Goal: Transaction & Acquisition: Purchase product/service

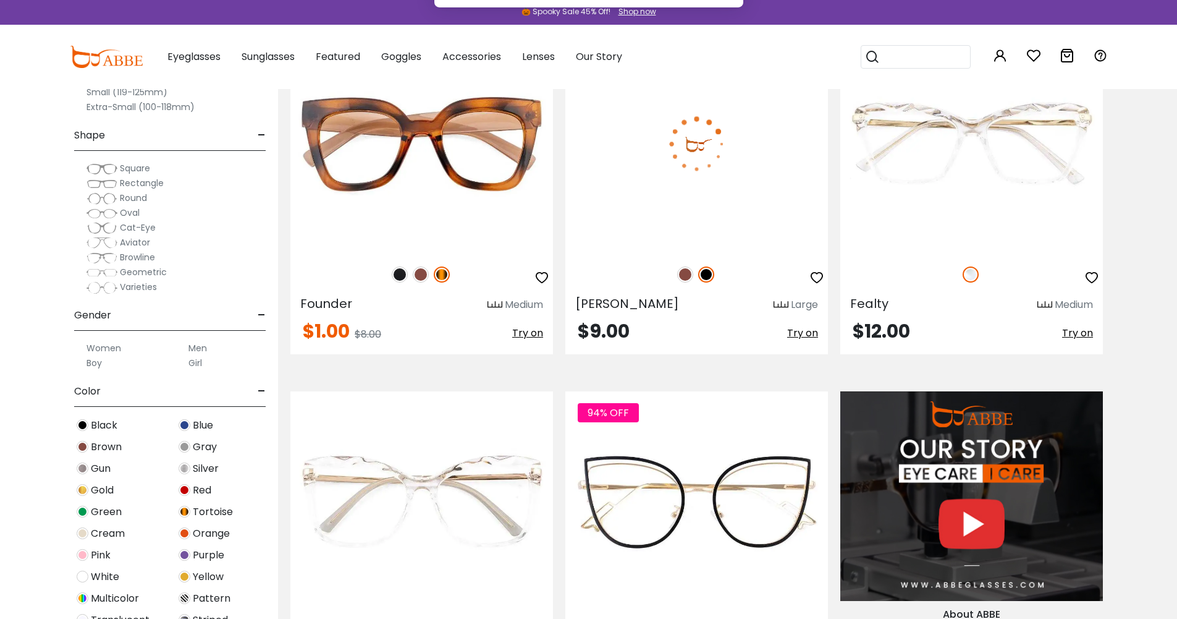
scroll to position [1051, 0]
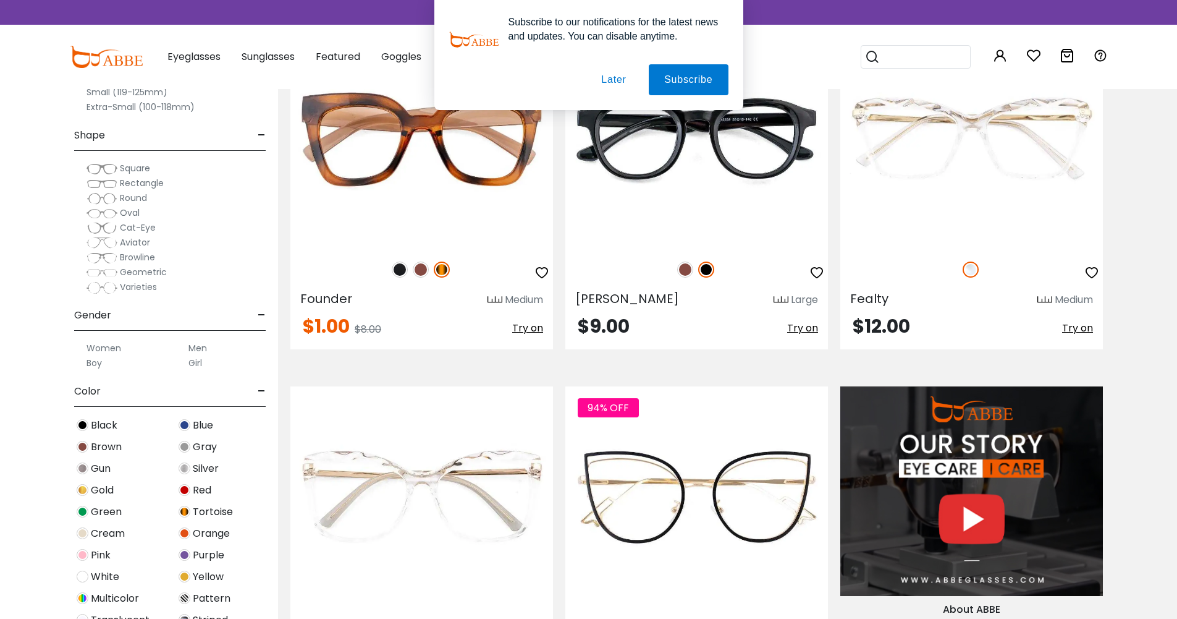
click at [617, 78] on button "Later" at bounding box center [614, 79] width 56 height 31
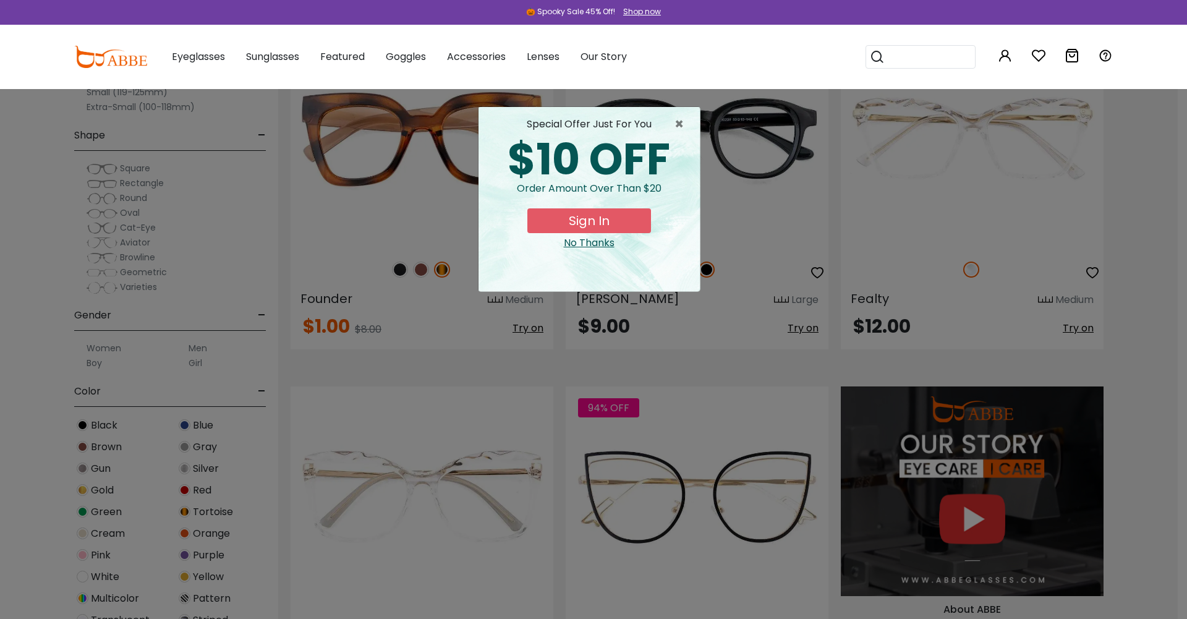
click at [599, 240] on div "No Thanks" at bounding box center [588, 242] width 201 height 15
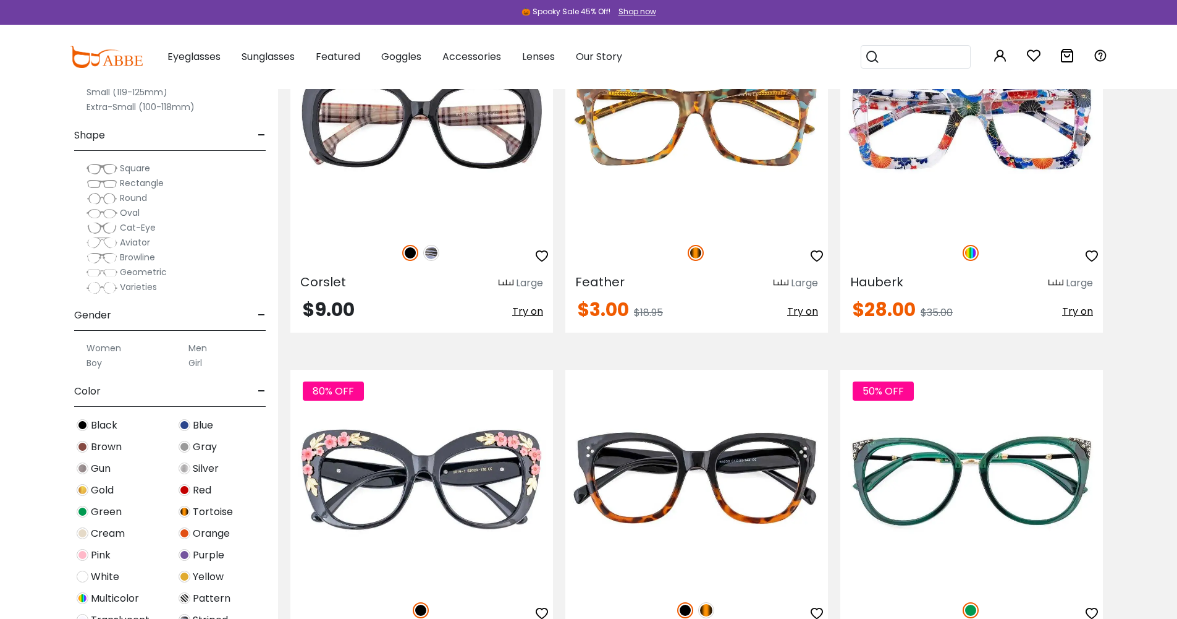
scroll to position [2905, 0]
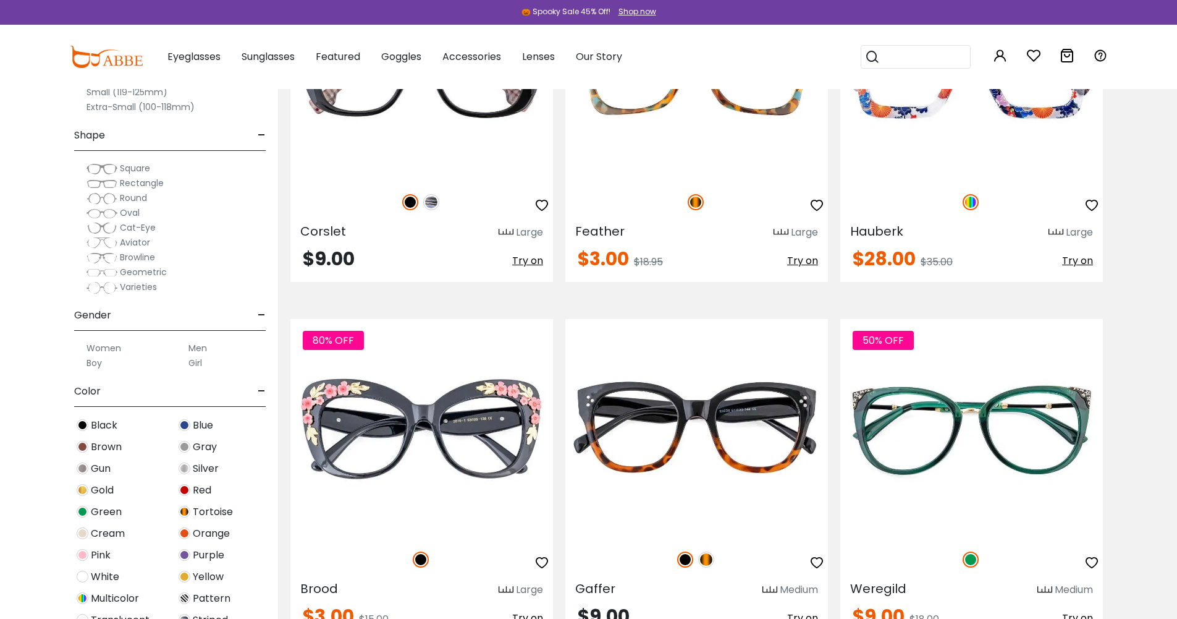
click at [892, 57] on input "search" at bounding box center [923, 57] width 87 height 22
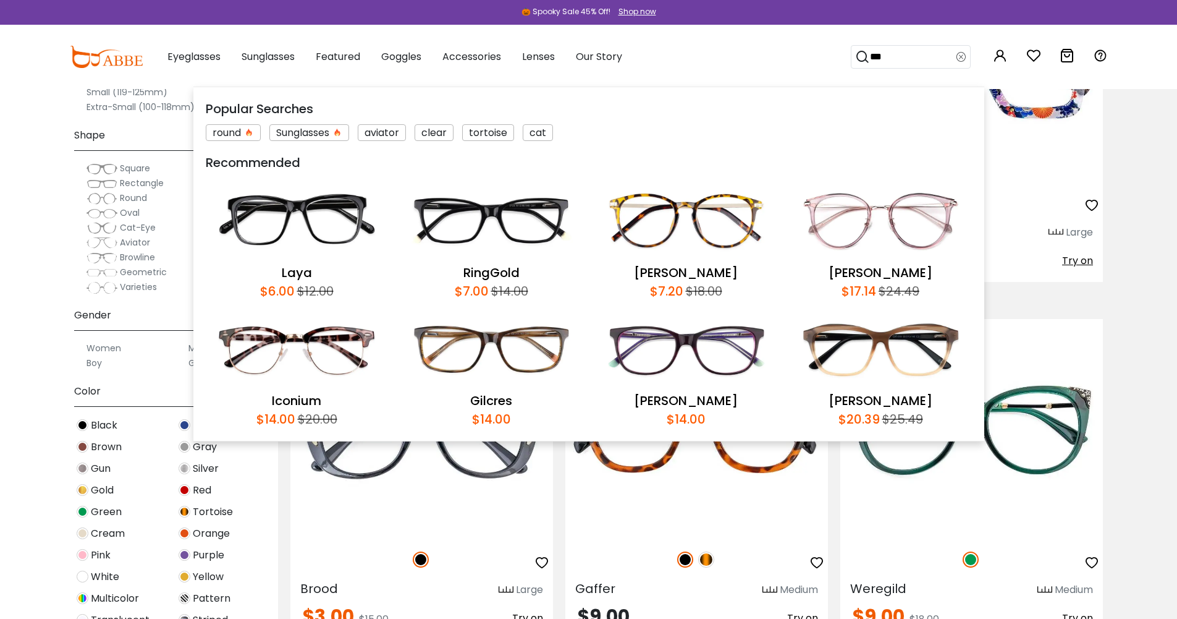
type input "****"
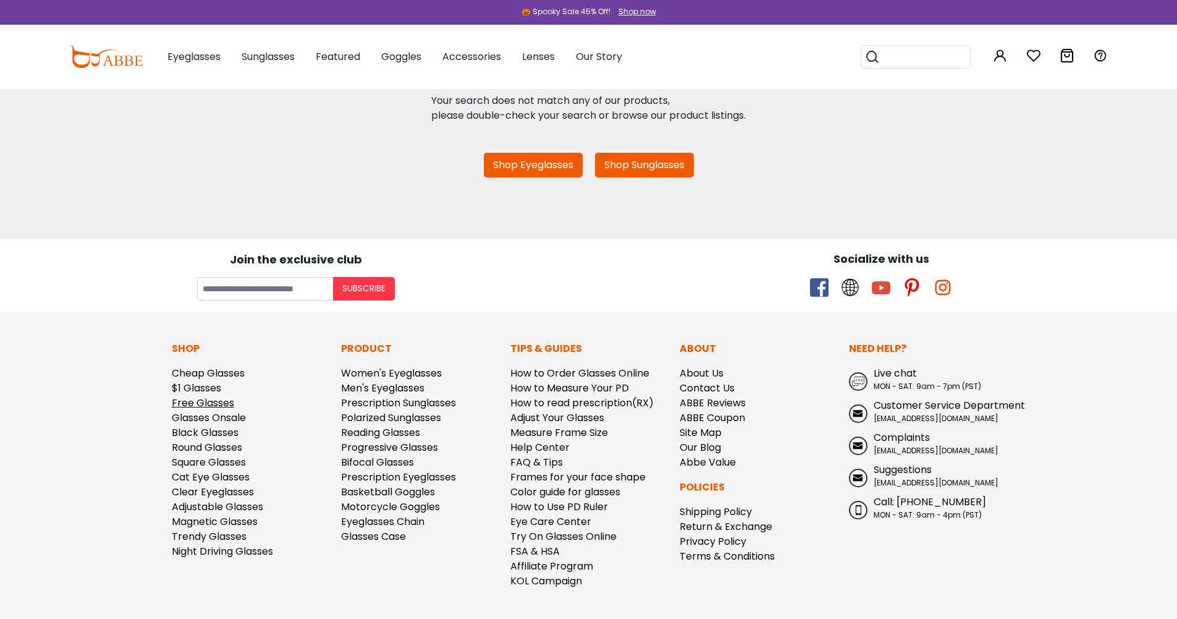
scroll to position [309, 0]
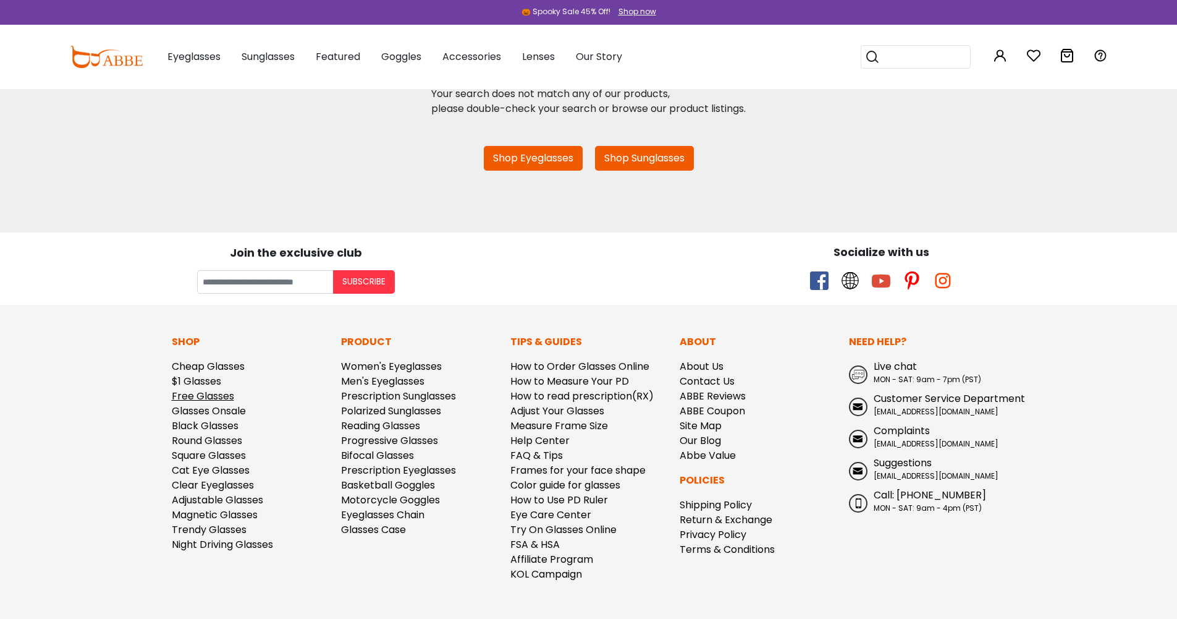
click at [196, 399] on link "Free Glasses" at bounding box center [203, 396] width 62 height 14
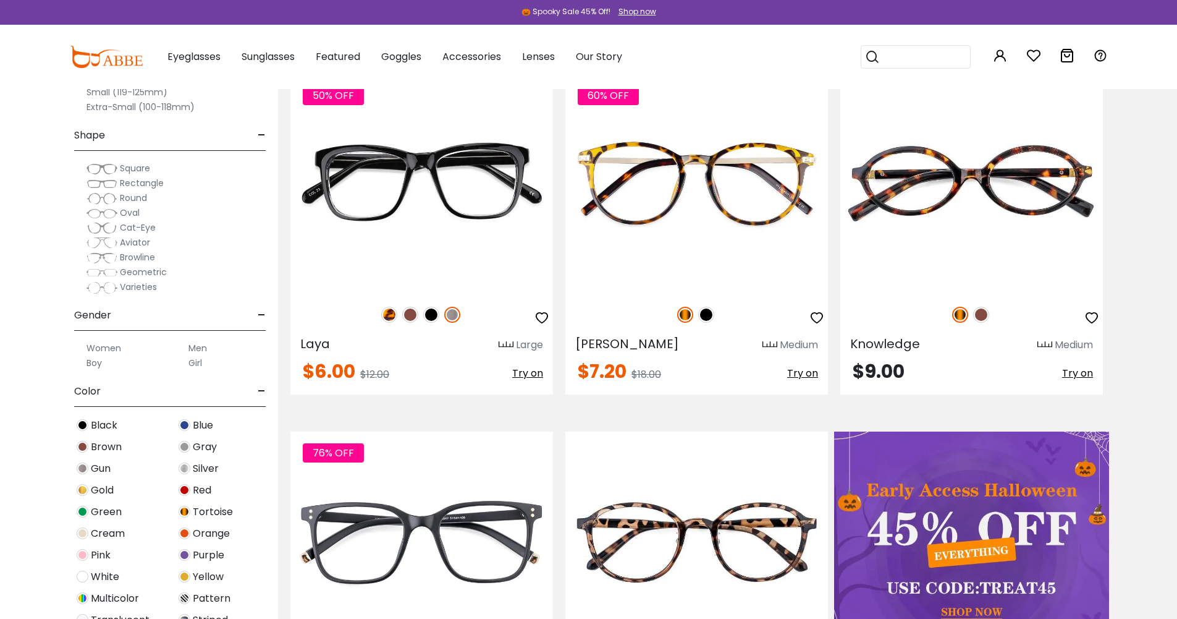
scroll to position [185, 0]
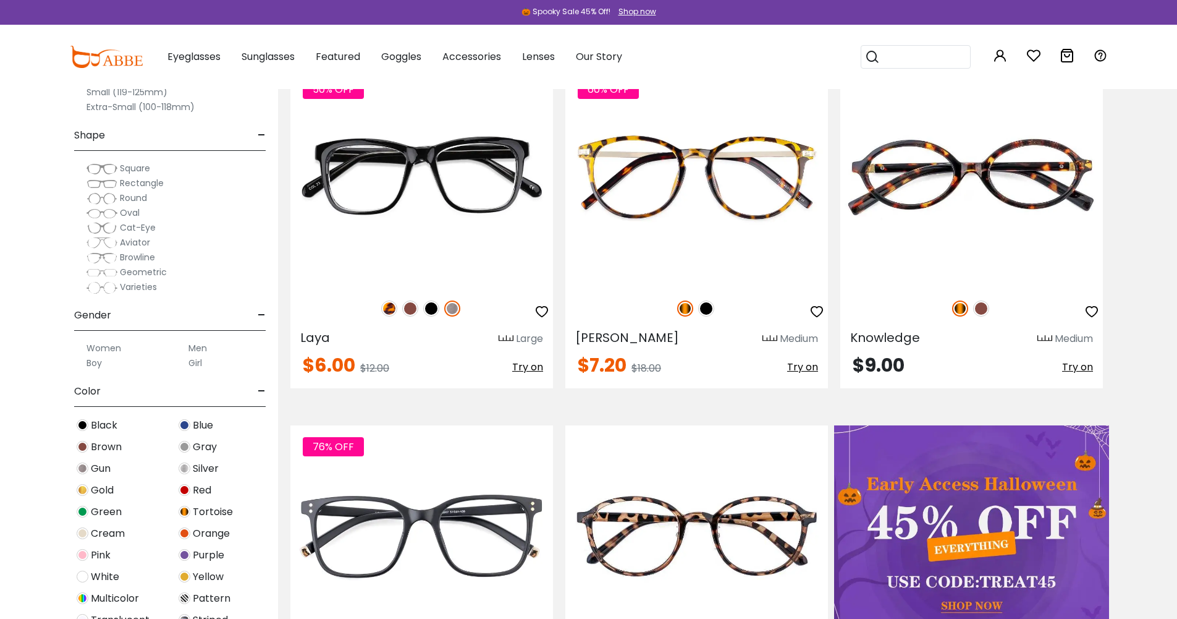
click at [200, 345] on label "Men" at bounding box center [197, 348] width 19 height 15
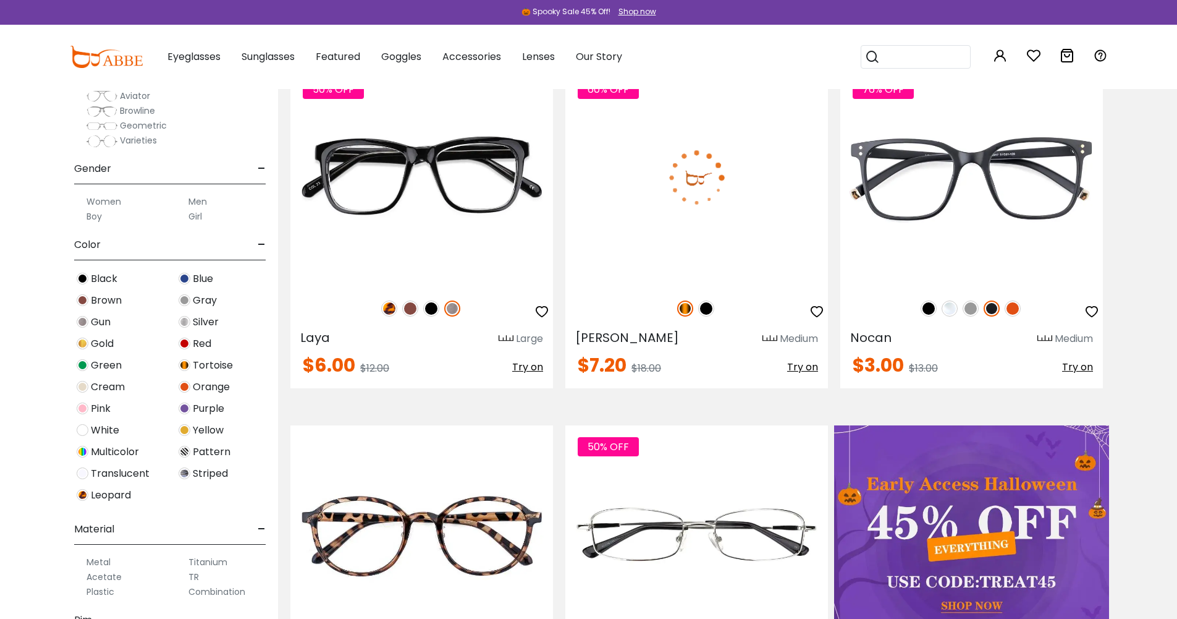
scroll to position [185, 0]
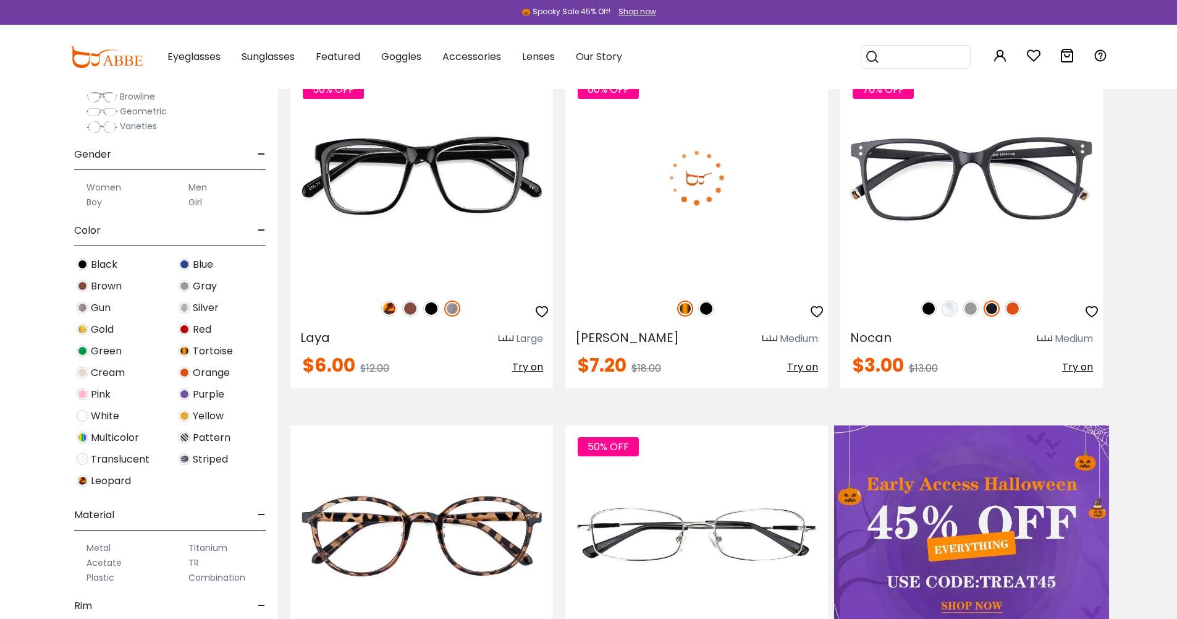
click at [146, 457] on span "Translucent" at bounding box center [120, 459] width 59 height 15
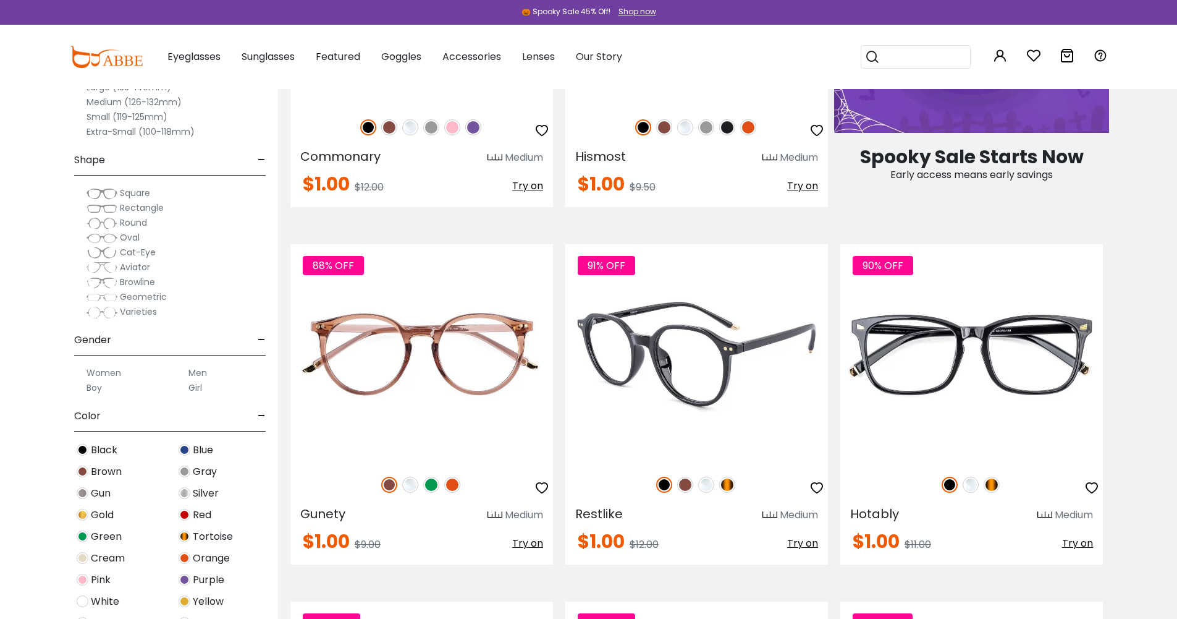
scroll to position [742, 0]
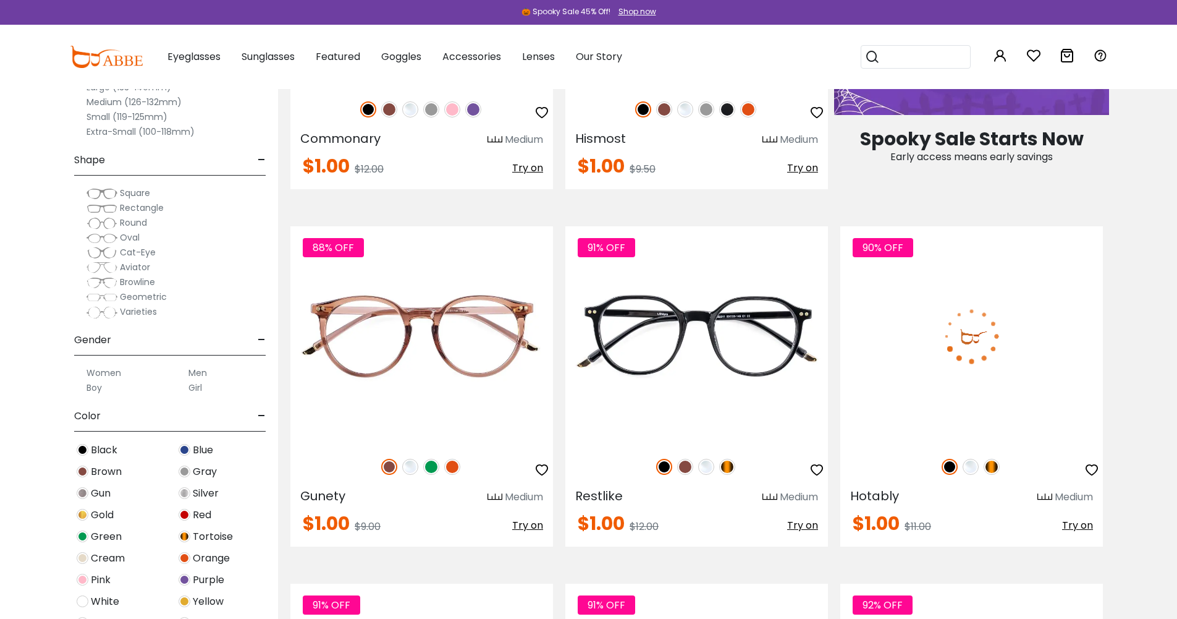
click at [969, 467] on img at bounding box center [971, 467] width 16 height 16
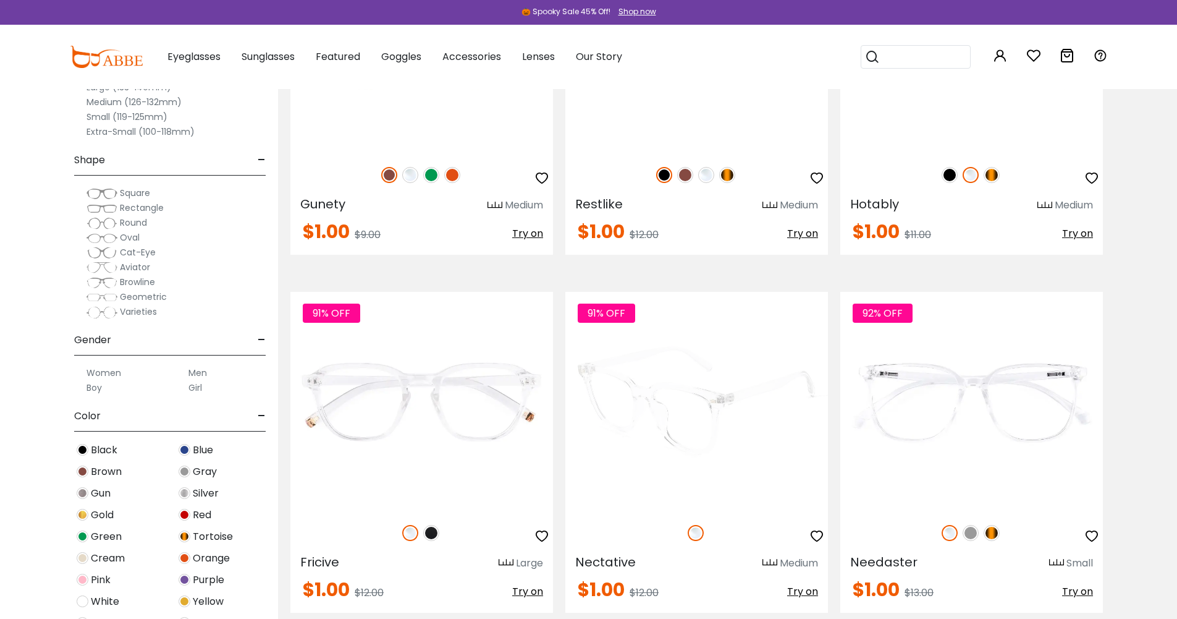
scroll to position [1051, 0]
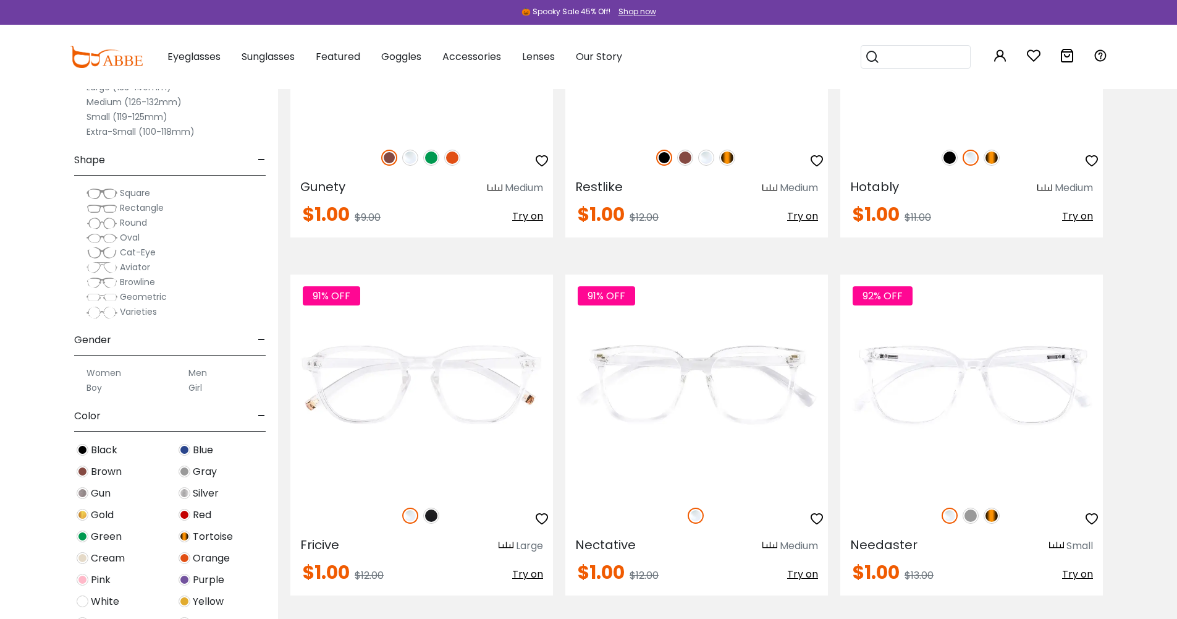
click at [1138, 166] on section "Currently by: × gender: Men × color: Translucent Sort by:" at bounding box center [727, 170] width 899 height 2055
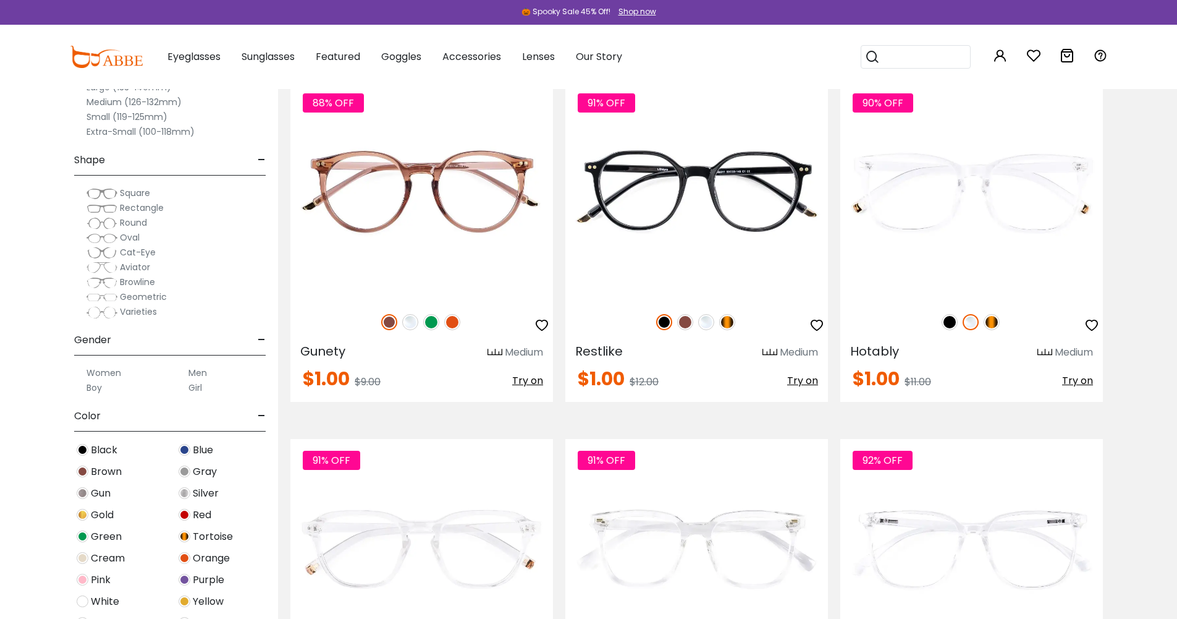
scroll to position [865, 0]
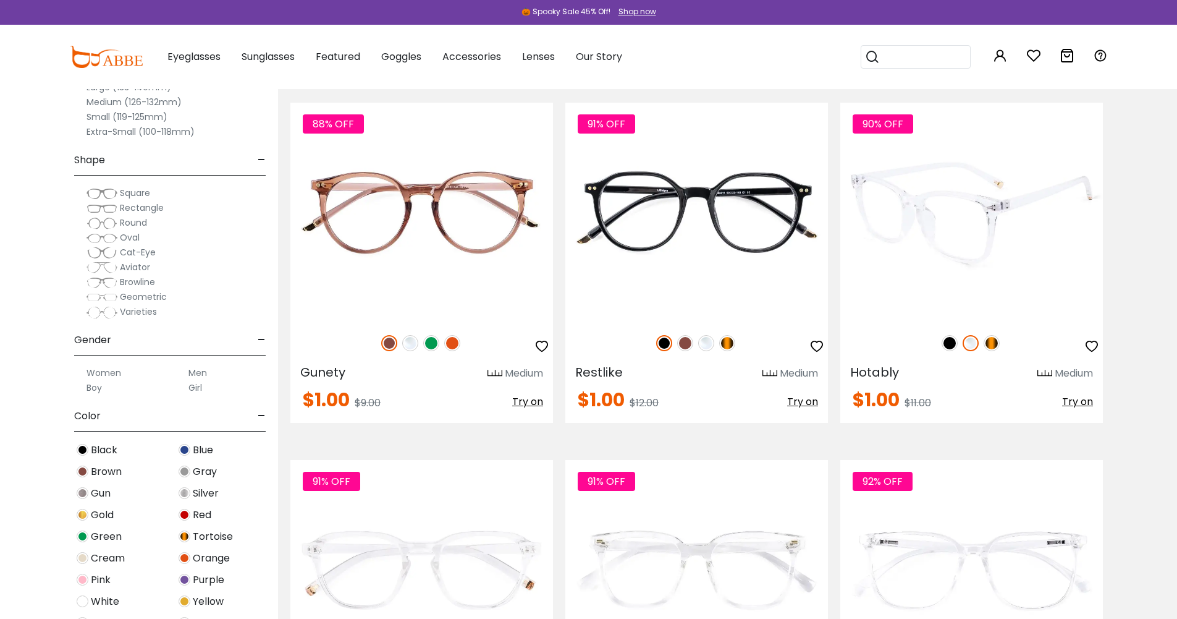
click at [940, 231] on img at bounding box center [971, 212] width 263 height 219
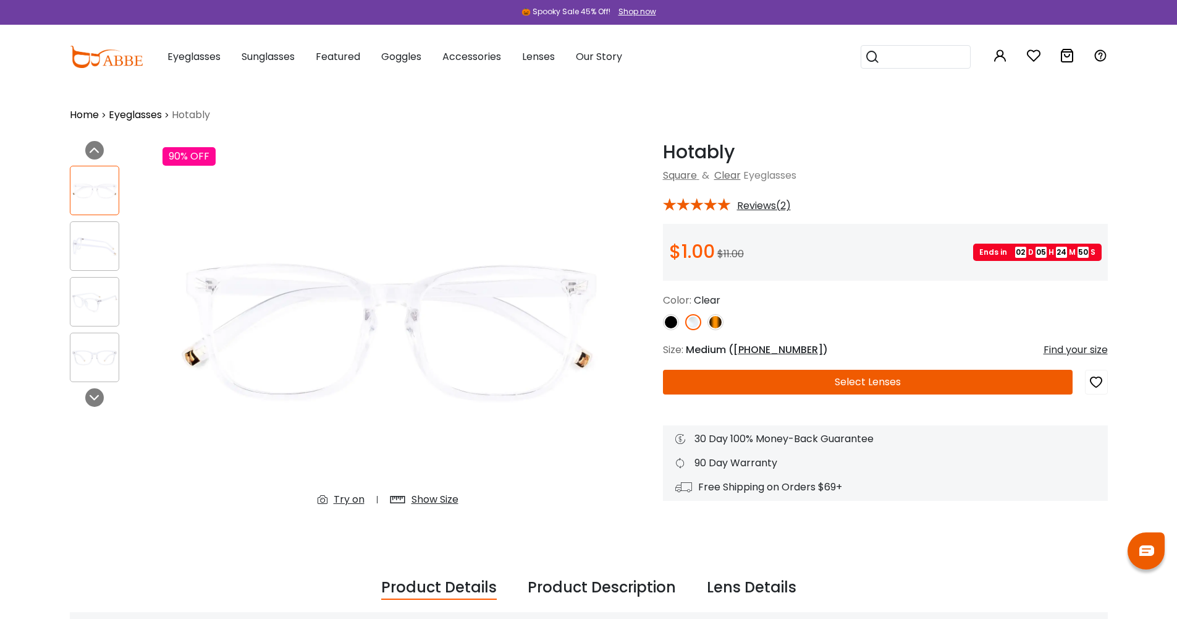
click at [349, 502] on div "Try on" at bounding box center [349, 499] width 31 height 15
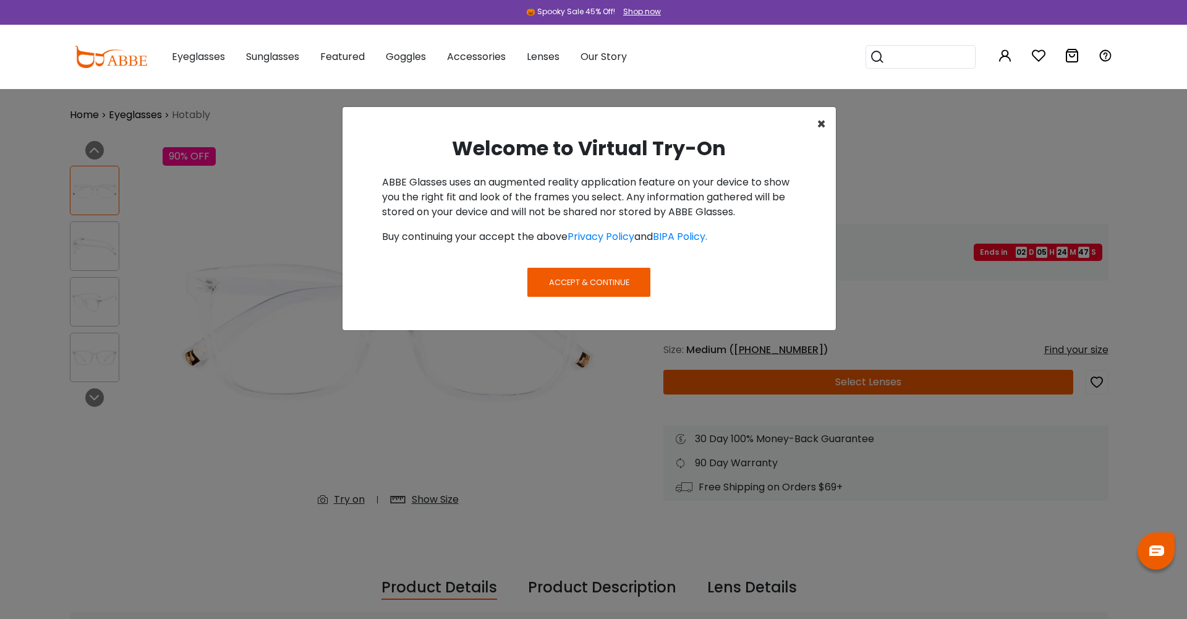
click at [827, 131] on button "×" at bounding box center [820, 124] width 29 height 35
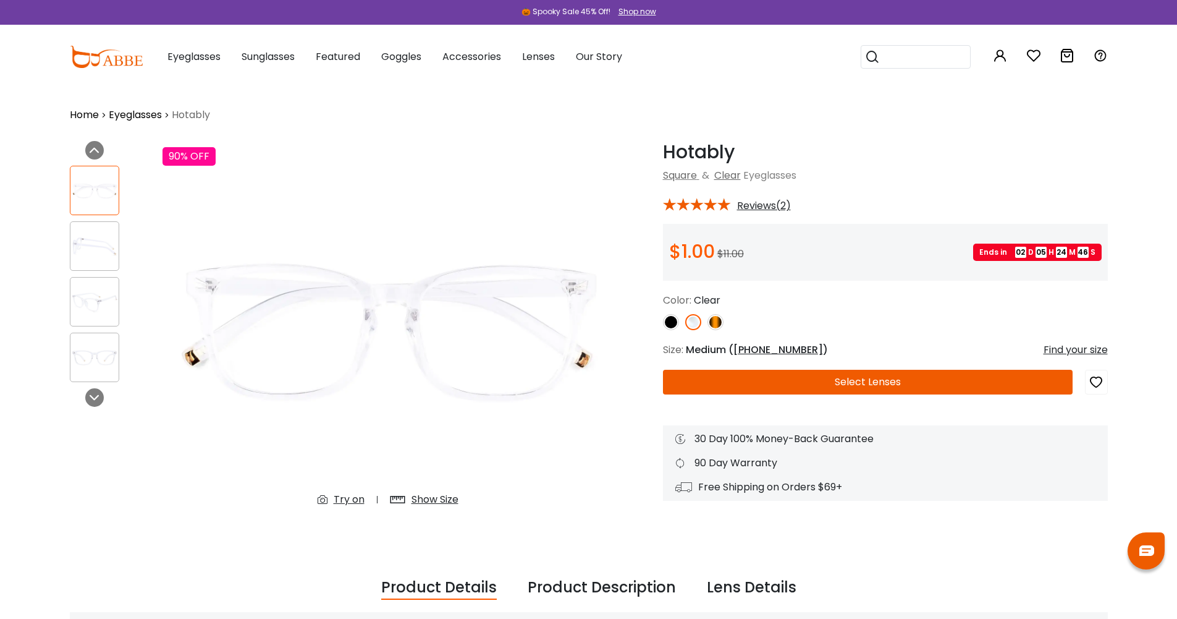
click at [439, 498] on div "Show Size" at bounding box center [435, 499] width 47 height 15
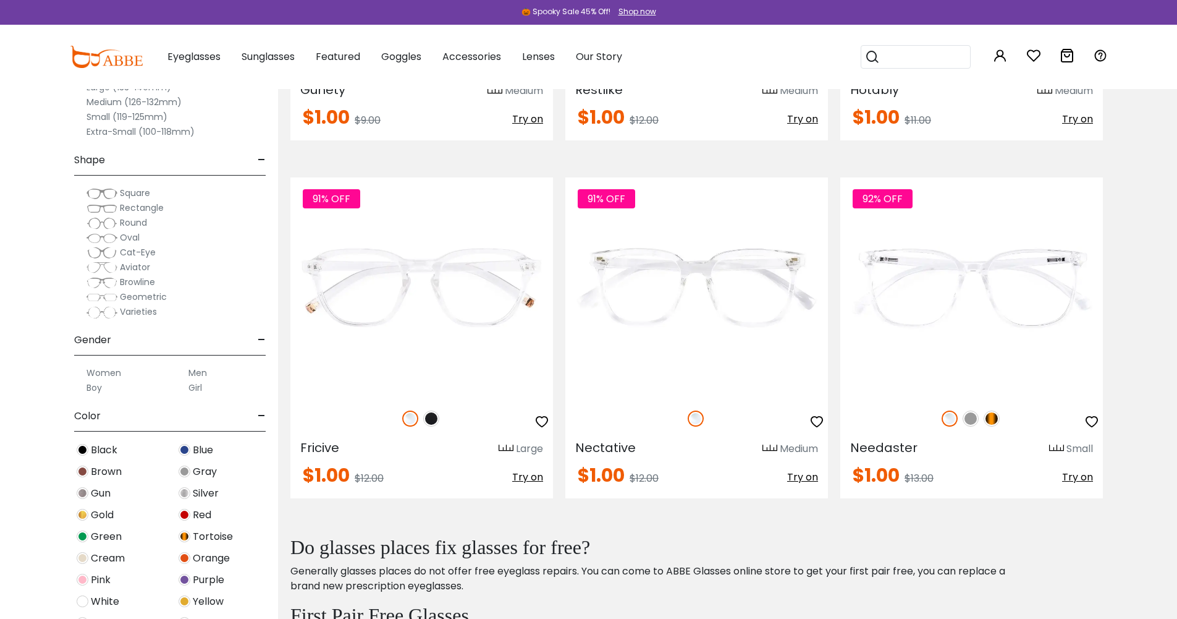
scroll to position [1051, 0]
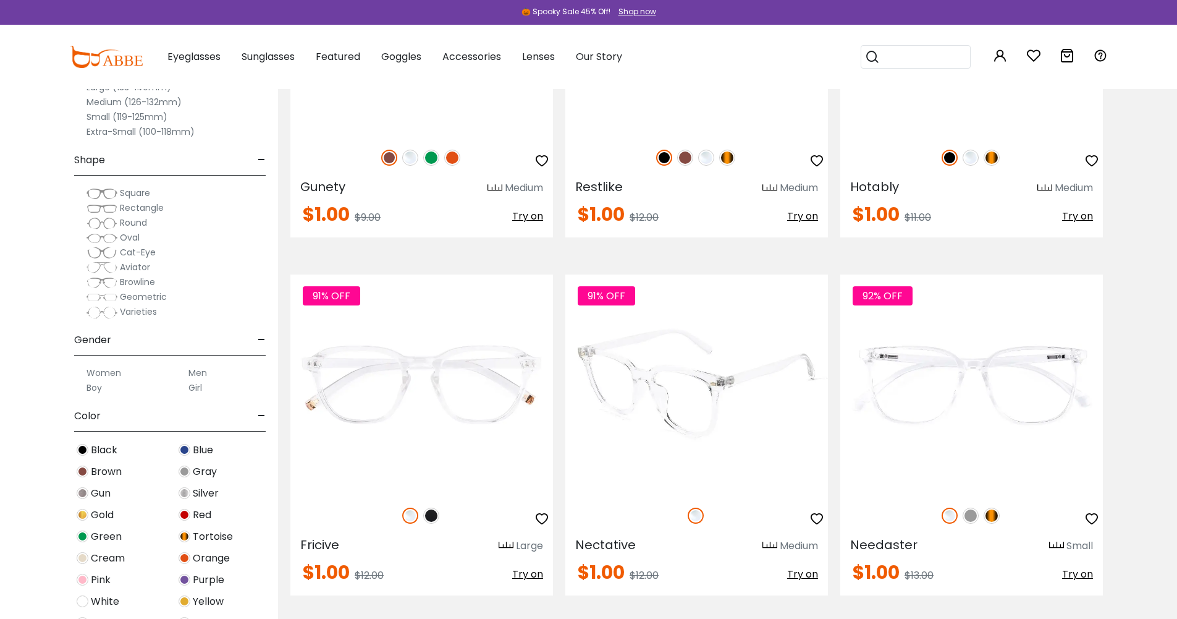
click at [699, 399] on img at bounding box center [696, 383] width 263 height 219
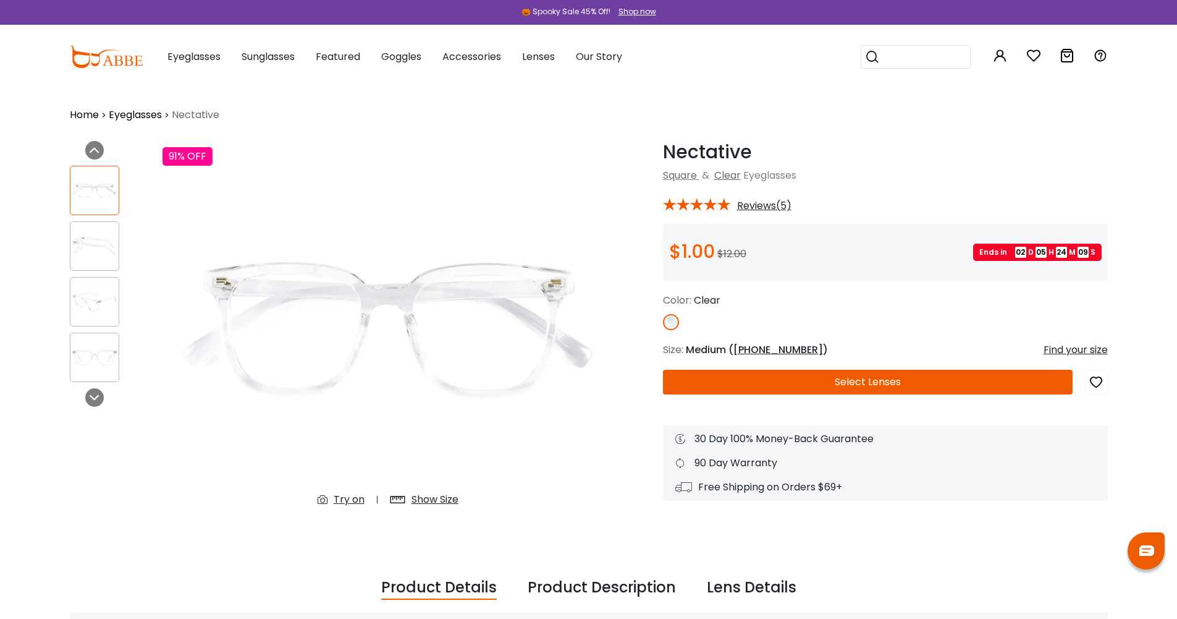
click at [769, 207] on span "Reviews(5)" at bounding box center [764, 205] width 54 height 11
click at [751, 206] on span "Reviews(5)" at bounding box center [764, 205] width 54 height 11
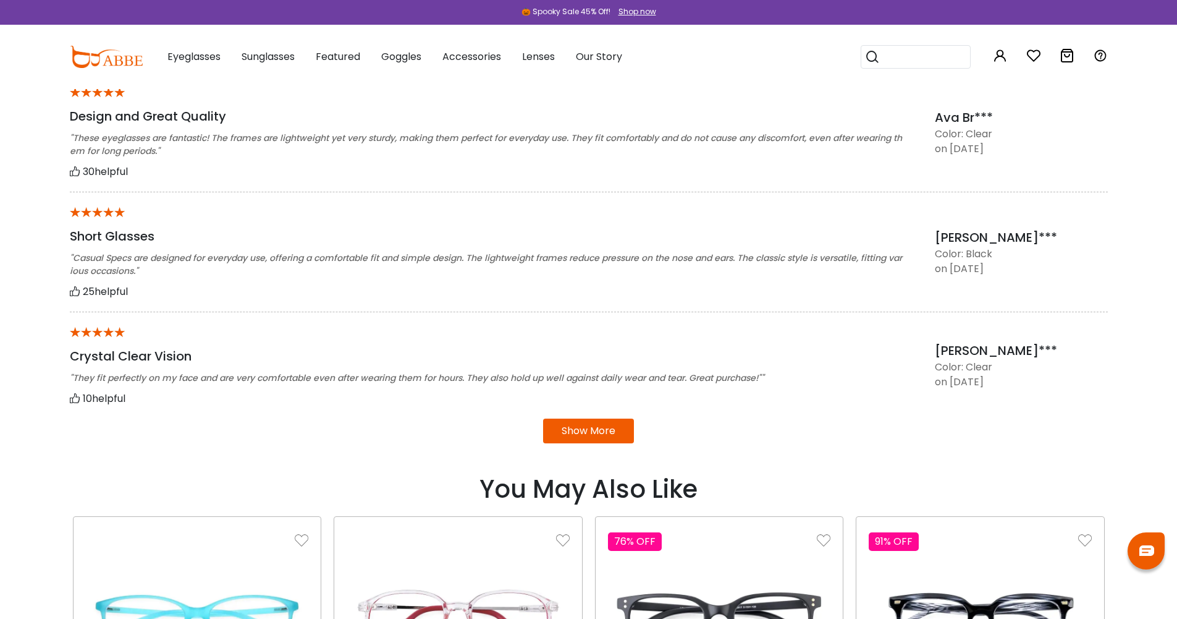
scroll to position [1112, 0]
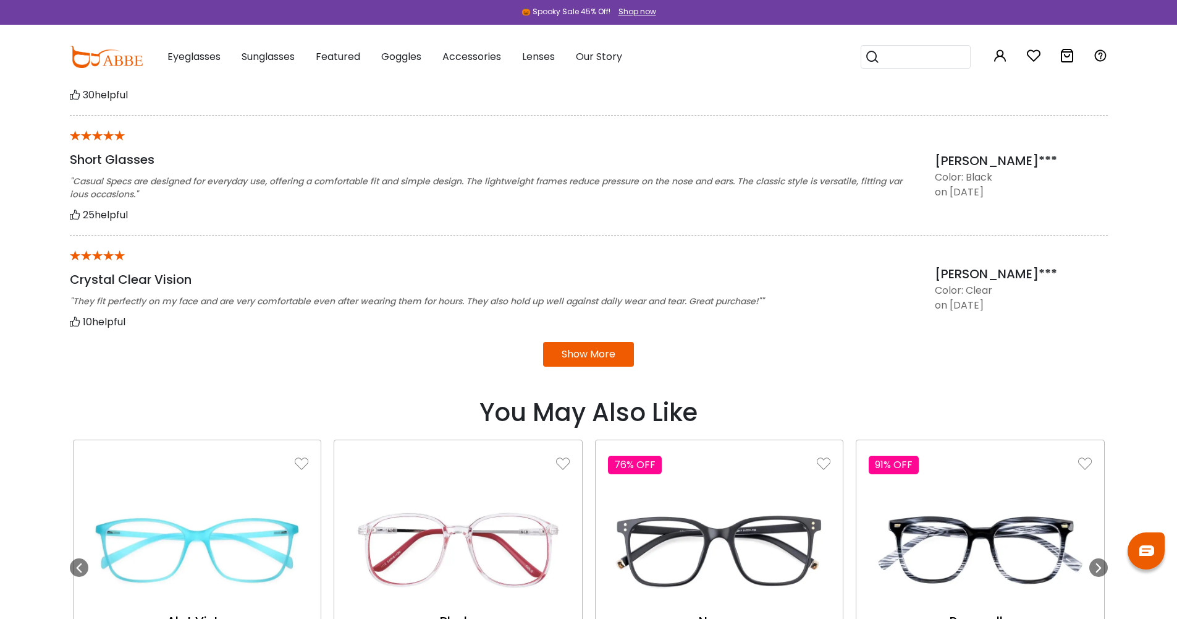
click at [560, 350] on button "Show More" at bounding box center [588, 354] width 91 height 25
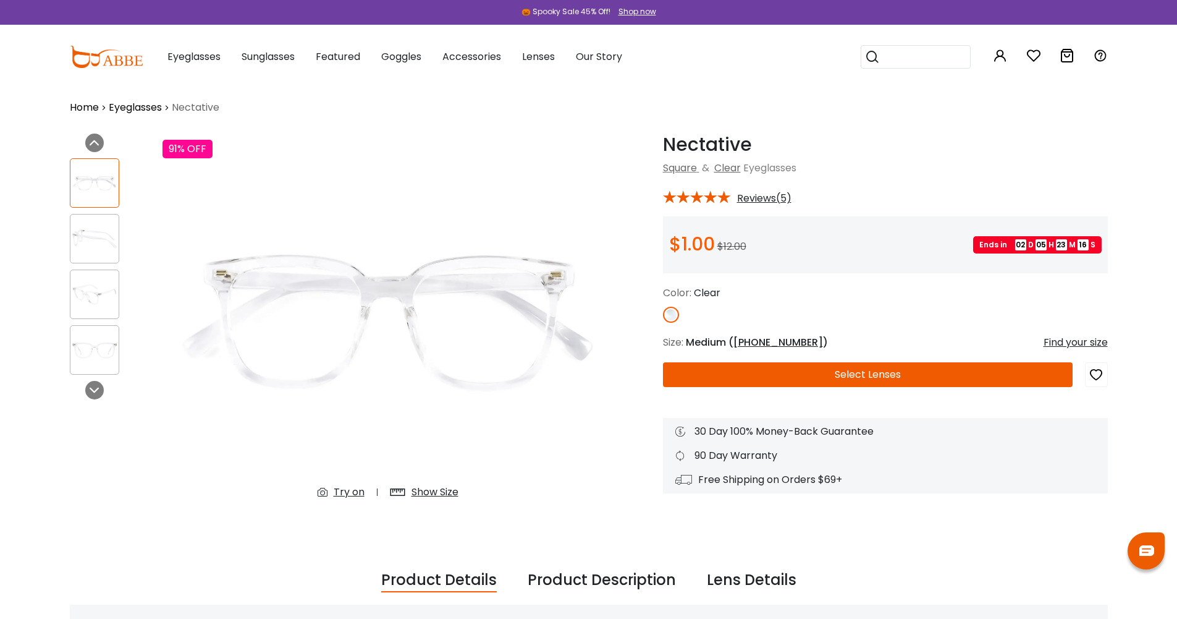
scroll to position [0, 0]
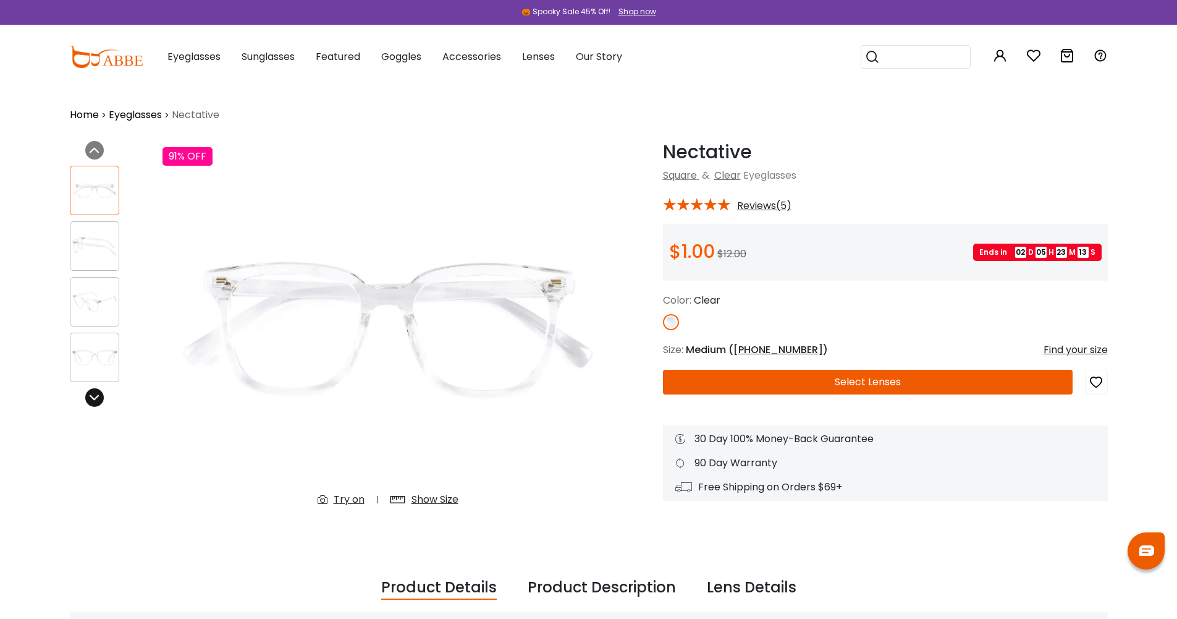
click at [92, 391] on div at bounding box center [94, 397] width 19 height 19
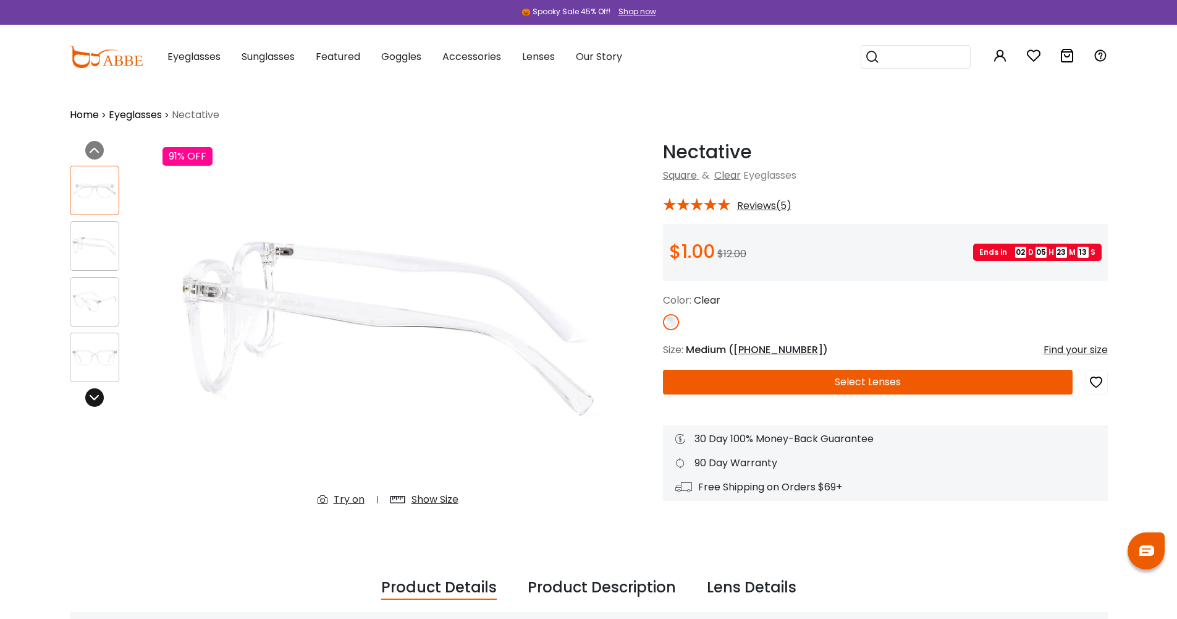
click at [93, 391] on div at bounding box center [94, 397] width 19 height 19
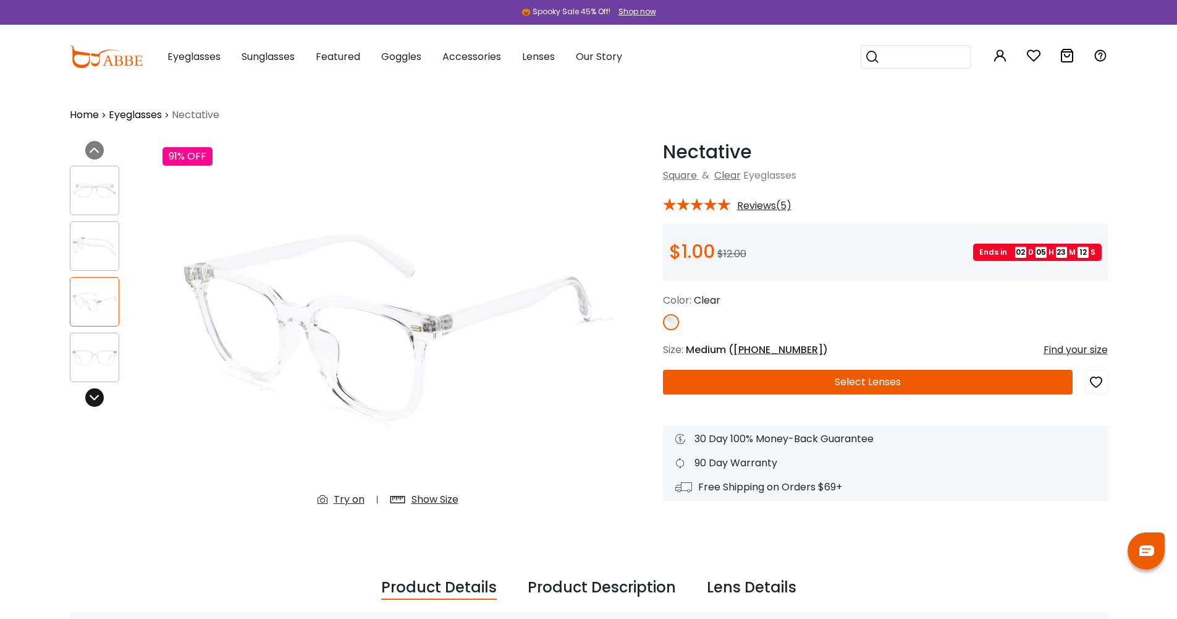
click at [93, 389] on div at bounding box center [94, 397] width 19 height 19
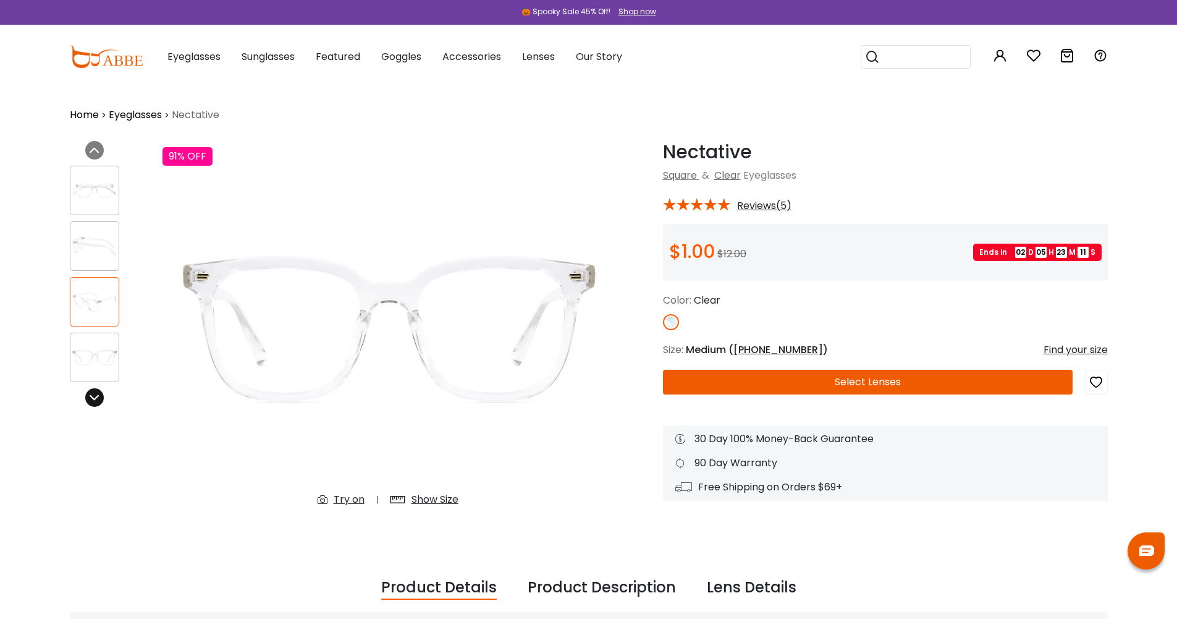
click at [93, 389] on div at bounding box center [94, 397] width 19 height 19
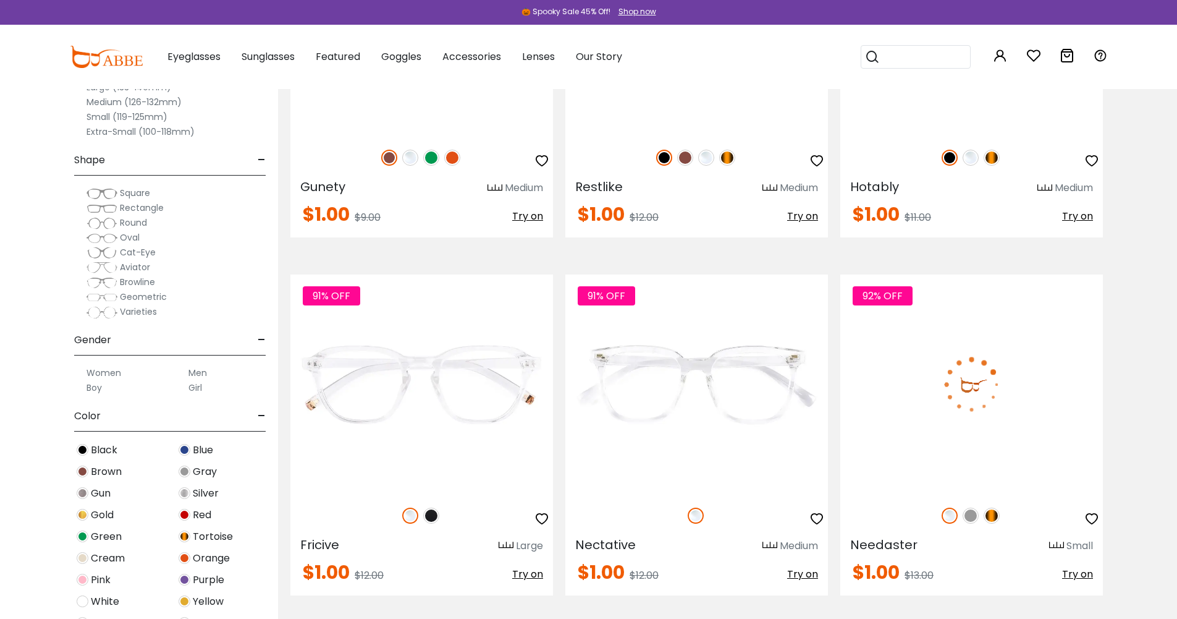
scroll to position [1051, 0]
click at [989, 389] on img at bounding box center [971, 383] width 263 height 219
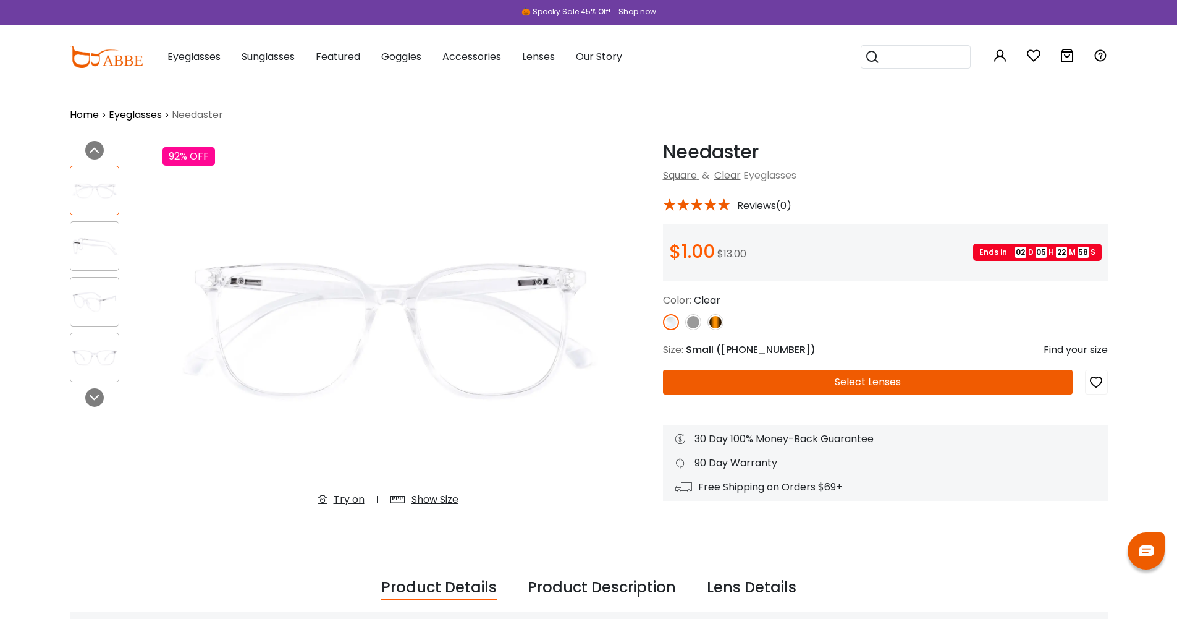
click at [85, 243] on img at bounding box center [94, 246] width 48 height 24
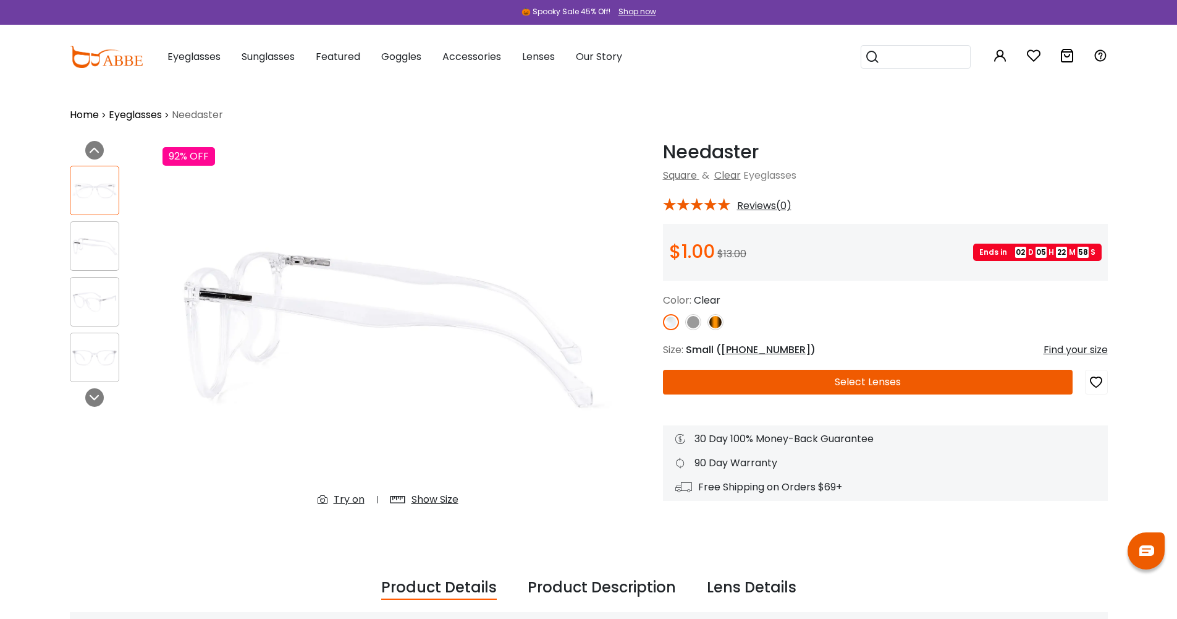
click at [99, 302] on img at bounding box center [94, 302] width 48 height 24
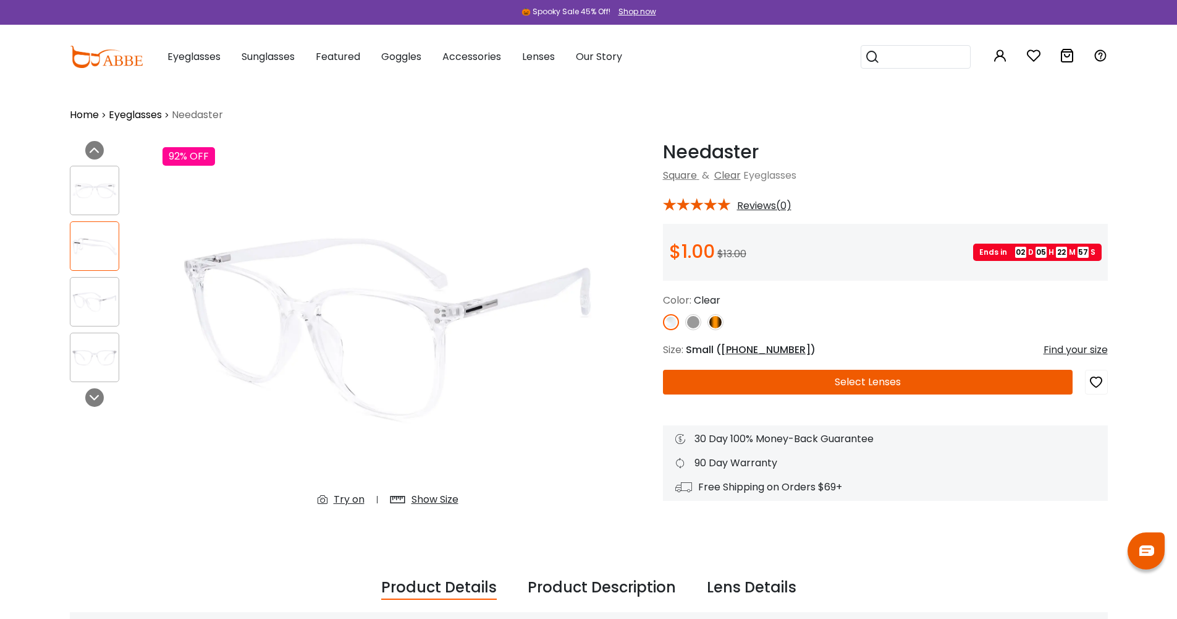
click at [91, 353] on img at bounding box center [94, 357] width 48 height 24
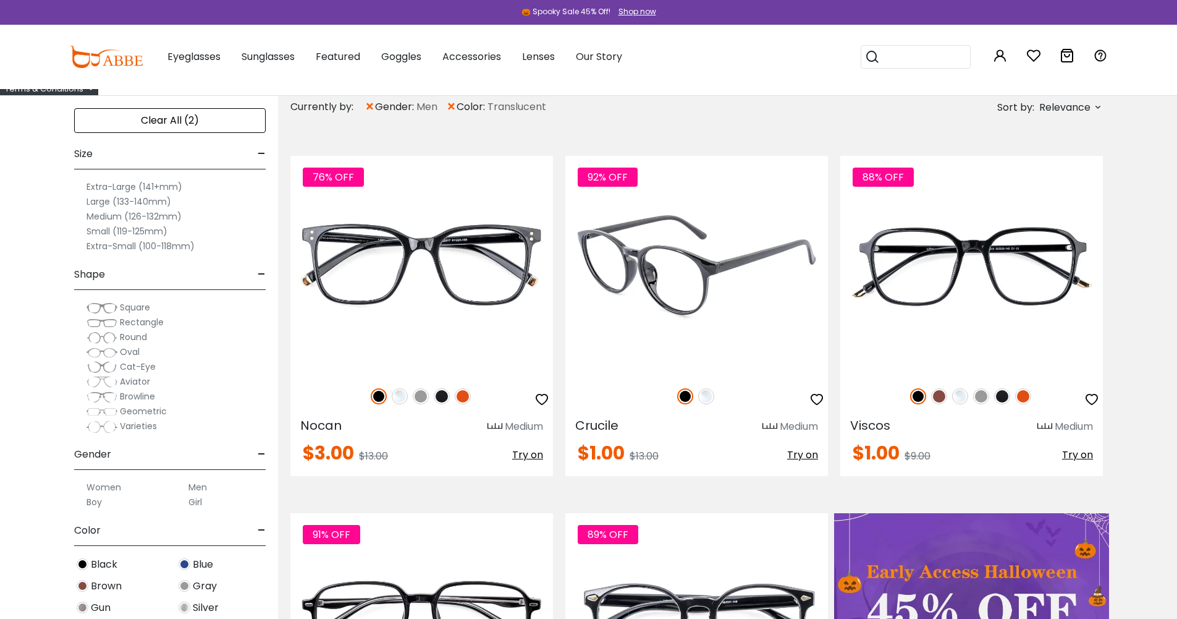
scroll to position [62, 0]
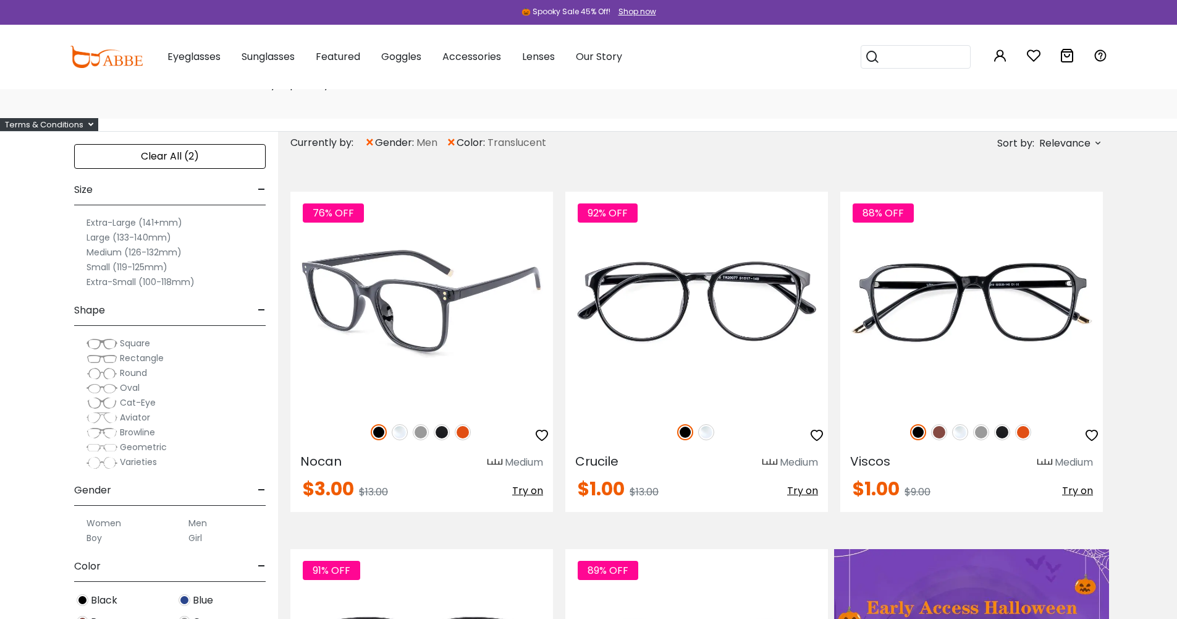
click at [404, 432] on img at bounding box center [400, 432] width 16 height 16
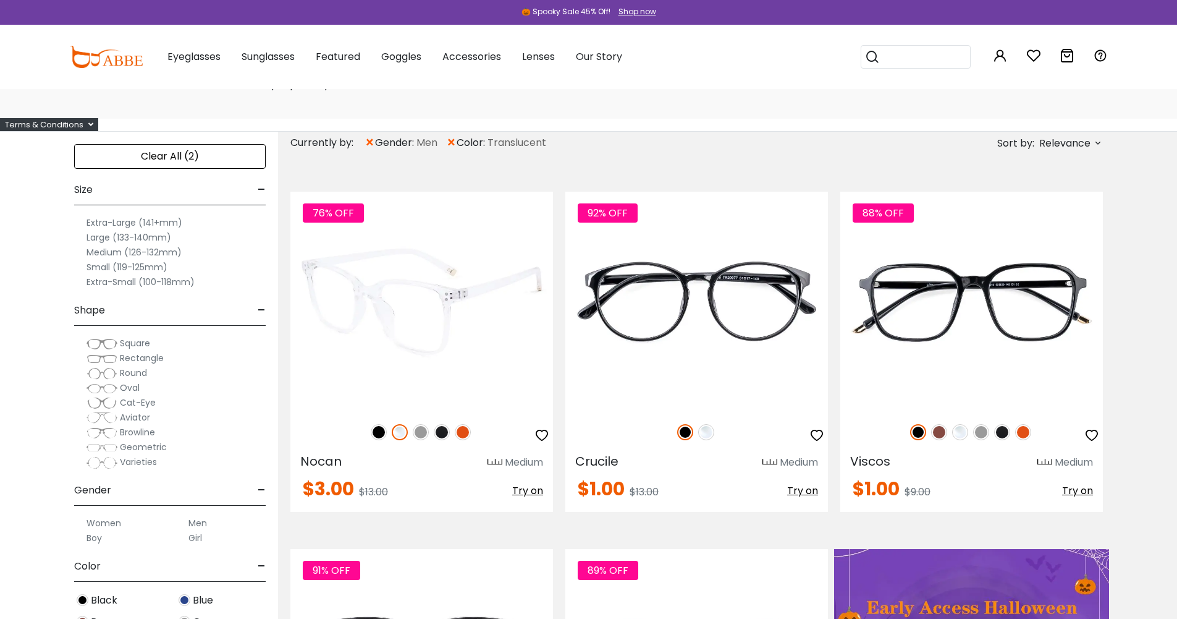
click at [451, 328] on img at bounding box center [421, 301] width 263 height 219
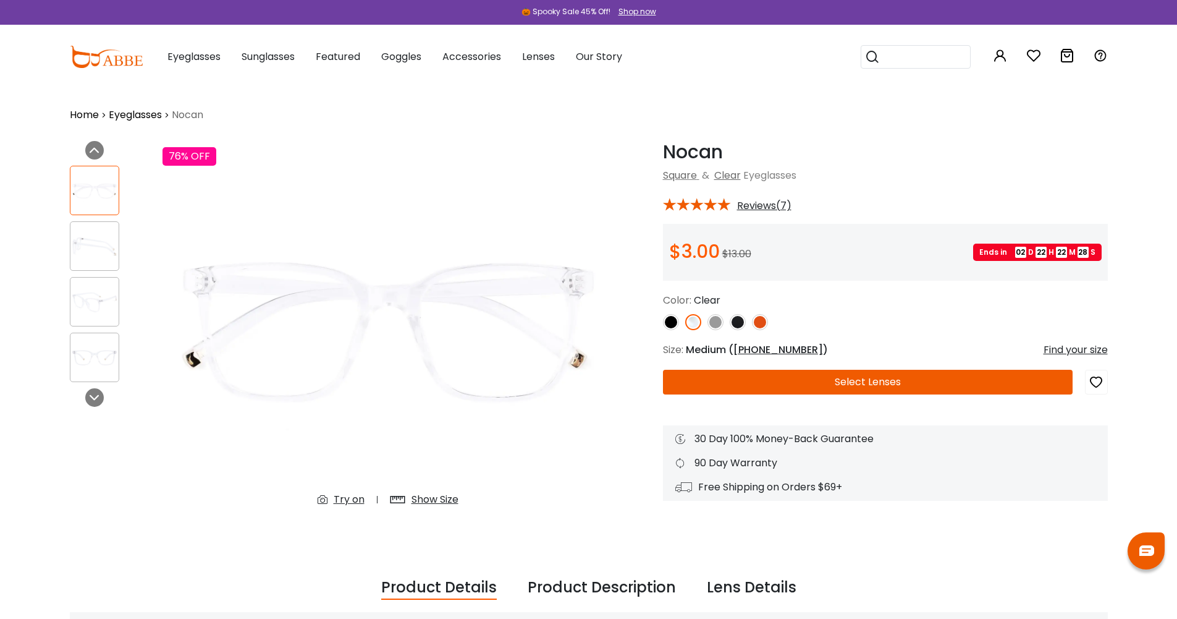
click at [764, 206] on span "Reviews(7)" at bounding box center [764, 205] width 54 height 11
click at [775, 203] on span "Reviews(7)" at bounding box center [764, 205] width 54 height 11
click at [786, 203] on span "Reviews(7)" at bounding box center [764, 205] width 54 height 11
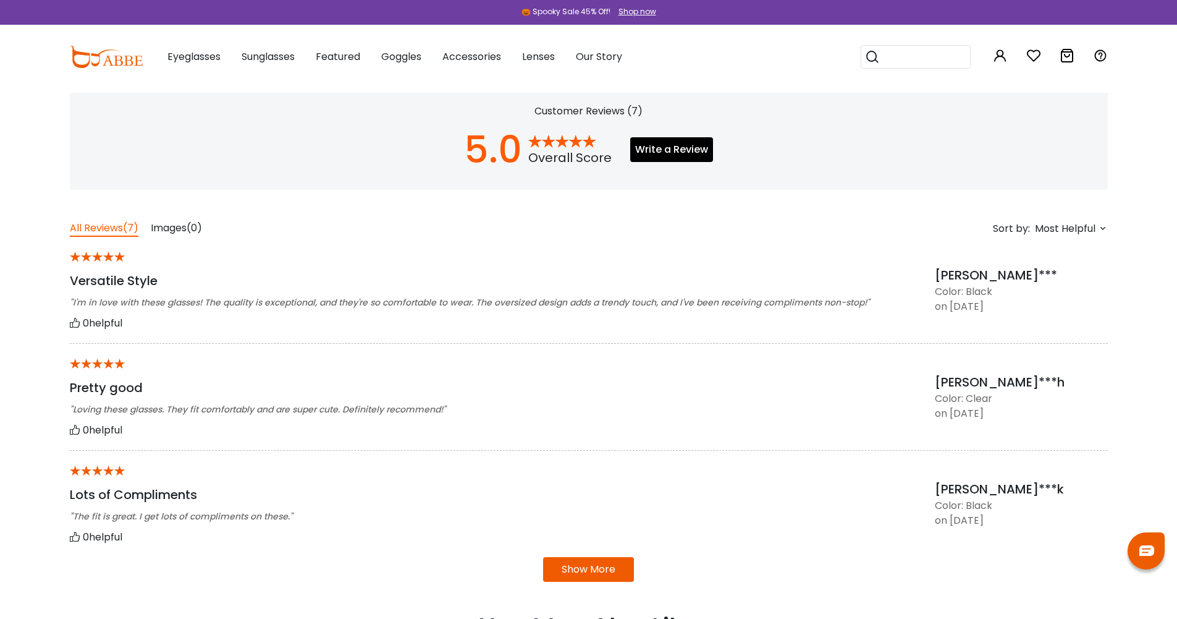
scroll to position [989, 0]
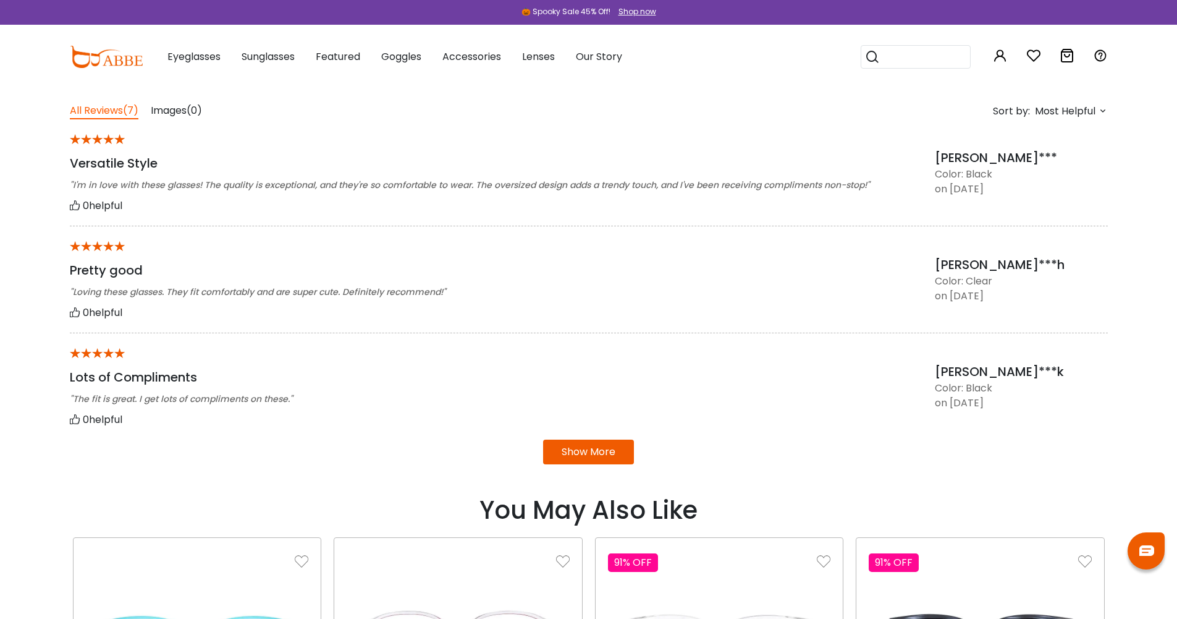
click at [583, 459] on button "Show More" at bounding box center [588, 451] width 91 height 25
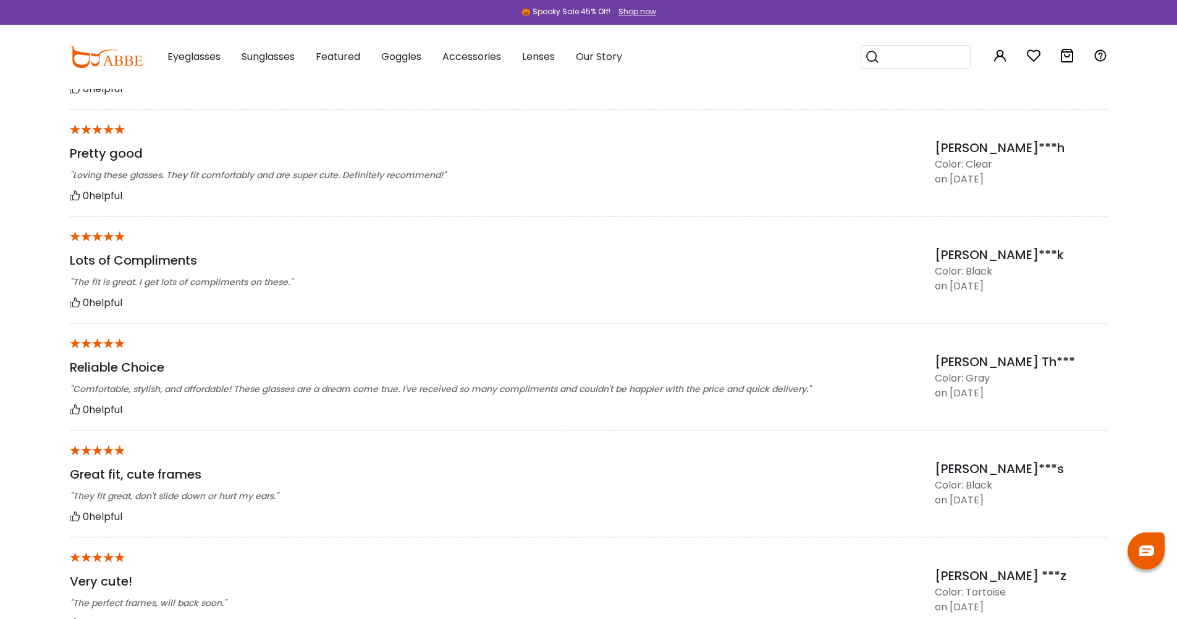
scroll to position [1051, 0]
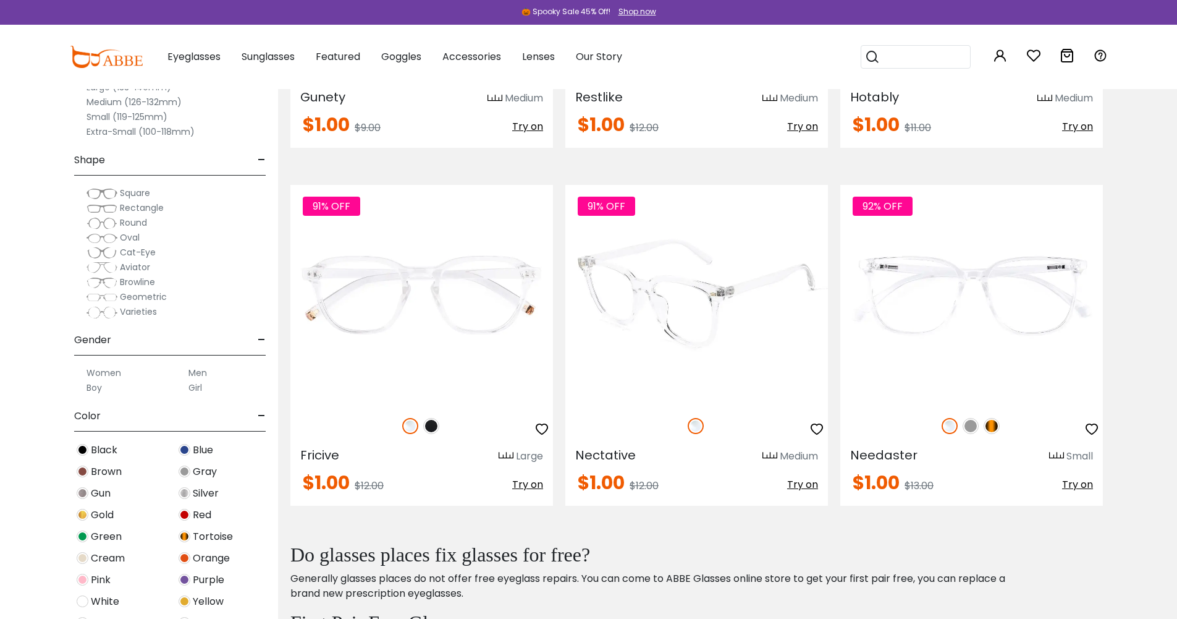
scroll to position [1174, 0]
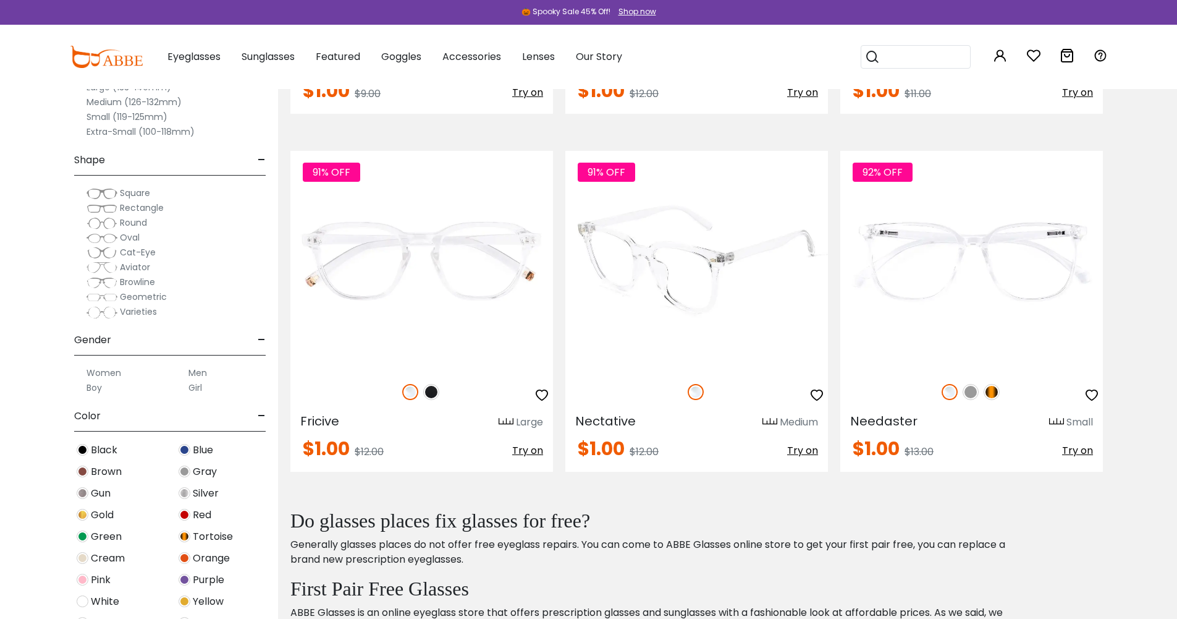
click at [755, 286] on img at bounding box center [696, 260] width 263 height 219
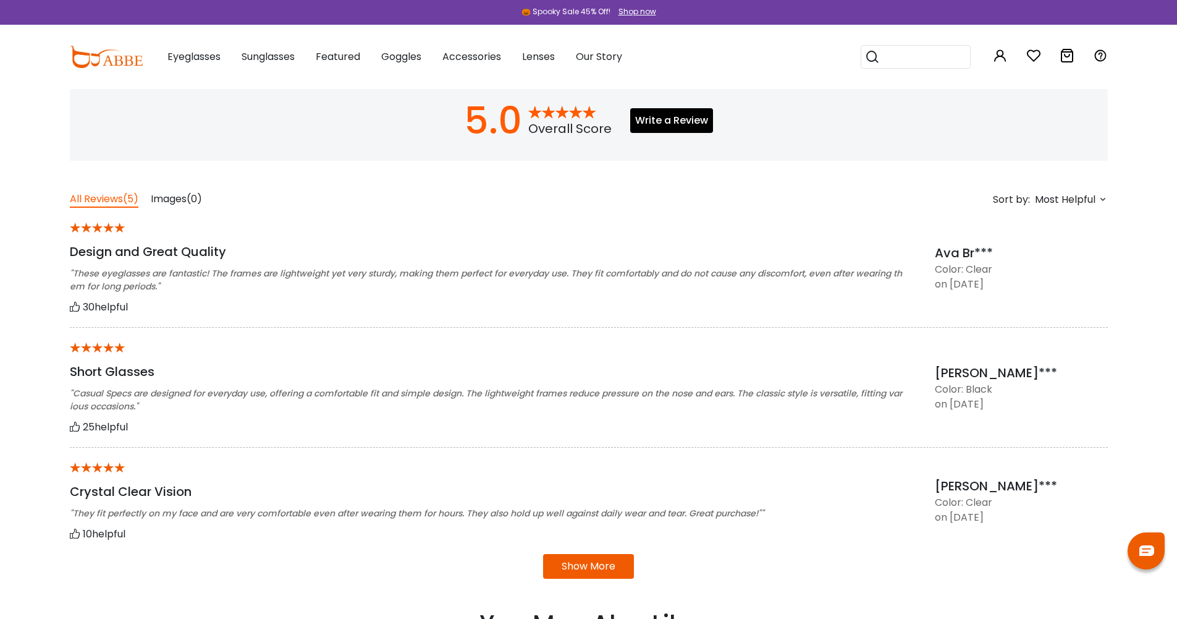
scroll to position [927, 0]
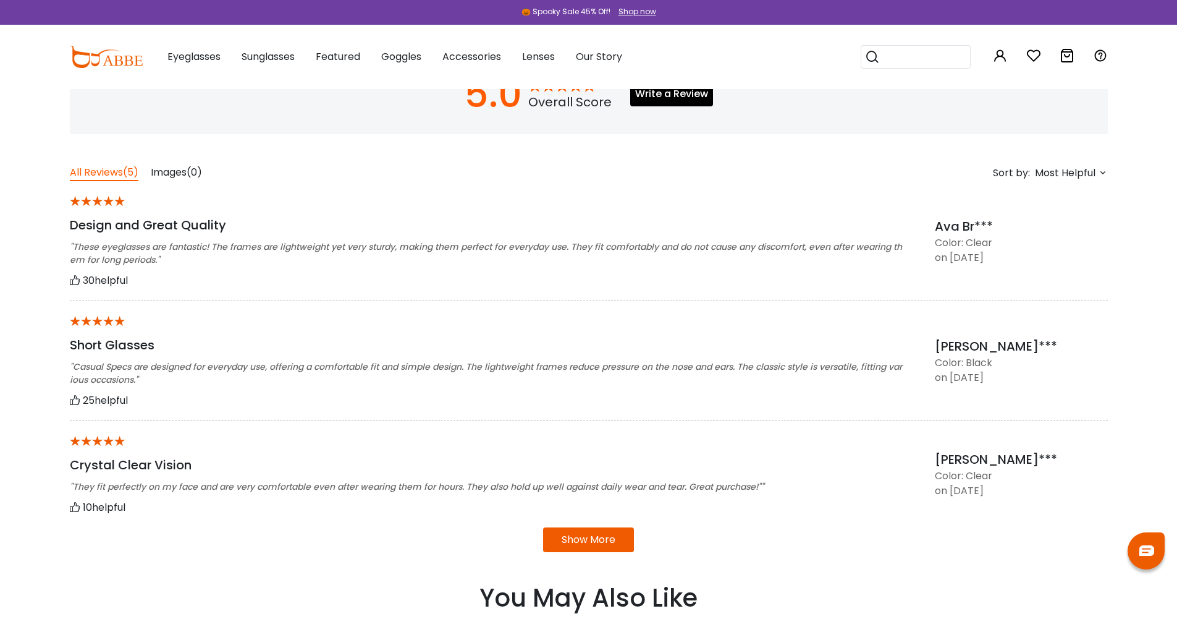
click at [586, 542] on button "Show More" at bounding box center [588, 539] width 91 height 25
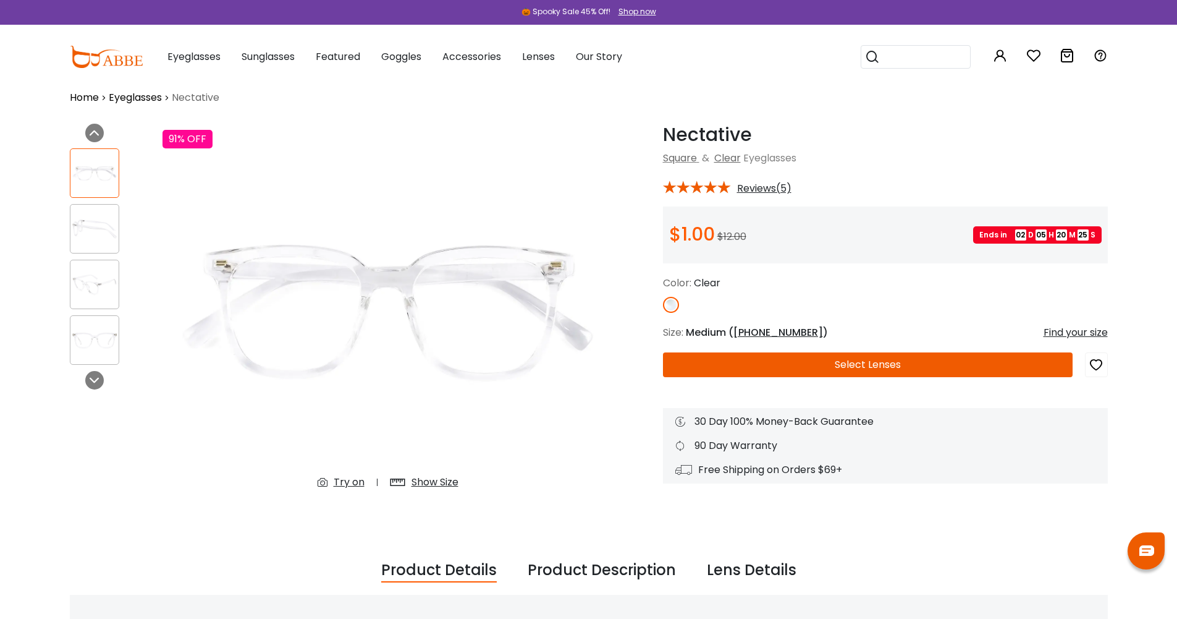
scroll to position [0, 0]
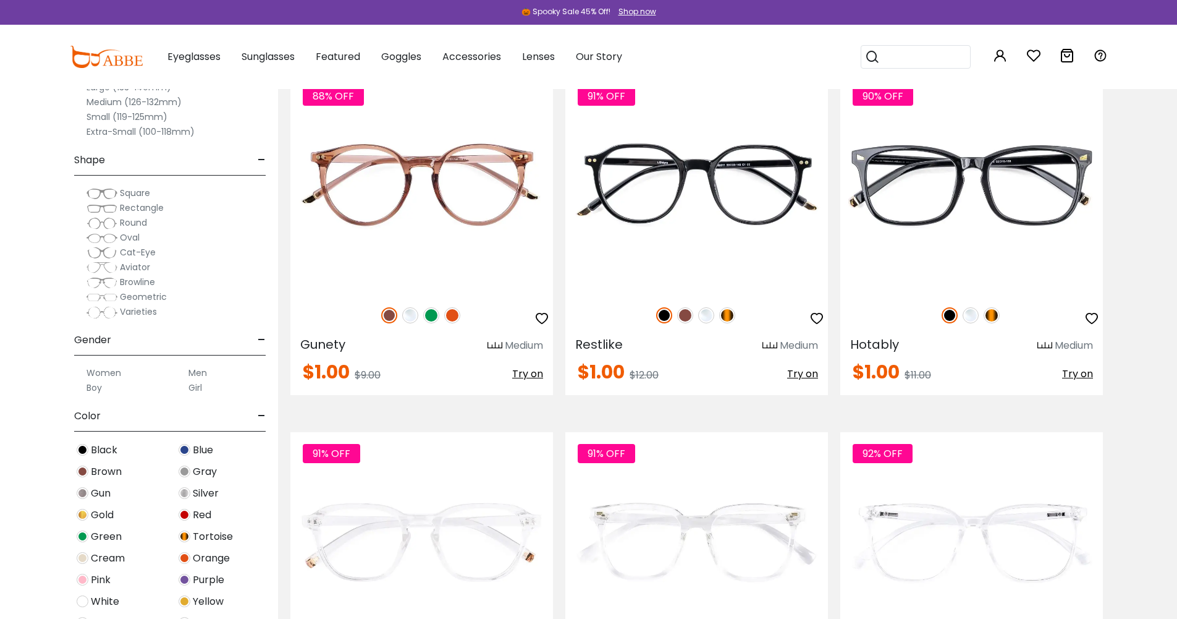
scroll to position [865, 0]
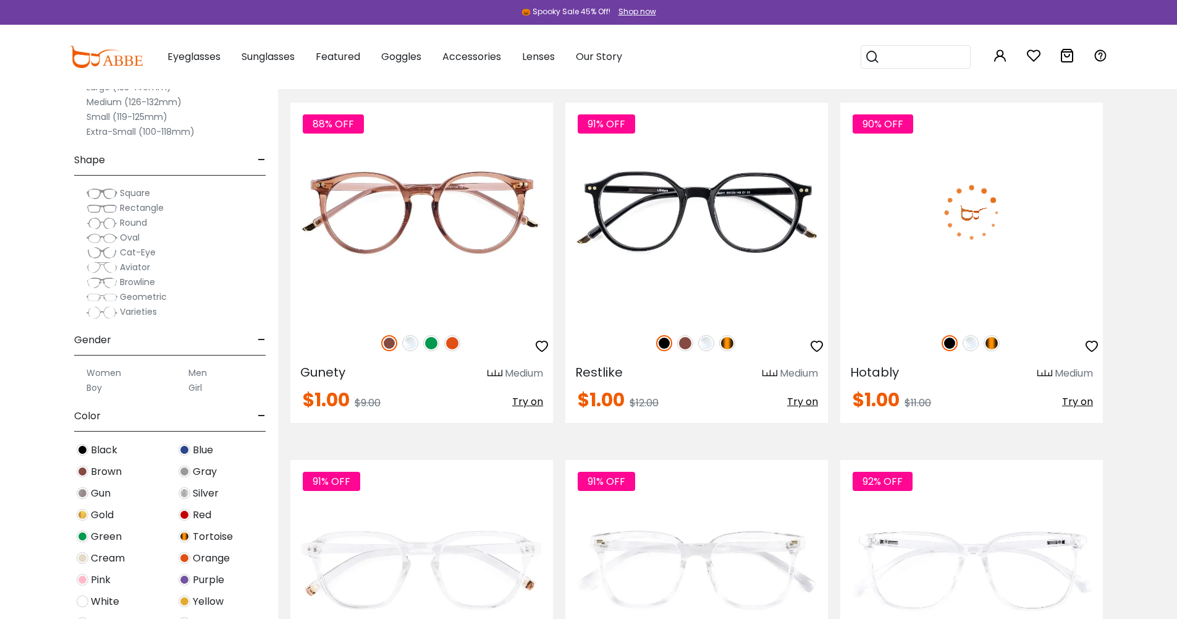
click at [966, 342] on img at bounding box center [971, 343] width 16 height 16
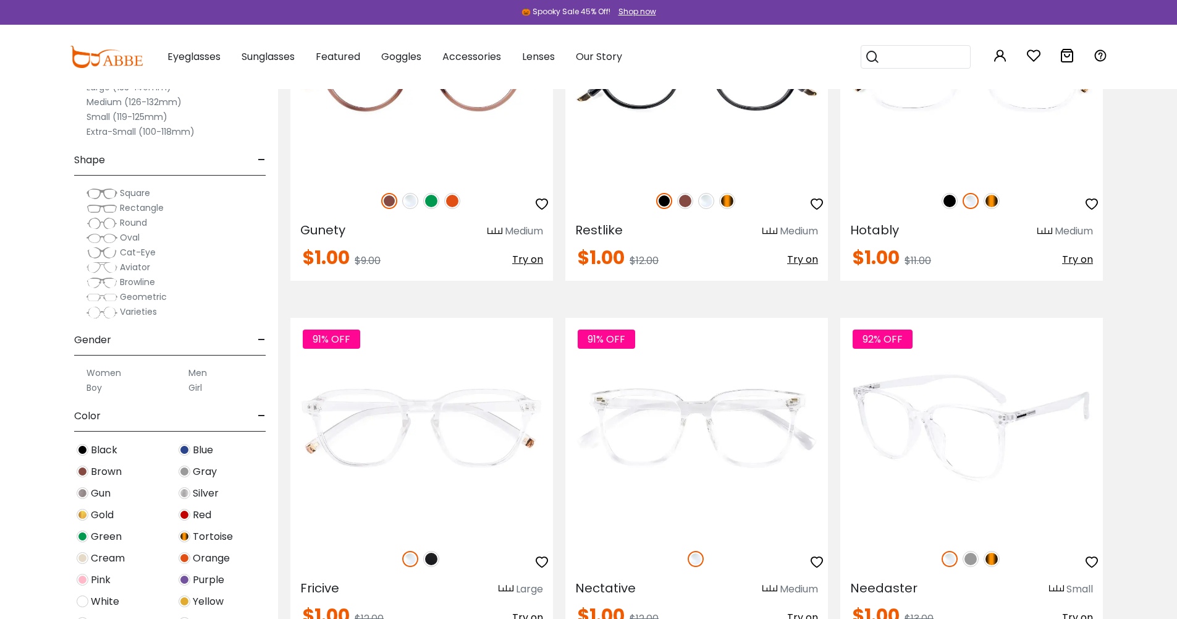
scroll to position [927, 0]
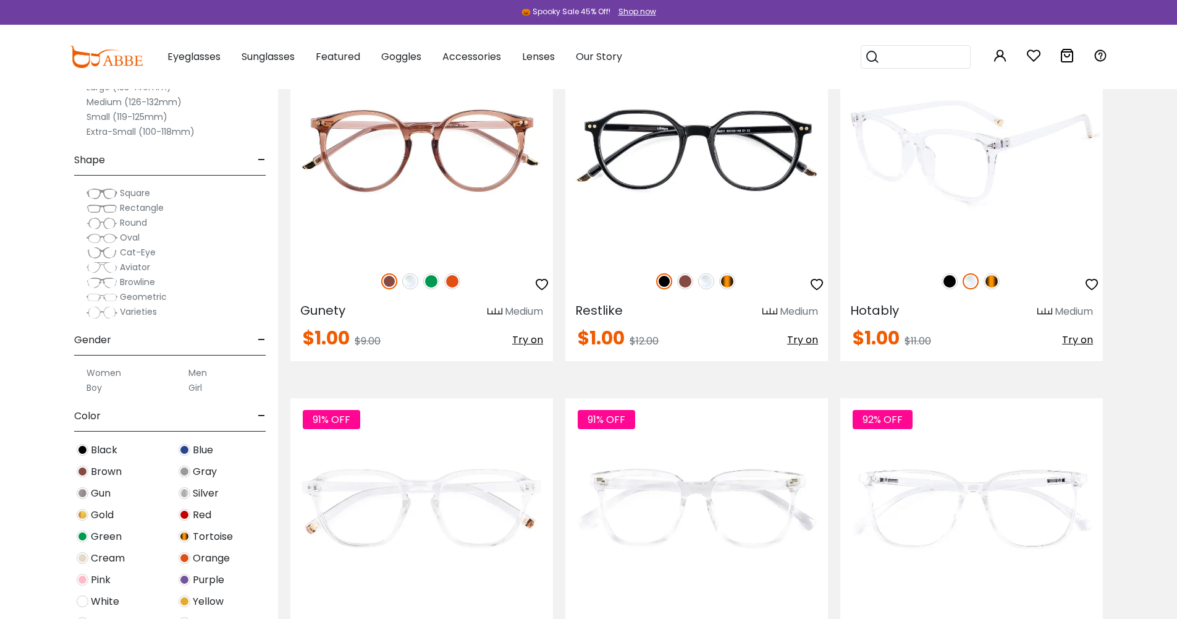
click at [989, 280] on img at bounding box center [992, 281] width 16 height 16
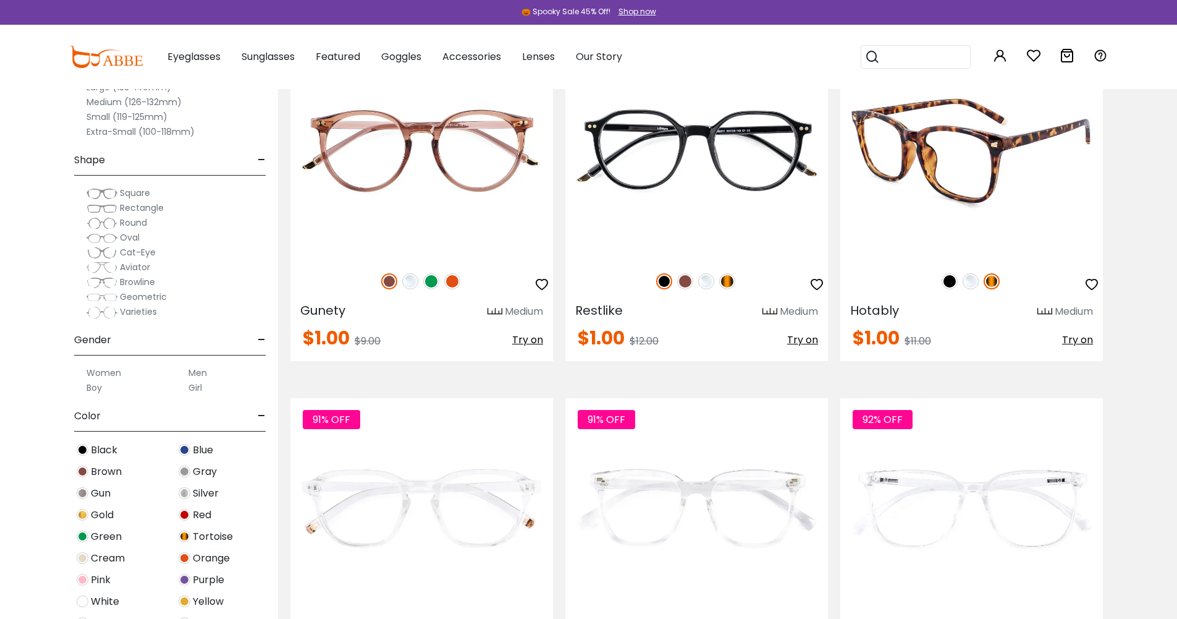
click at [948, 280] on img at bounding box center [950, 281] width 16 height 16
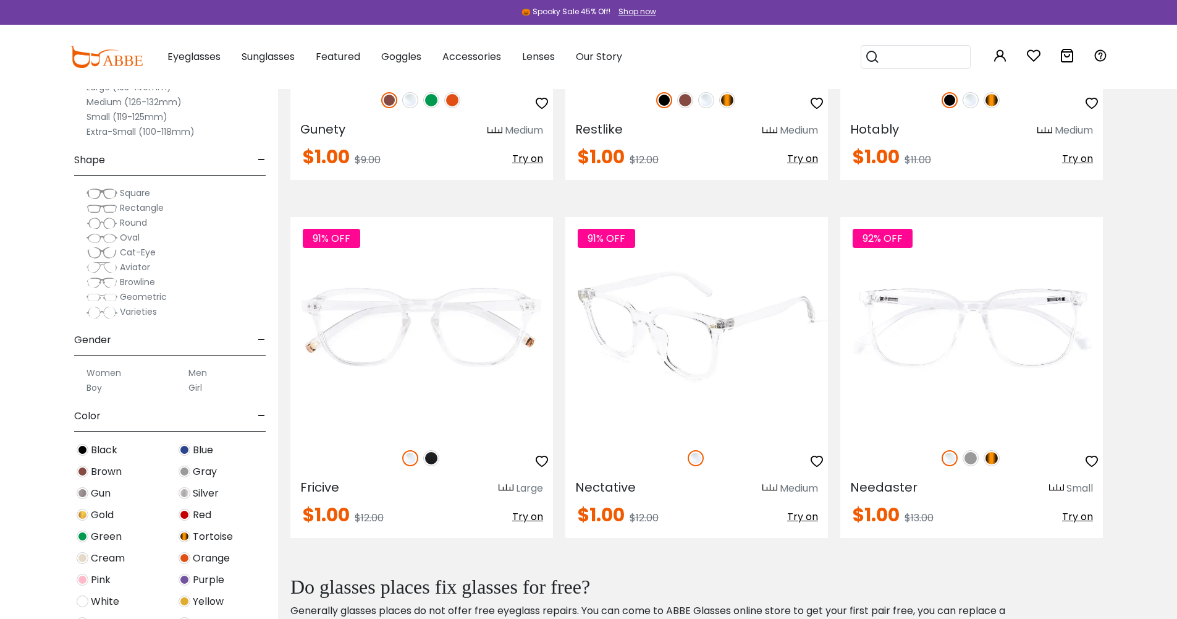
scroll to position [1112, 0]
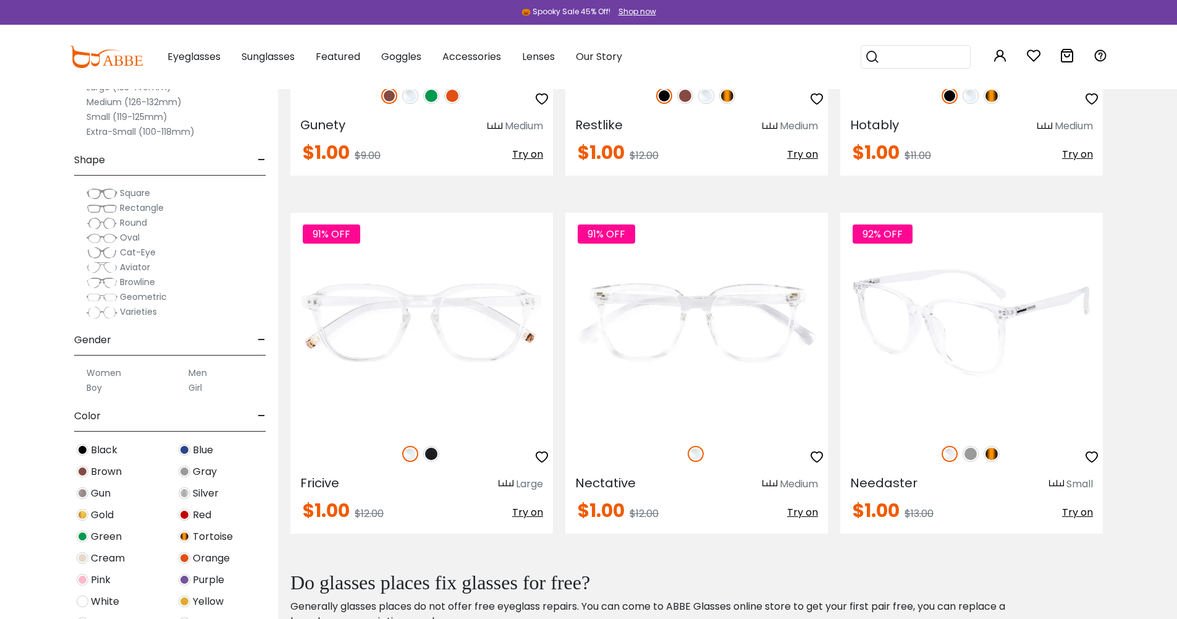
click at [986, 452] on img at bounding box center [992, 454] width 16 height 16
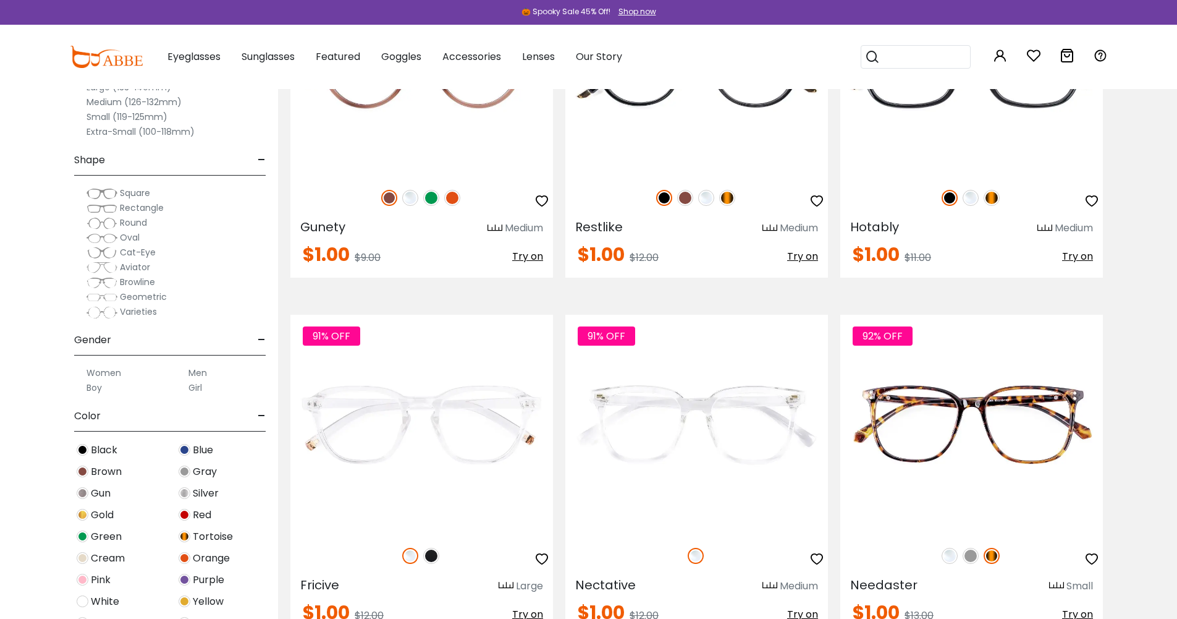
scroll to position [927, 0]
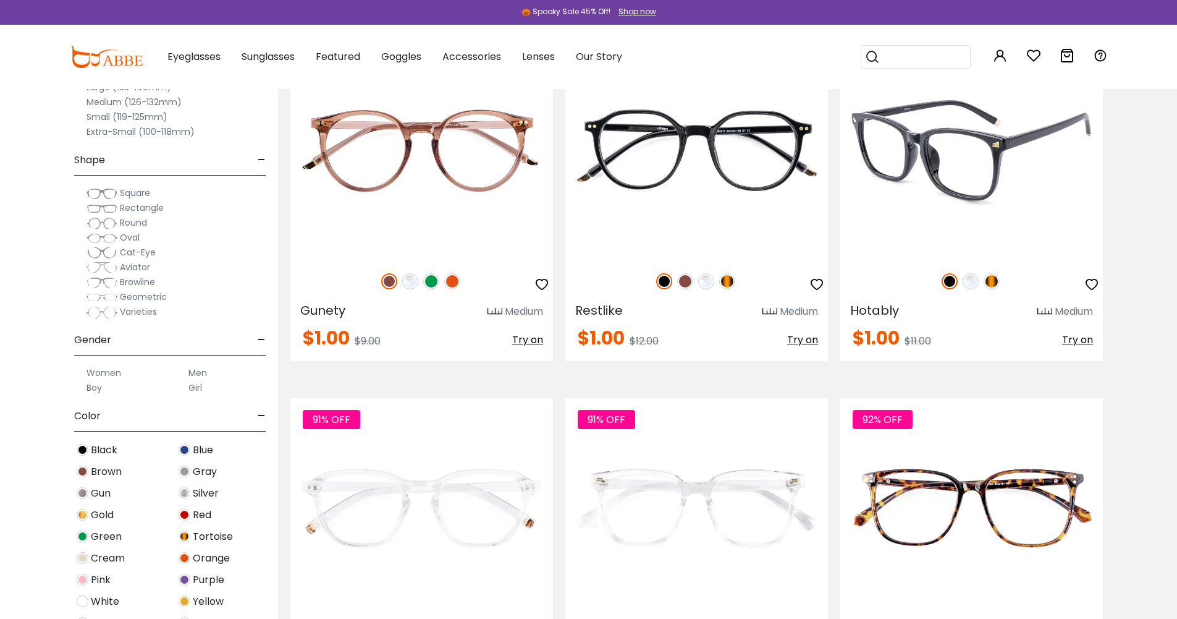
click at [974, 286] on img at bounding box center [971, 281] width 16 height 16
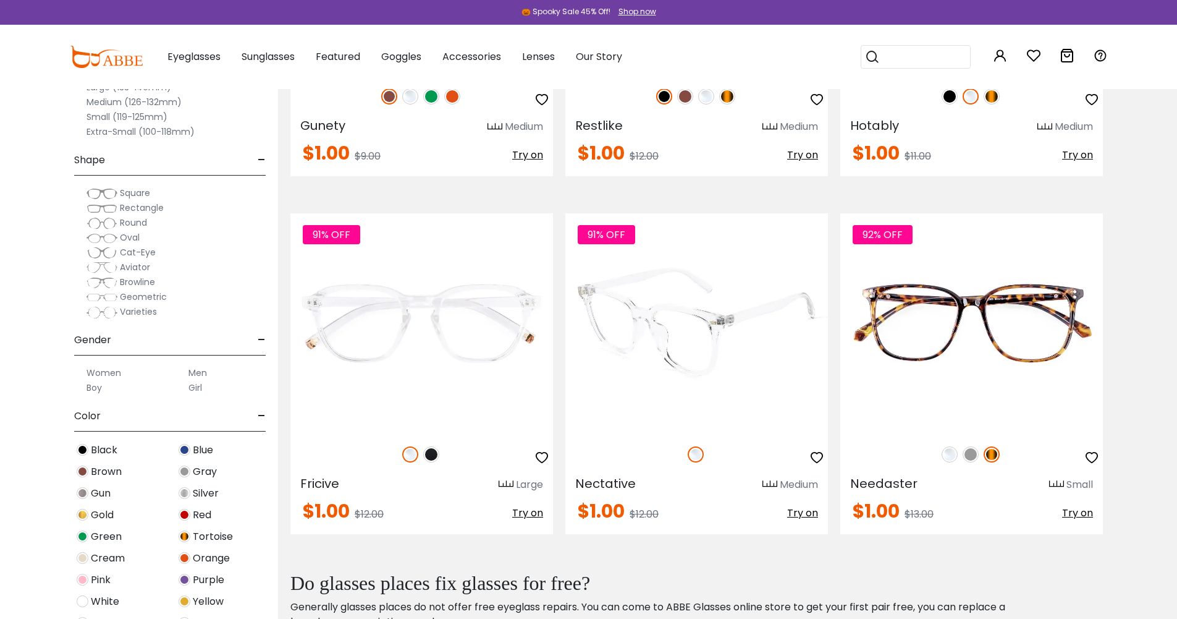
scroll to position [1112, 0]
click at [679, 356] on img at bounding box center [696, 322] width 263 height 219
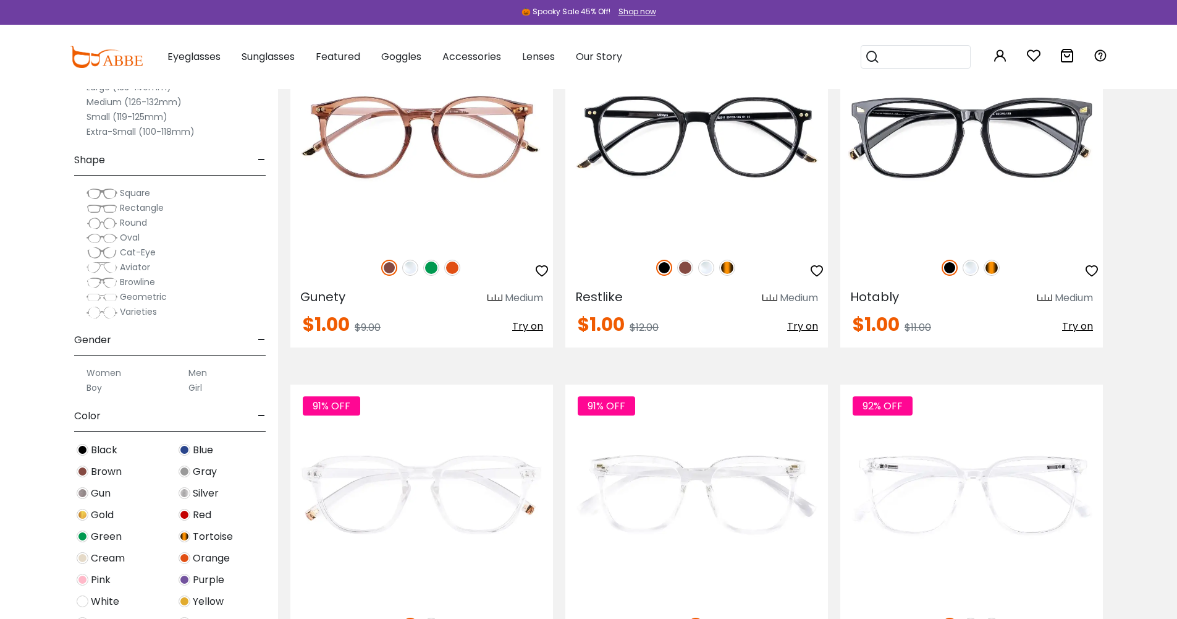
scroll to position [927, 0]
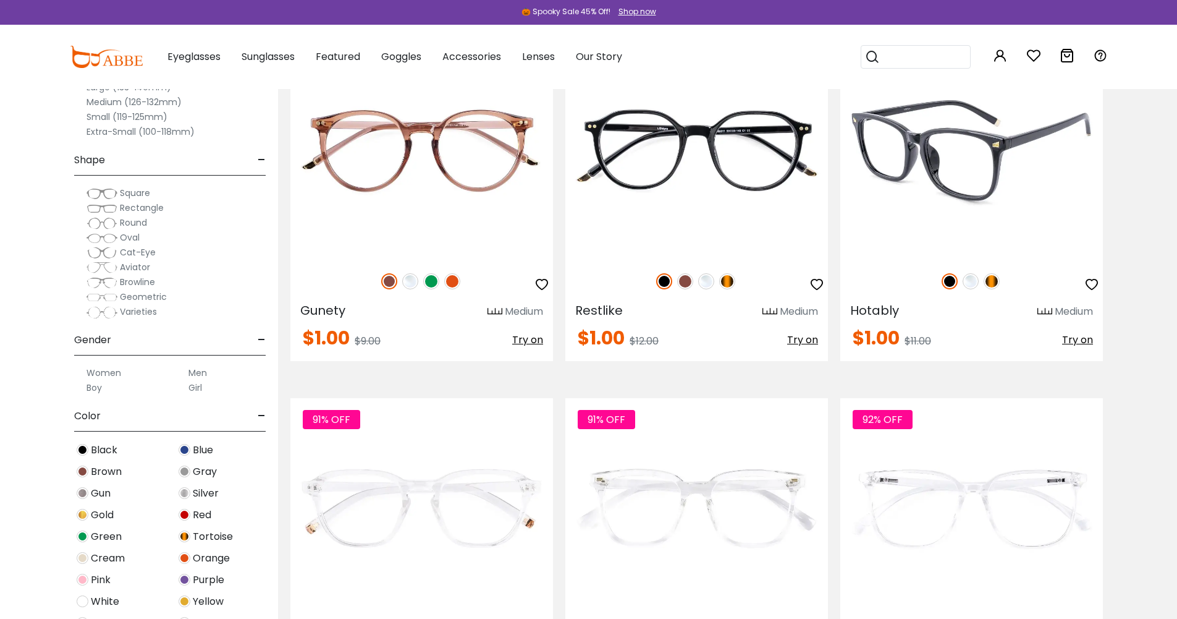
click at [908, 165] on img at bounding box center [971, 150] width 263 height 219
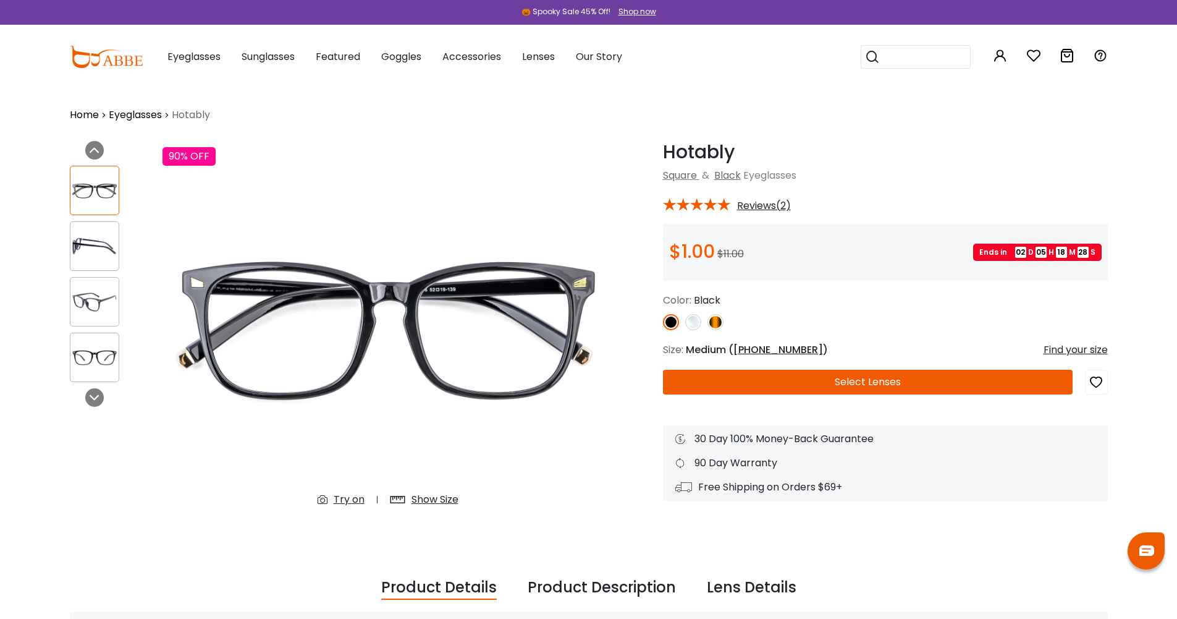
click at [690, 323] on img at bounding box center [693, 322] width 16 height 16
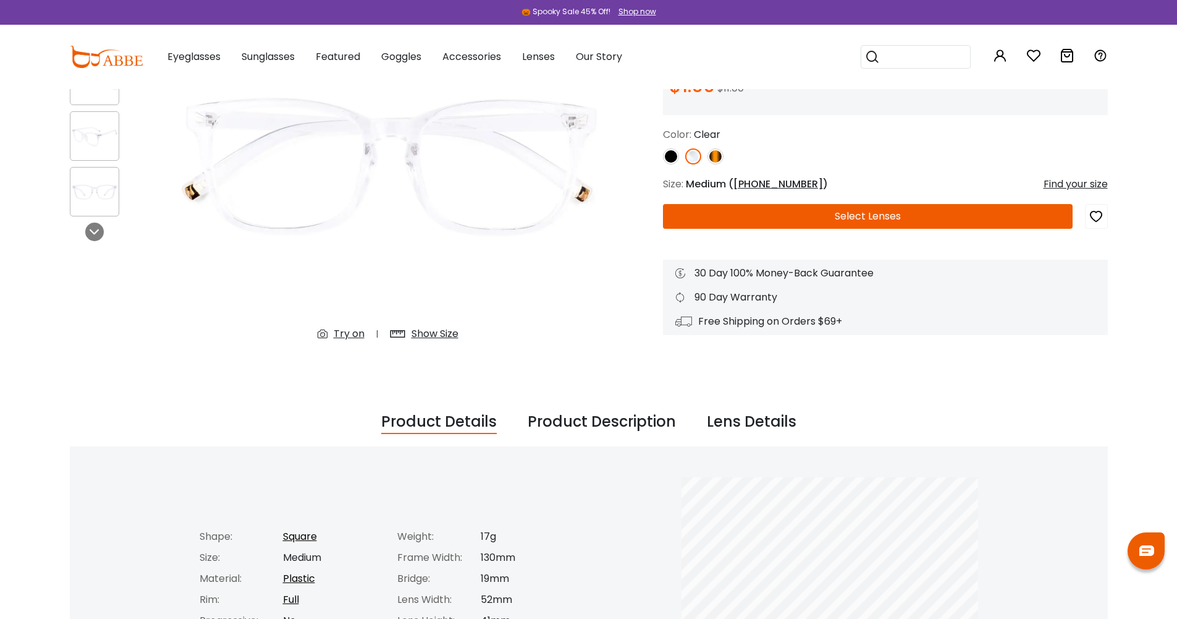
scroll to position [185, 0]
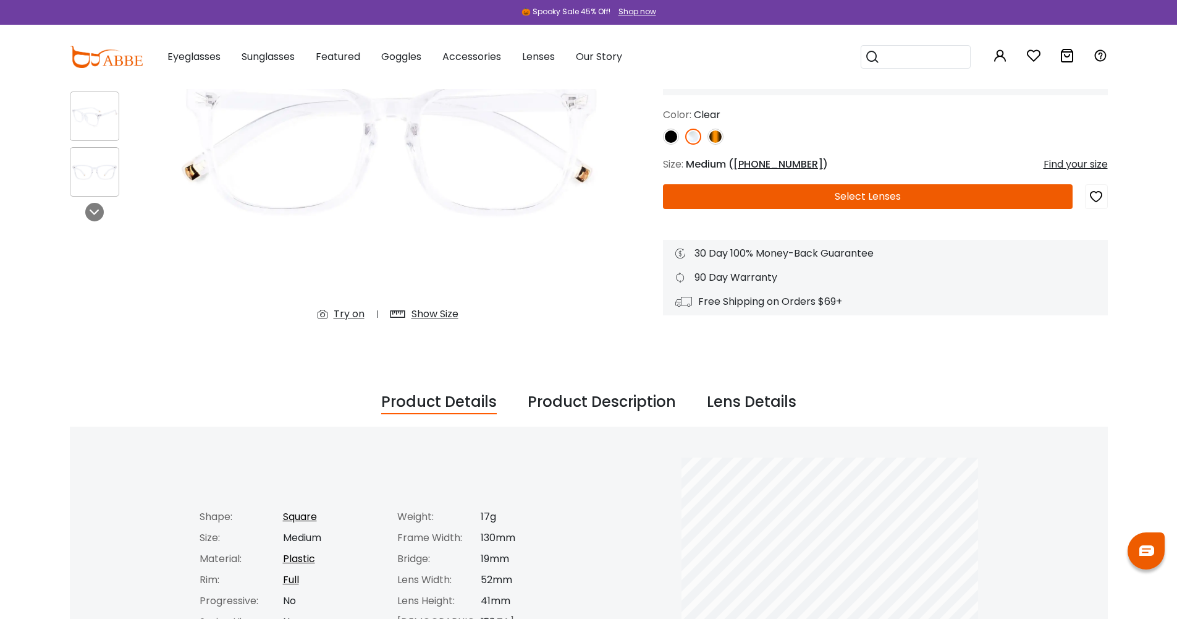
click at [896, 199] on button "Select Lenses" at bounding box center [868, 196] width 410 height 25
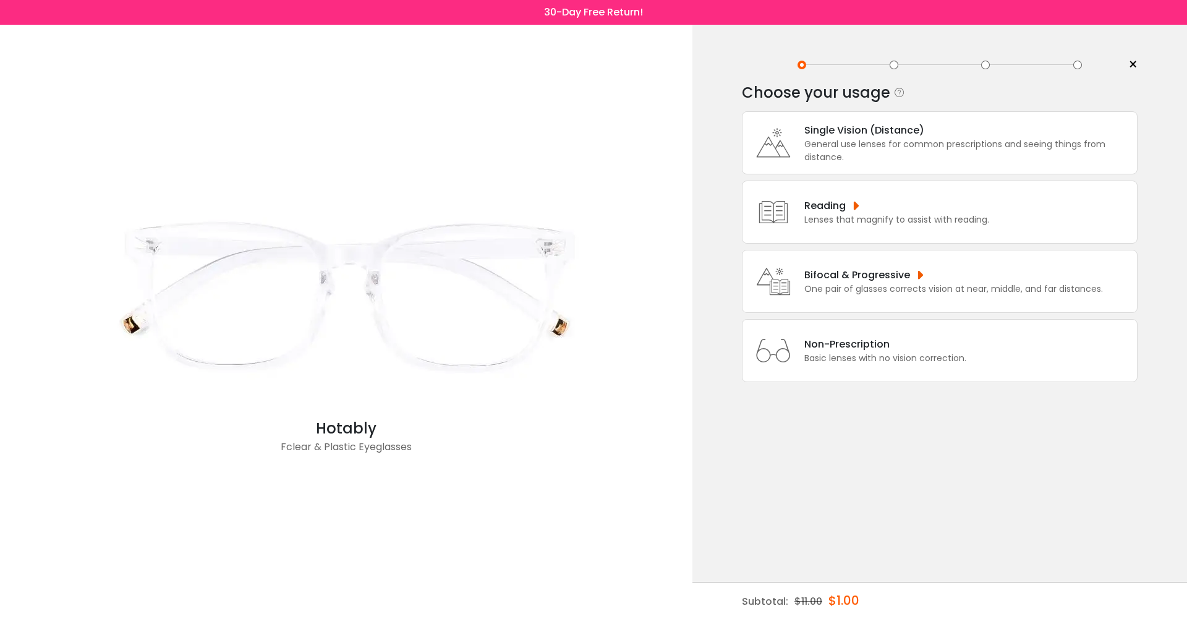
click at [905, 154] on div "General use lenses for common prescriptions and seeing things from distance." at bounding box center [967, 151] width 326 height 26
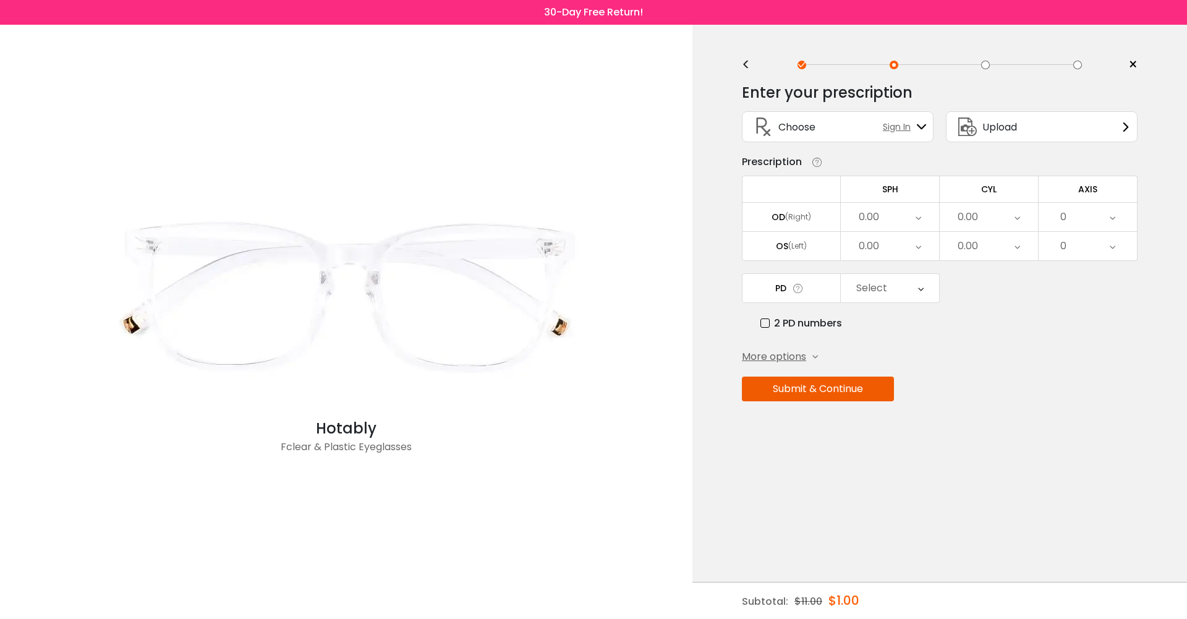
click at [921, 213] on div "0.00" at bounding box center [889, 217] width 98 height 28
click at [905, 233] on li "-1.00" at bounding box center [889, 234] width 98 height 22
click at [913, 247] on div "0.00" at bounding box center [889, 246] width 98 height 28
click at [900, 266] on li "-1.00" at bounding box center [889, 263] width 98 height 22
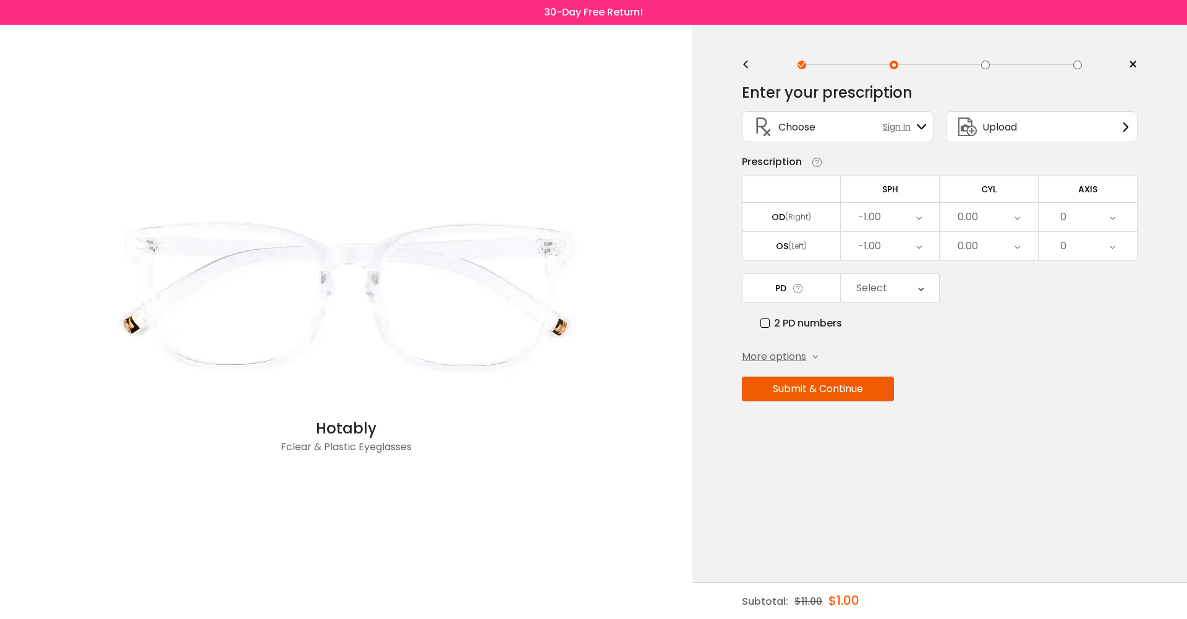
click at [906, 286] on div "Select" at bounding box center [889, 288] width 98 height 28
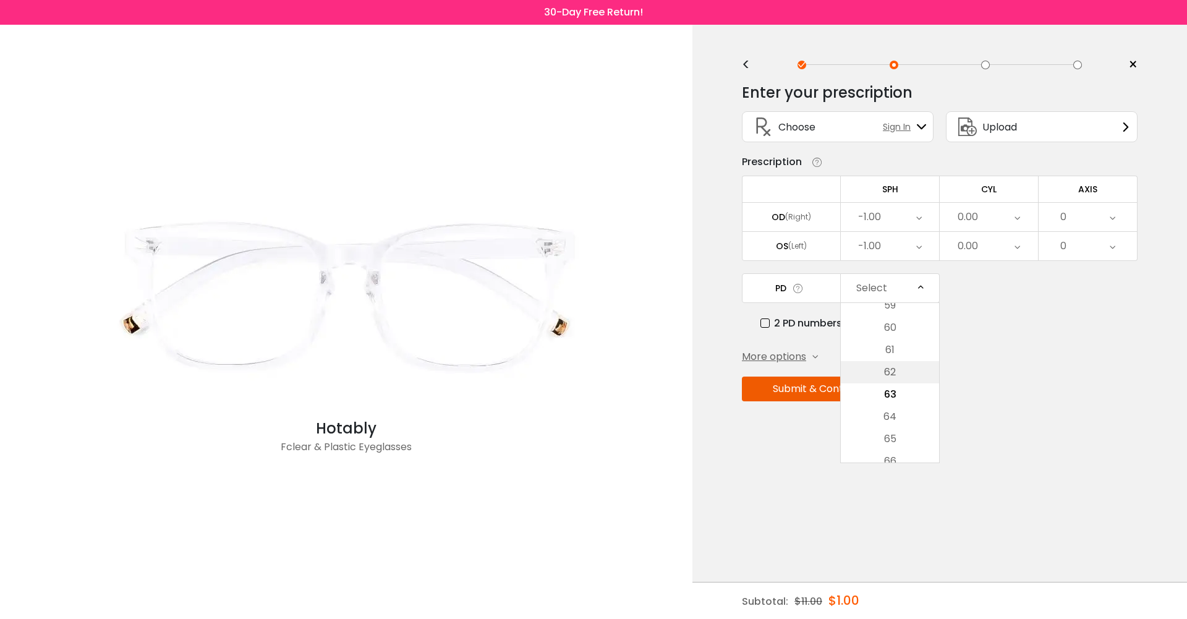
click at [901, 370] on li "62" at bounding box center [889, 372] width 98 height 22
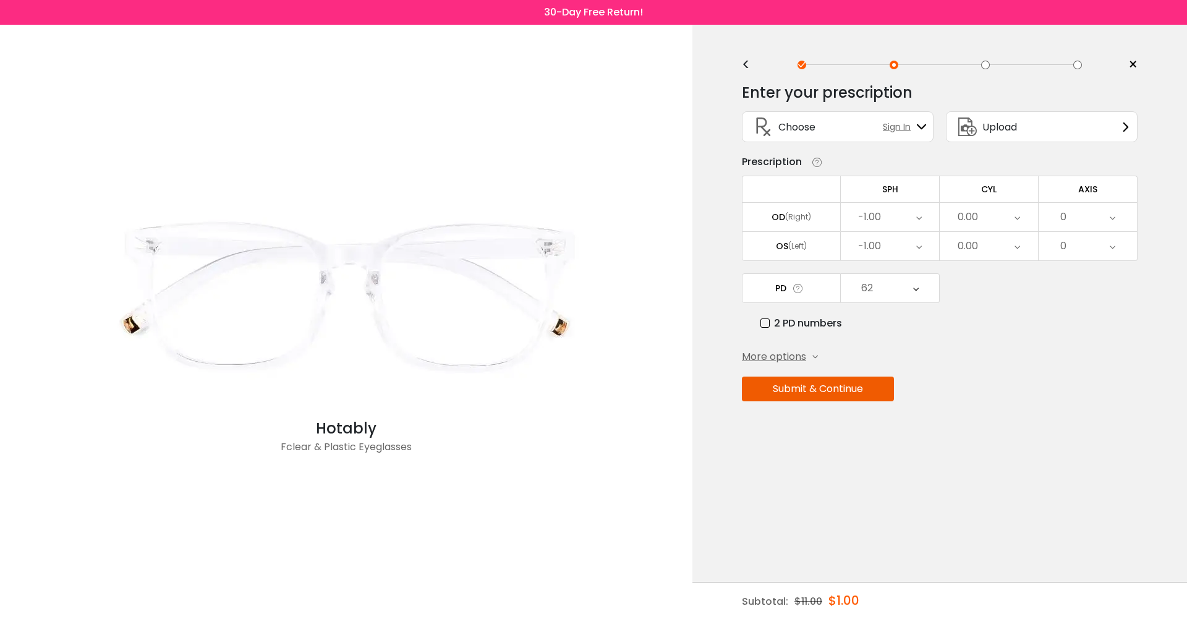
click at [774, 388] on button "Submit & Continue" at bounding box center [818, 388] width 152 height 25
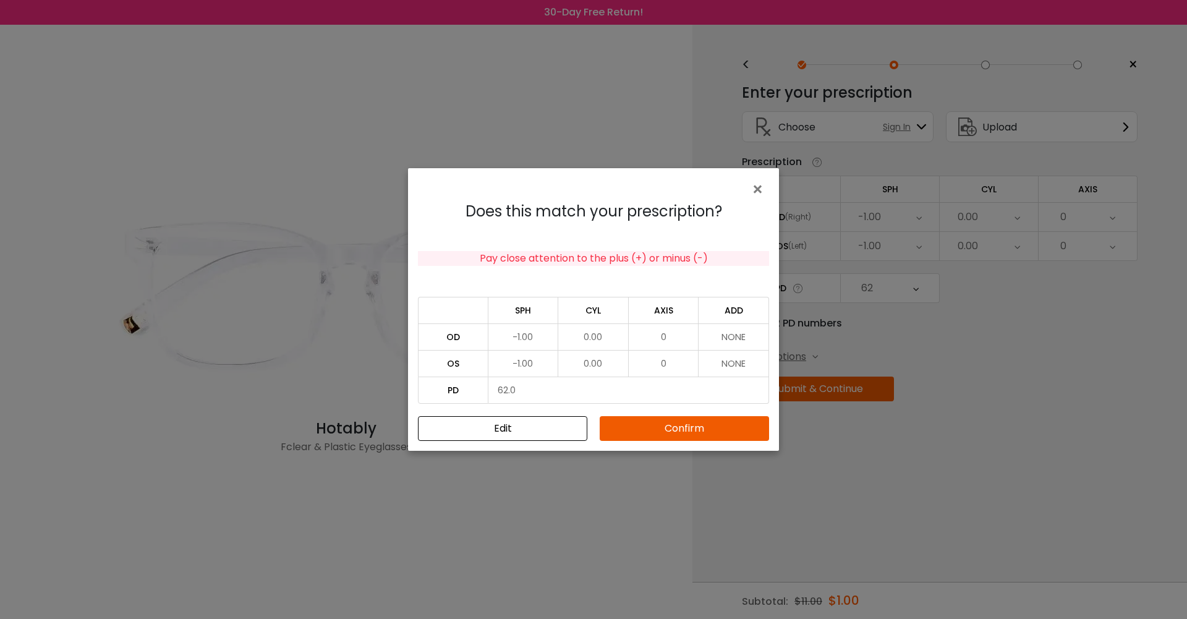
click at [740, 340] on td "NONE" at bounding box center [733, 336] width 70 height 27
click at [741, 365] on td "NONE" at bounding box center [733, 363] width 70 height 27
click at [685, 421] on button "Confirm" at bounding box center [683, 428] width 169 height 25
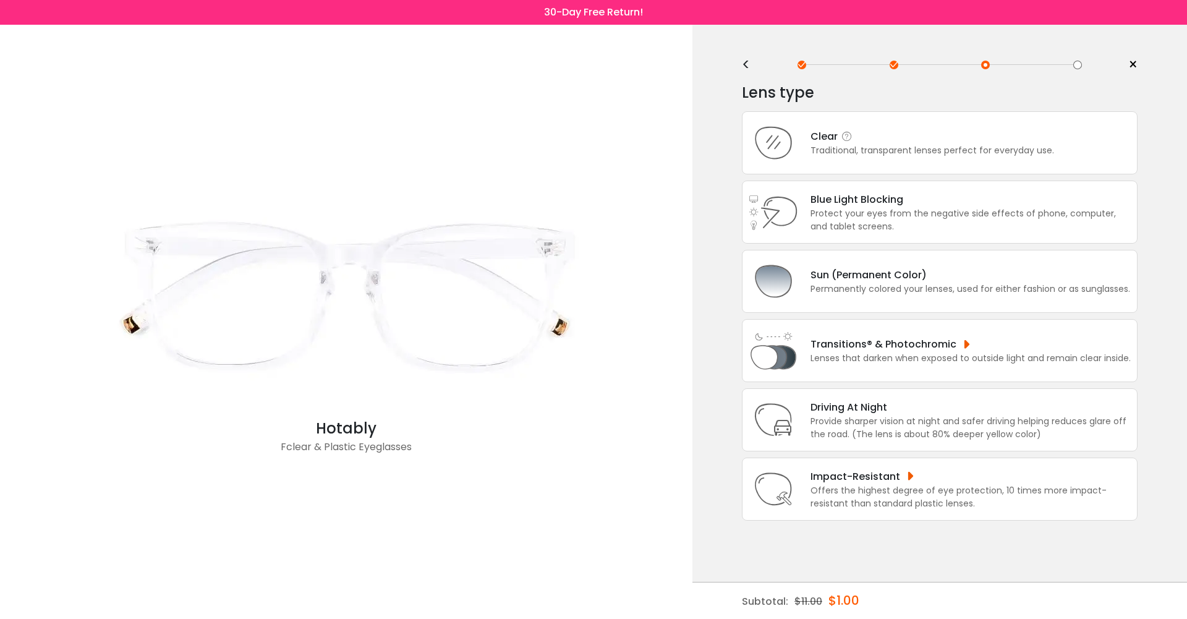
click at [874, 150] on div "Traditional, transparent lenses perfect for everyday use." at bounding box center [931, 150] width 243 height 13
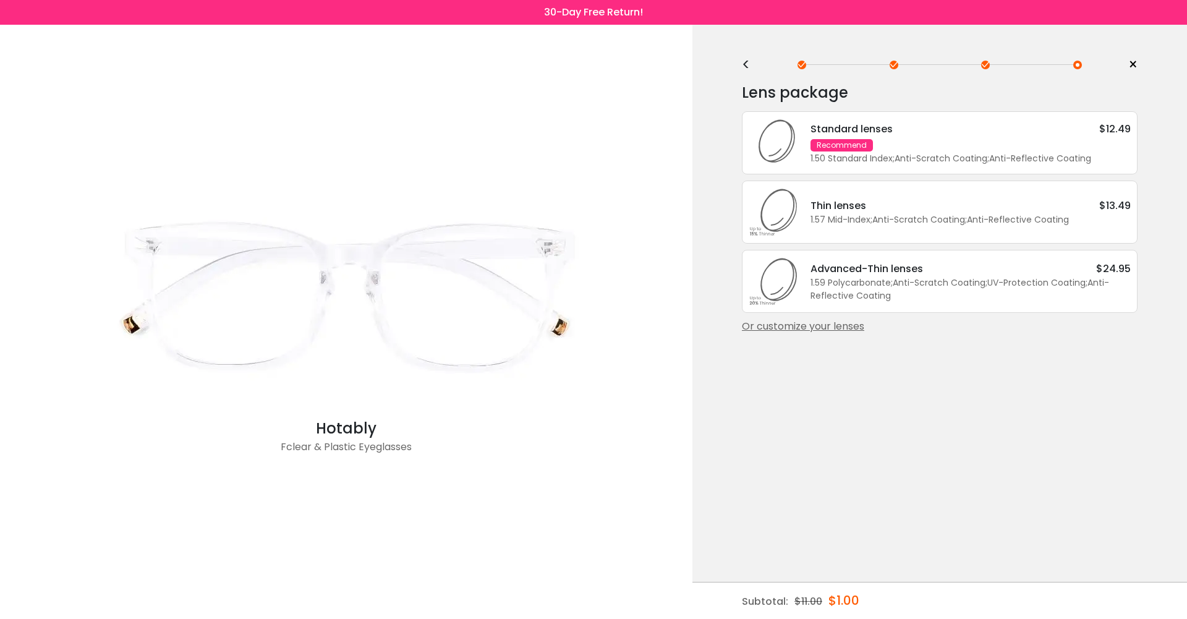
click at [874, 150] on div "Standard lenses $12.49 Recommend 1.50 Standard Index ; Anti-Scratch Coating ; A…" at bounding box center [964, 143] width 332 height 44
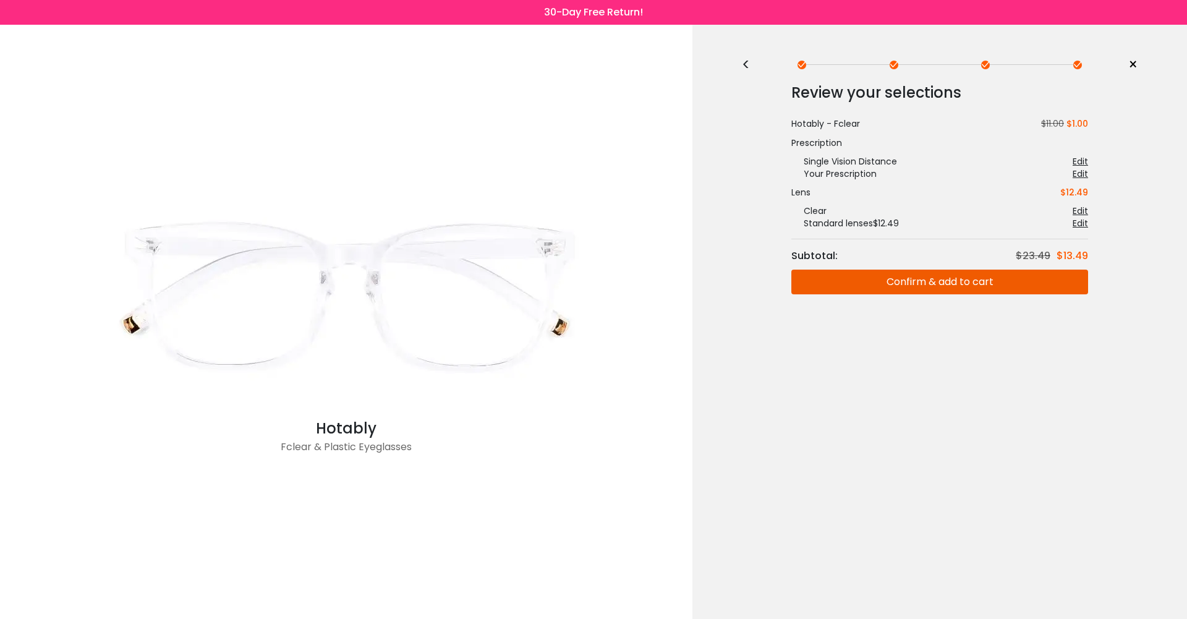
click at [740, 63] on div "< × Choose your usage Single Vision (Distance) This lens helps you see details …" at bounding box center [939, 322] width 494 height 594
click at [746, 64] on div "<" at bounding box center [751, 65] width 19 height 10
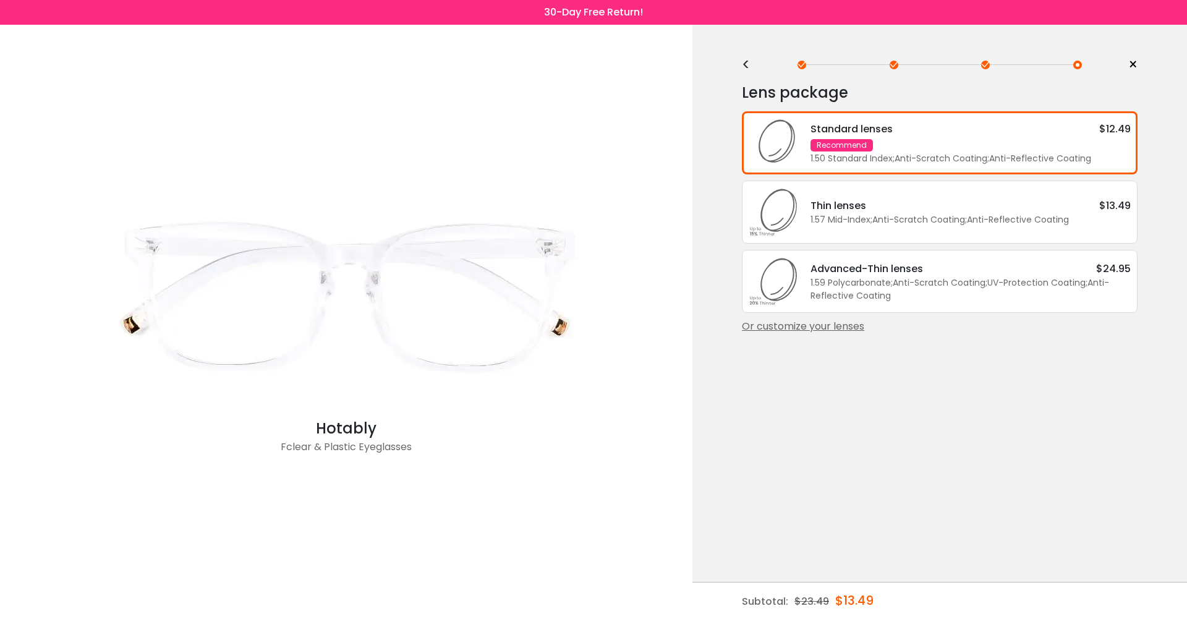
click at [810, 319] on div "Or customize your lenses" at bounding box center [940, 326] width 396 height 15
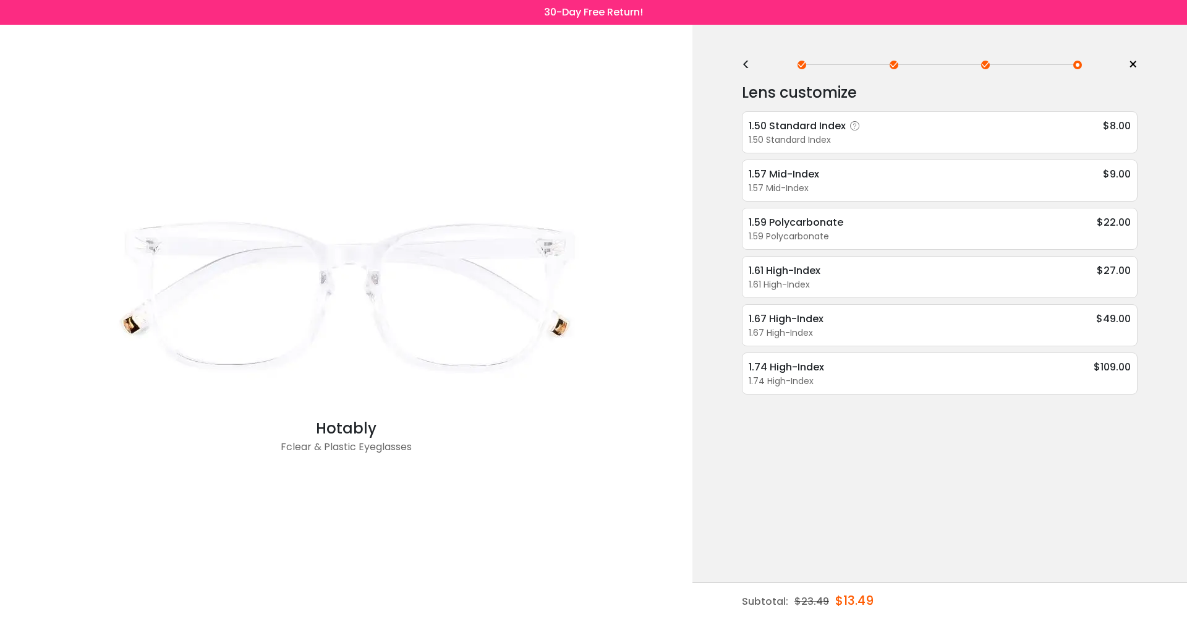
click at [854, 126] on icon at bounding box center [855, 126] width 12 height 12
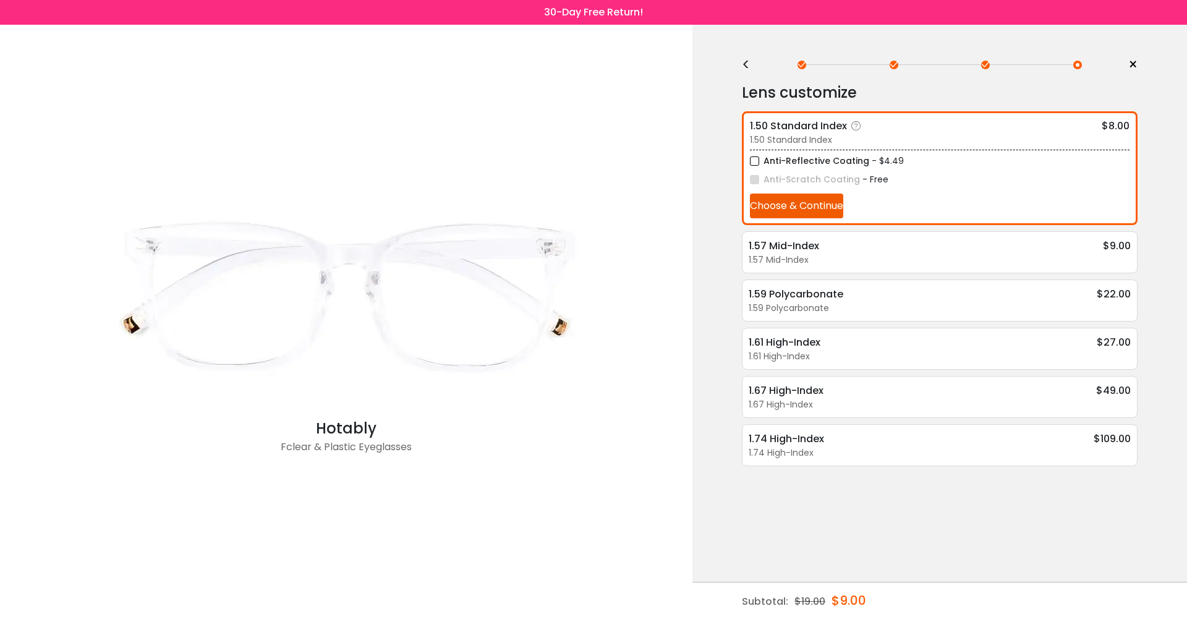
click at [810, 211] on button "Choose & Continue" at bounding box center [796, 205] width 93 height 25
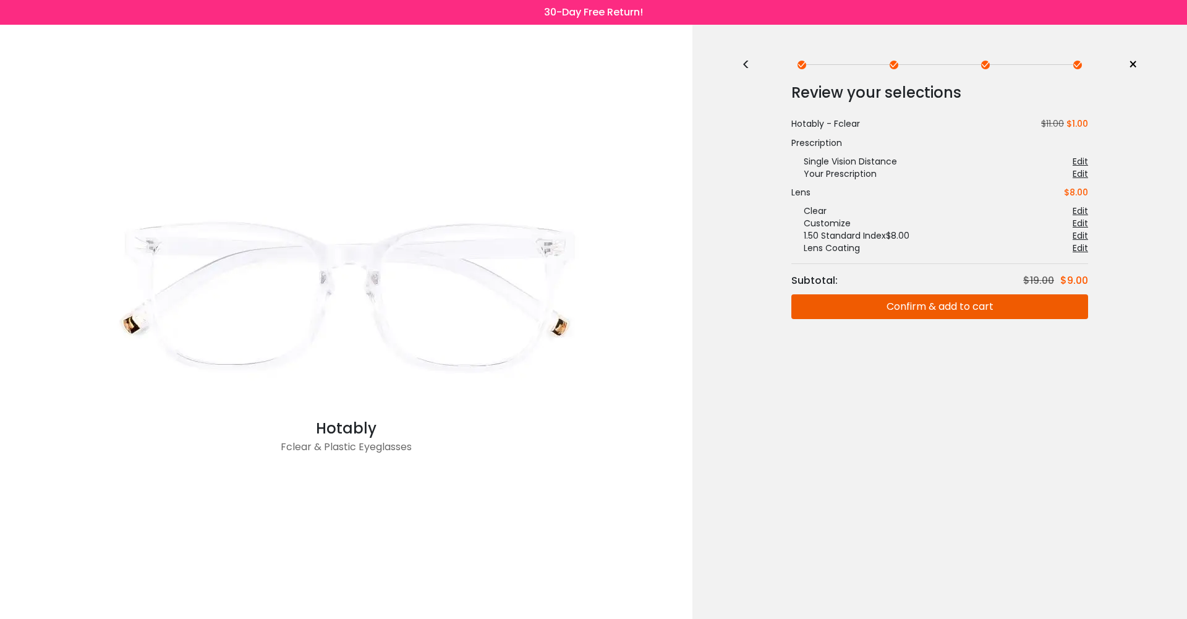
click at [748, 61] on div "<" at bounding box center [751, 65] width 19 height 10
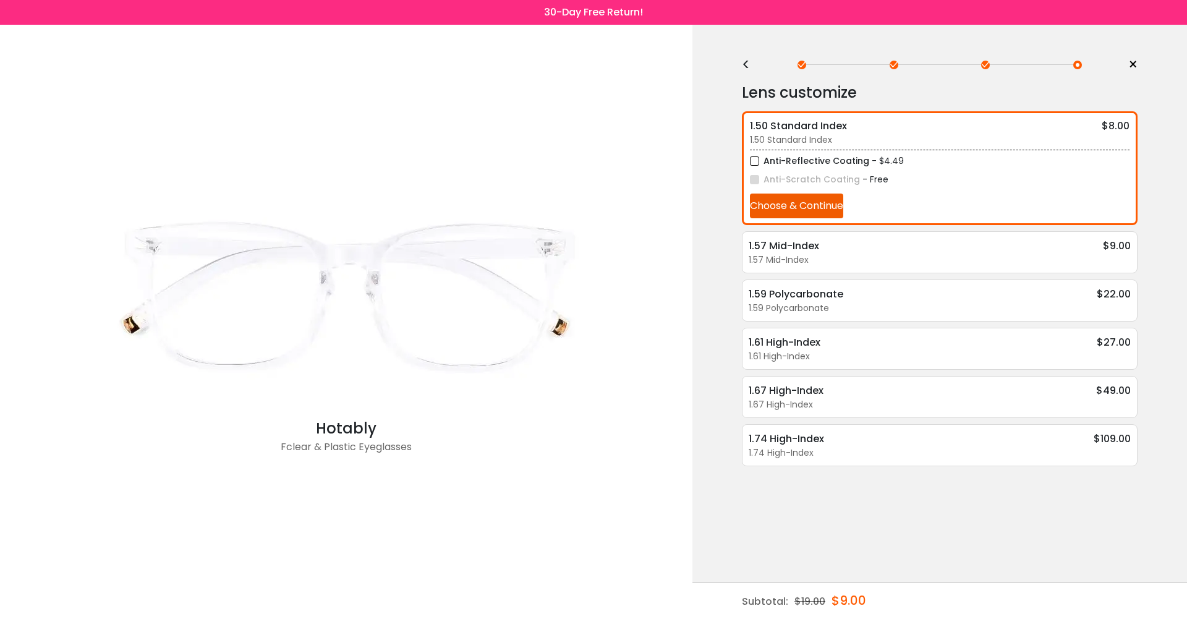
click at [748, 61] on div "<" at bounding box center [751, 65] width 19 height 10
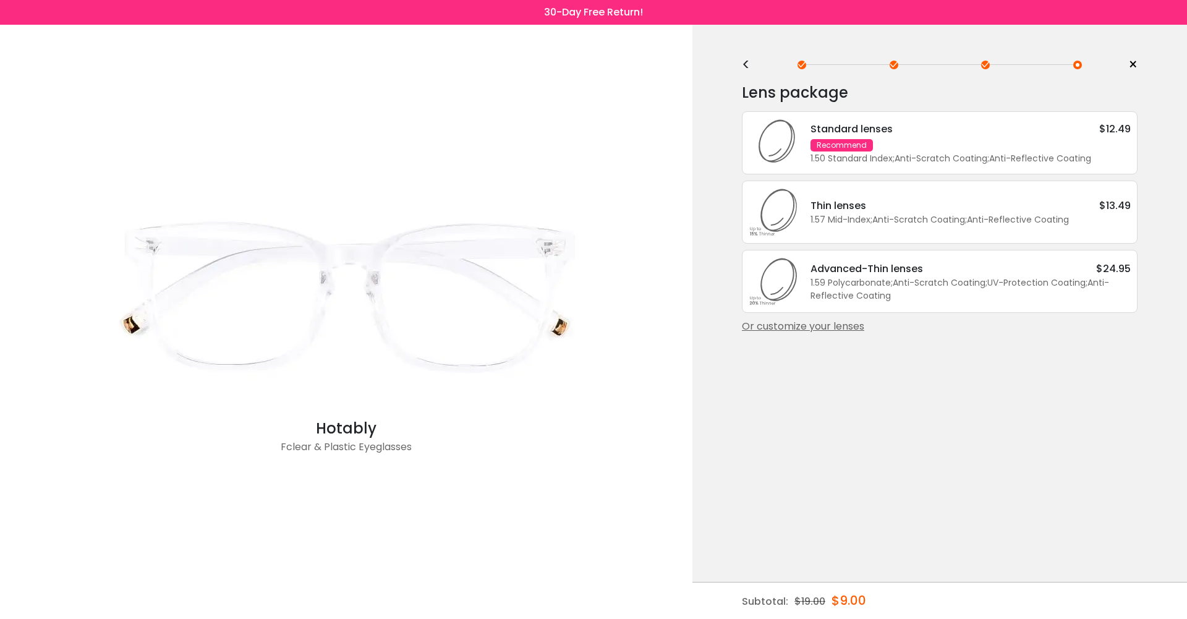
click at [823, 328] on div "Or customize your lenses" at bounding box center [940, 326] width 396 height 15
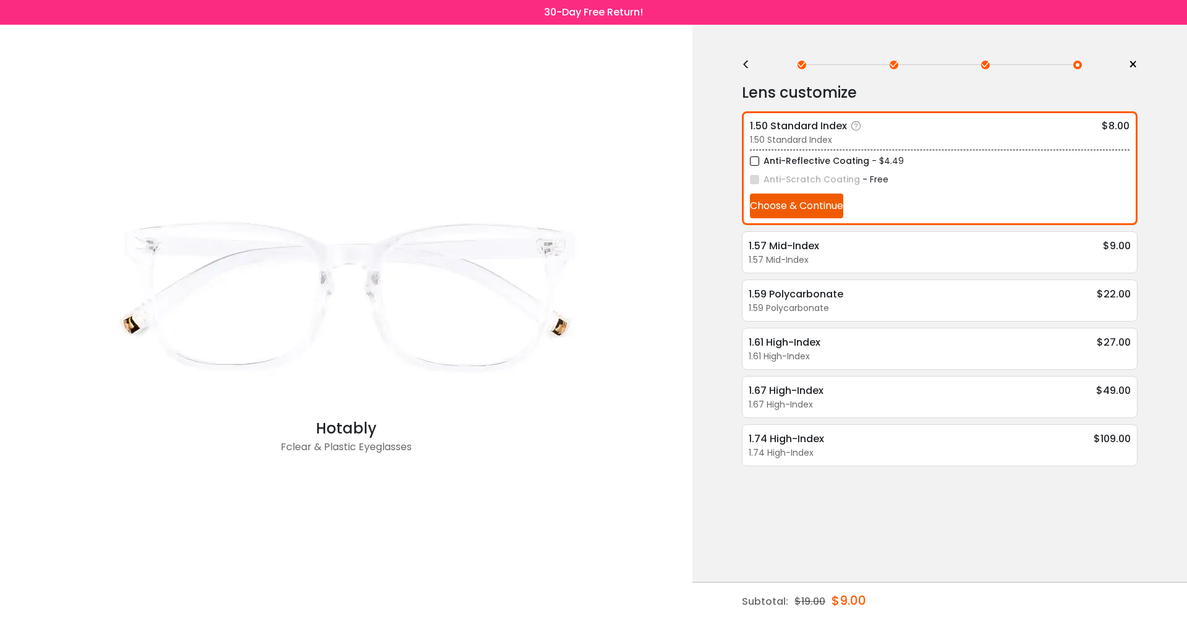
click at [821, 208] on button "Choose & Continue" at bounding box center [796, 205] width 93 height 25
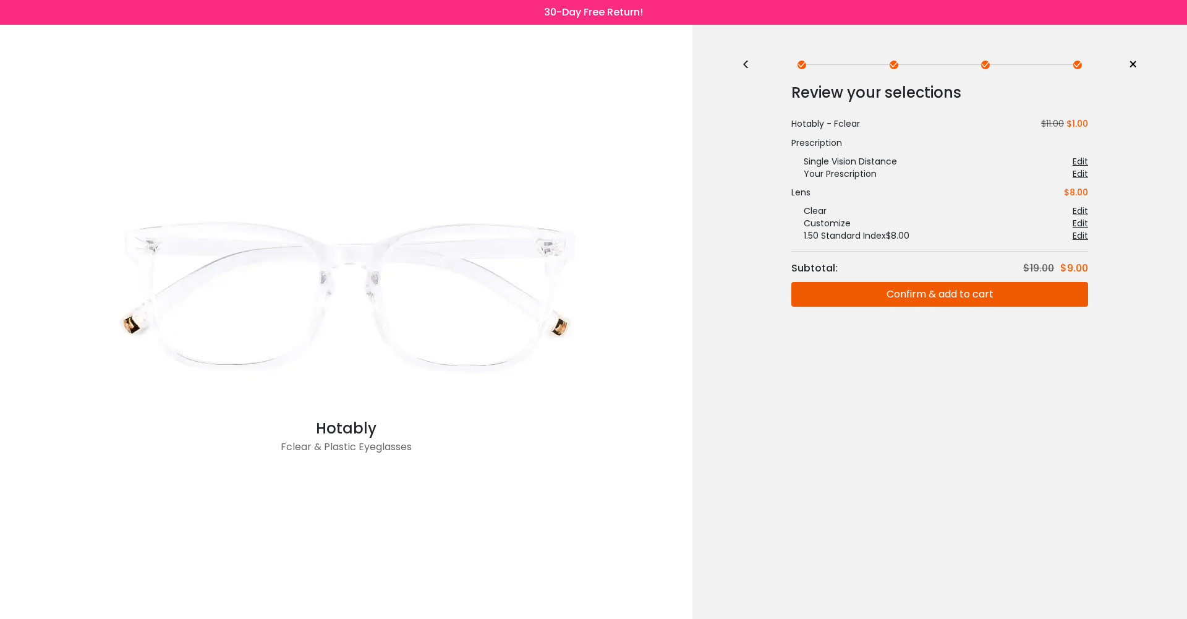
click at [962, 293] on button "Confirm & add to cart" at bounding box center [939, 294] width 297 height 25
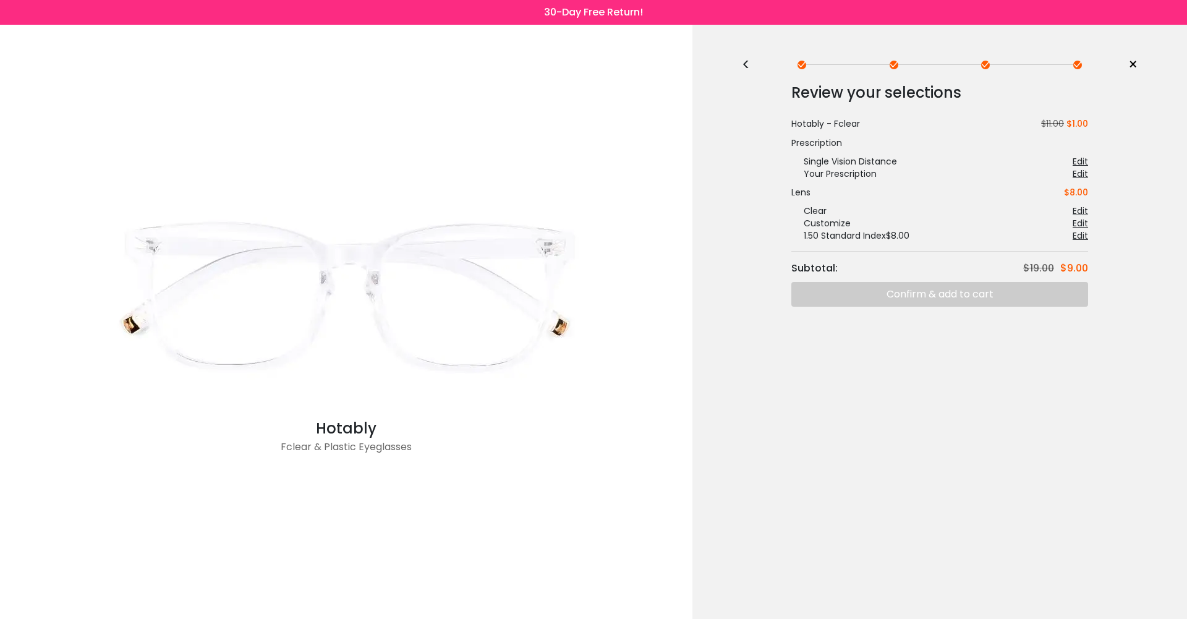
click at [904, 293] on div "Review your selections Subtotal: $19.00 $9.00 Hotably - Fclear $11.00 $1.00 Pre…" at bounding box center [940, 193] width 396 height 226
drag, startPoint x: 1133, startPoint y: 281, endPoint x: 1119, endPoint y: 368, distance: 89.0
click at [1128, 369] on div "Review your selections Subtotal: $19.00 $9.00 Hotably - Fclear $11.00 $1.00 Pre…" at bounding box center [940, 224] width 396 height 300
click at [1034, 386] on div "< × Choose your usage Single Vision (Distance) This lens helps you see details …" at bounding box center [939, 322] width 494 height 594
click at [917, 296] on div "Review your selections Subtotal: $19.00 $9.00 Hotably - Fclear $11.00 $1.00 Pre…" at bounding box center [940, 193] width 396 height 226
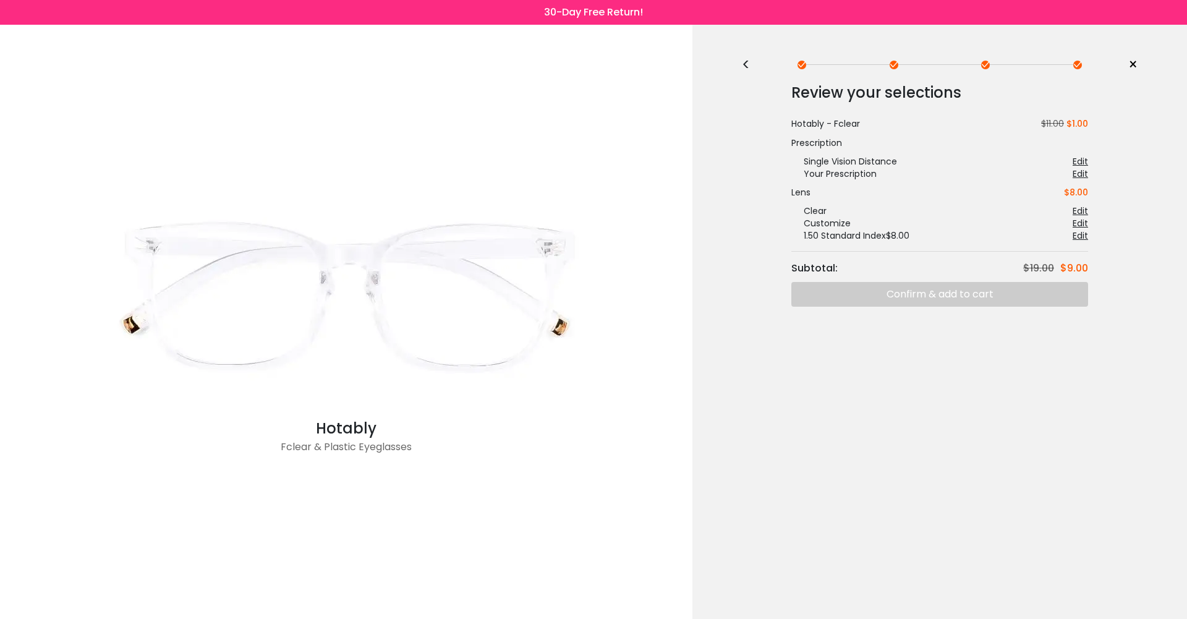
click at [938, 298] on div "Review your selections Subtotal: $19.00 $9.00 Hotably - Fclear $11.00 $1.00 Pre…" at bounding box center [940, 193] width 396 height 226
click at [886, 292] on div "Review your selections Subtotal: $19.00 $9.00 Hotably - Fclear $11.00 $1.00 Pre…" at bounding box center [940, 193] width 396 height 226
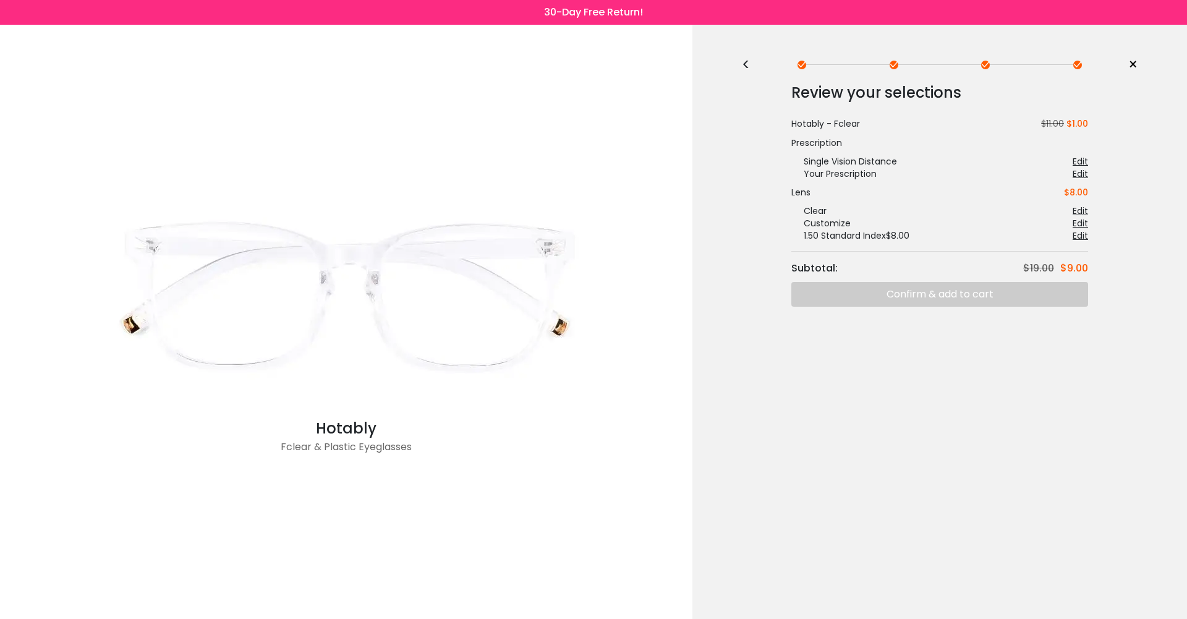
click at [1131, 67] on span "×" at bounding box center [1132, 65] width 9 height 19
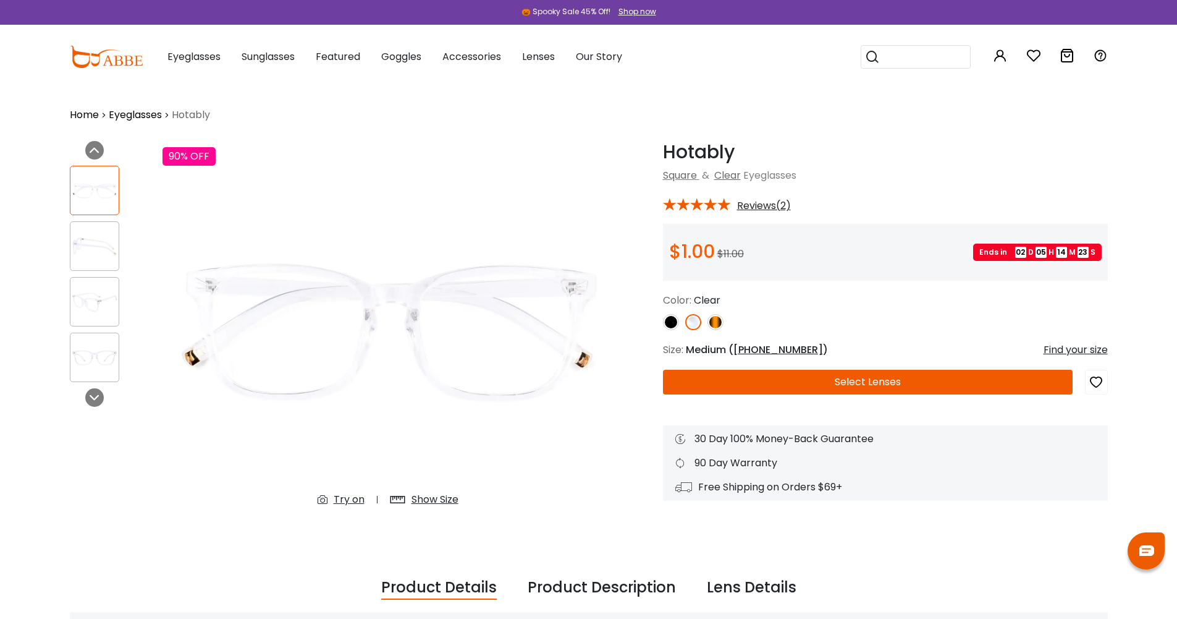
click at [1061, 55] on icon at bounding box center [1067, 55] width 15 height 15
click at [879, 376] on button "Select Lenses" at bounding box center [868, 382] width 410 height 25
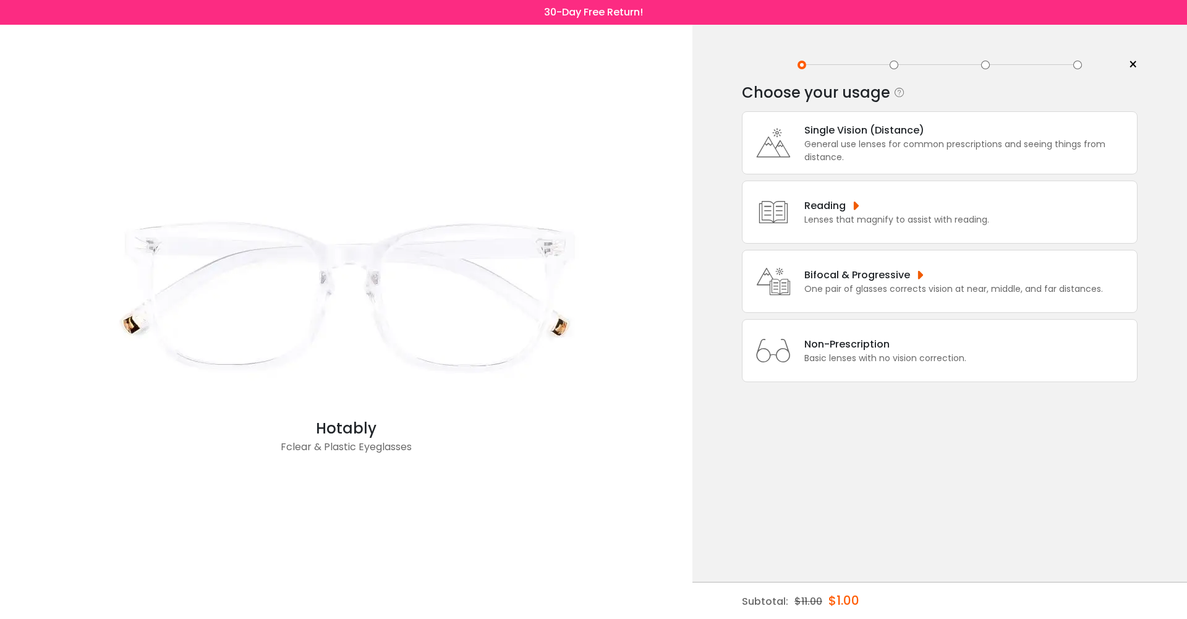
click at [862, 137] on div "Single Vision (Distance)" at bounding box center [967, 129] width 326 height 15
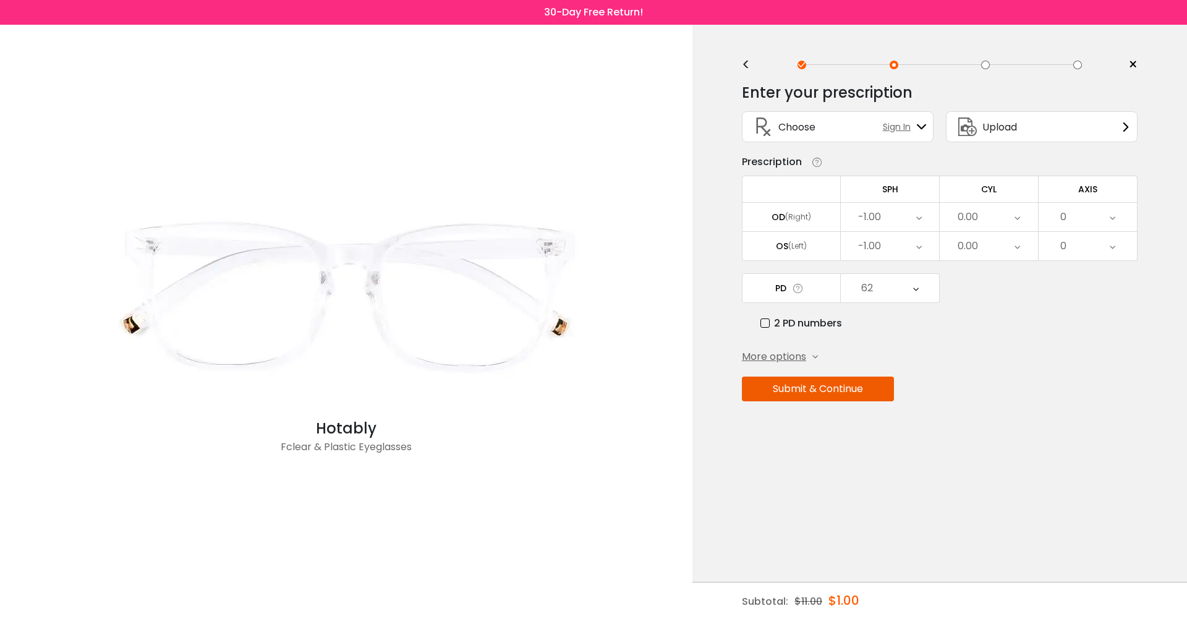
click at [833, 386] on button "Submit & Continue" at bounding box center [818, 388] width 152 height 25
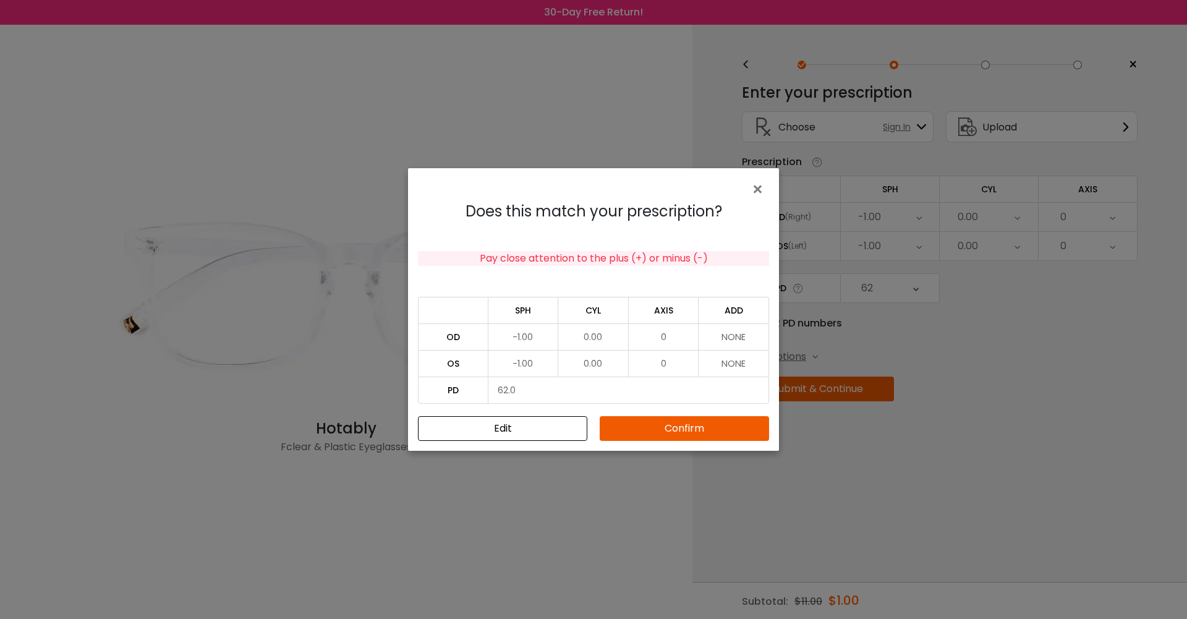
click at [674, 423] on button "Confirm" at bounding box center [683, 428] width 169 height 25
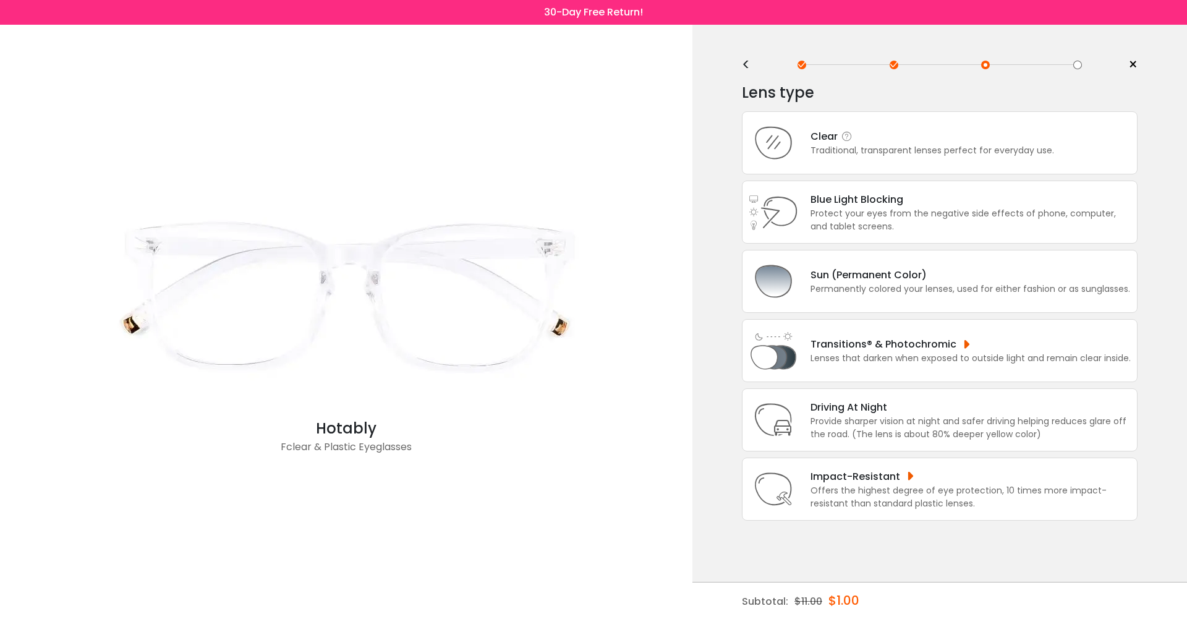
click at [900, 160] on div "Clear Traditional, transparent lenses perfect for everyday use." at bounding box center [940, 142] width 396 height 63
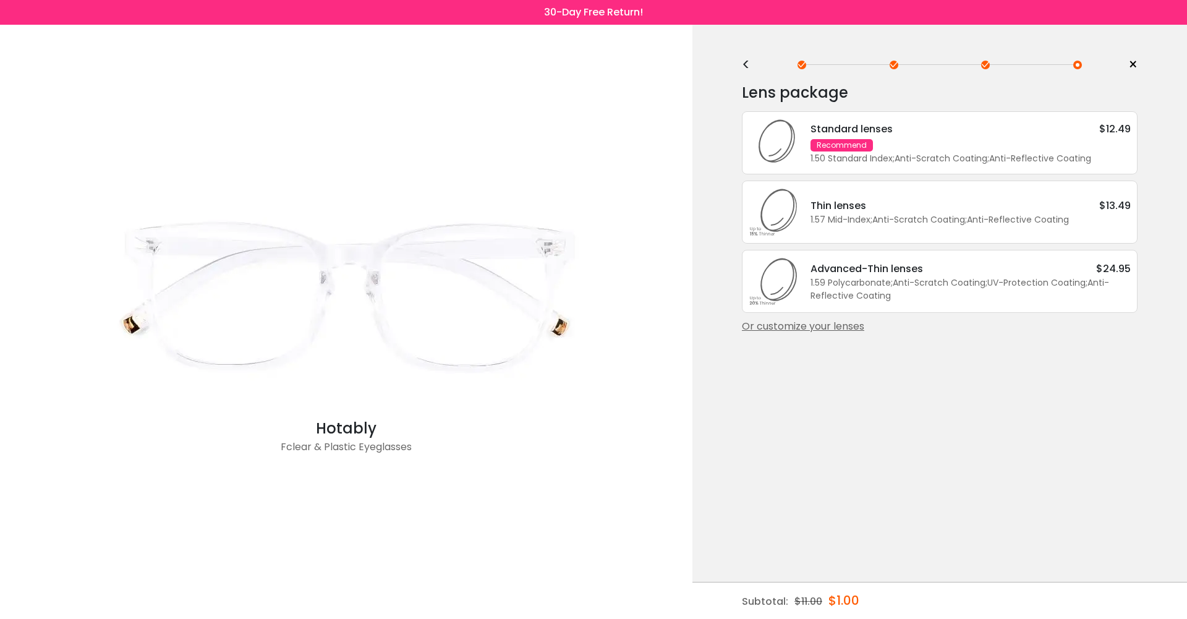
click at [804, 332] on div "Or customize your lenses" at bounding box center [940, 326] width 396 height 15
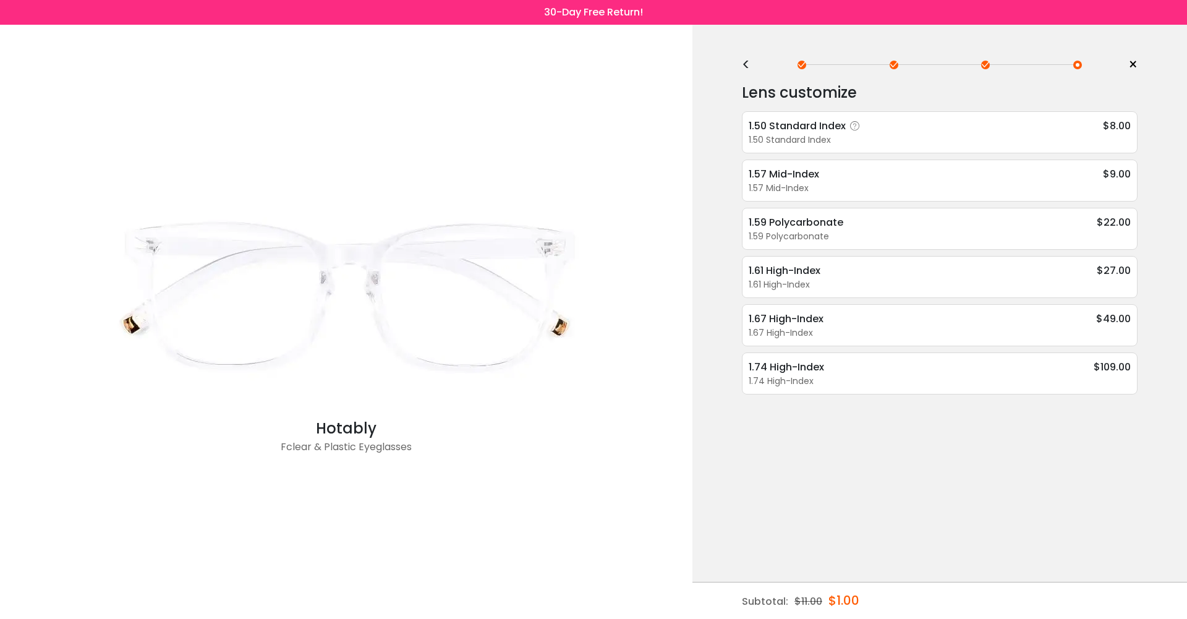
click at [846, 143] on div "1.50 Standard Index" at bounding box center [939, 139] width 382 height 13
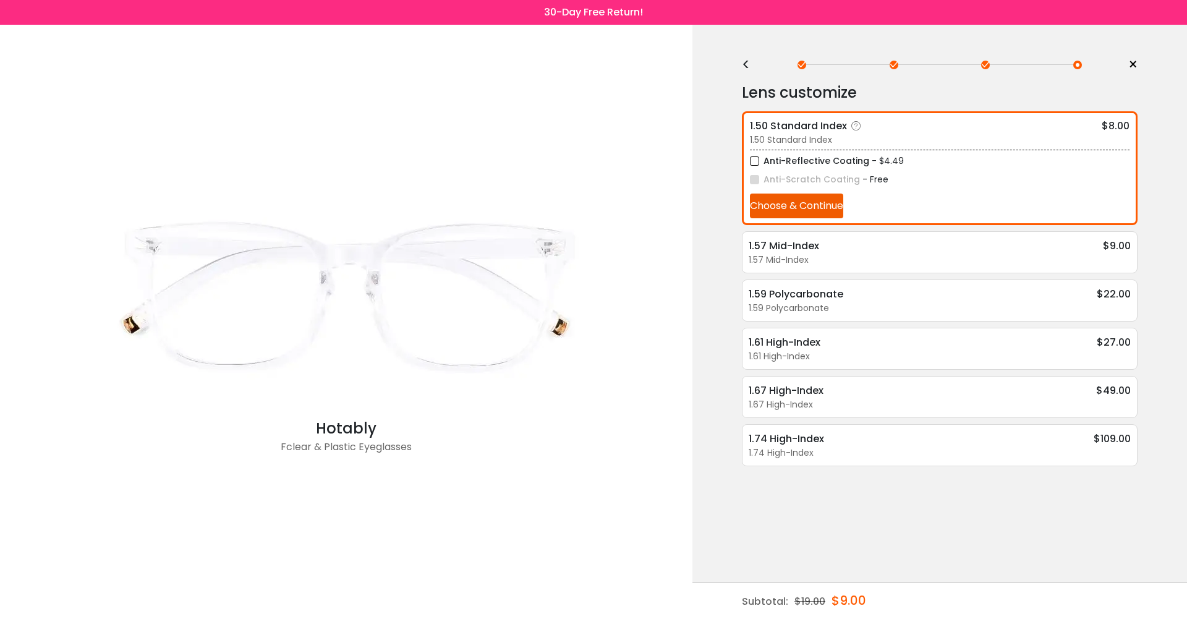
click at [814, 209] on button "Choose & Continue" at bounding box center [796, 205] width 93 height 25
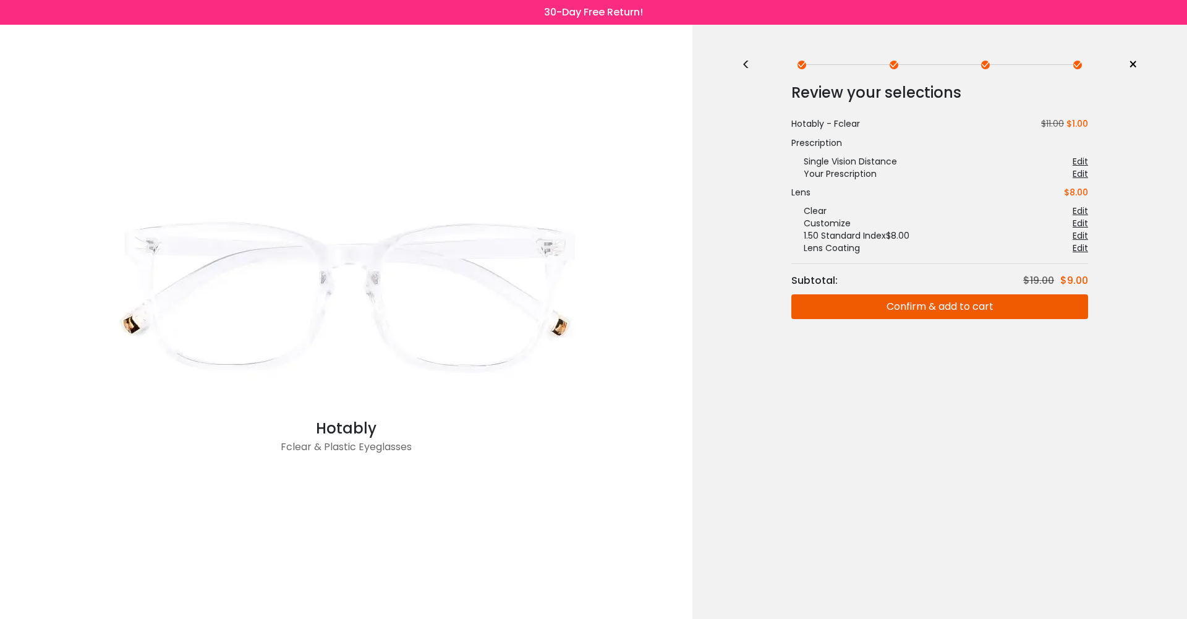
click at [963, 308] on button "Confirm & add to cart" at bounding box center [939, 306] width 297 height 25
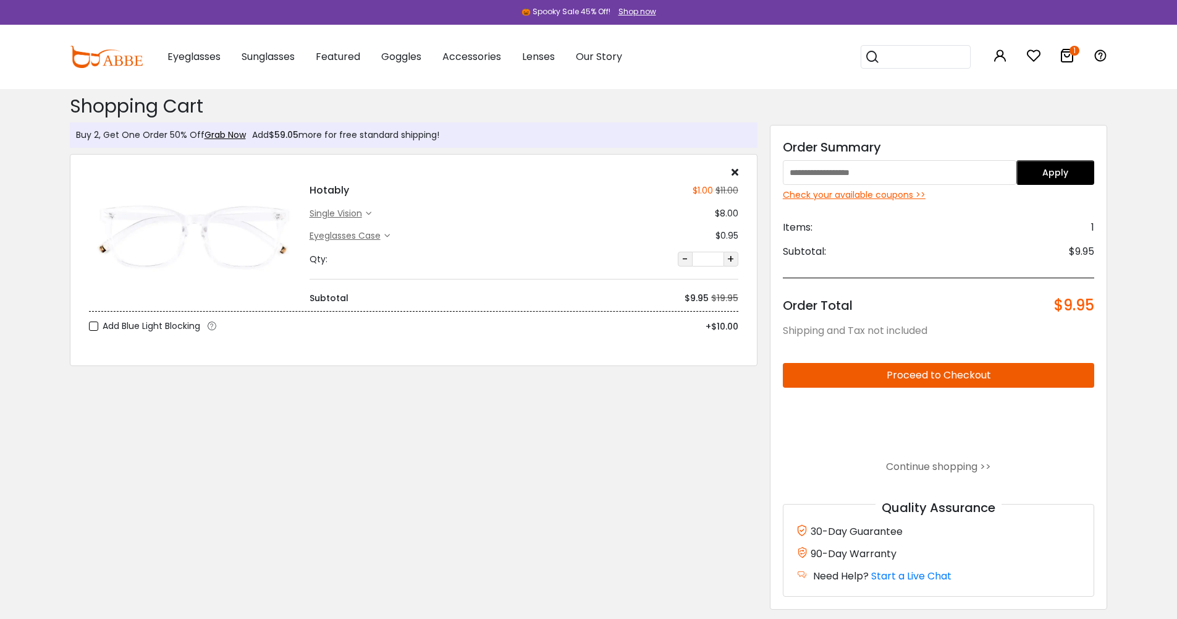
click at [871, 172] on input "text" at bounding box center [900, 172] width 234 height 25
type input "*"
type input "********"
click at [1070, 167] on button "Apply" at bounding box center [1056, 172] width 78 height 25
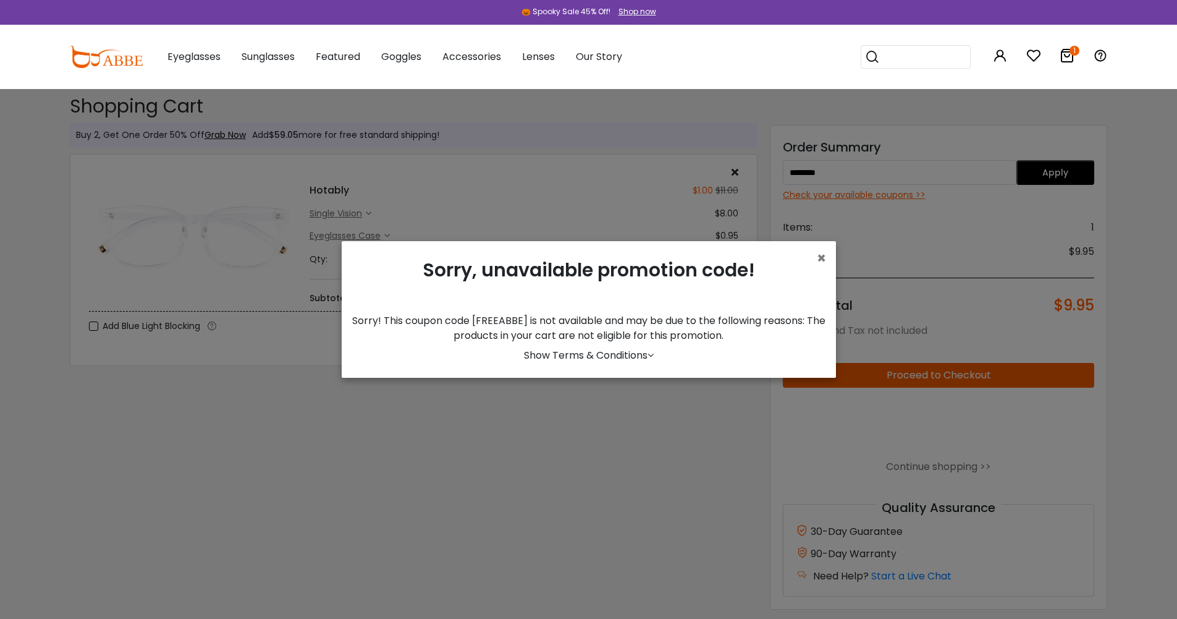
click at [826, 254] on div "× Sorry, unavailable promotion code! Sorry! This coupon code [FREEABBE] is not …" at bounding box center [589, 309] width 494 height 137
click at [818, 257] on span "×" at bounding box center [821, 258] width 9 height 20
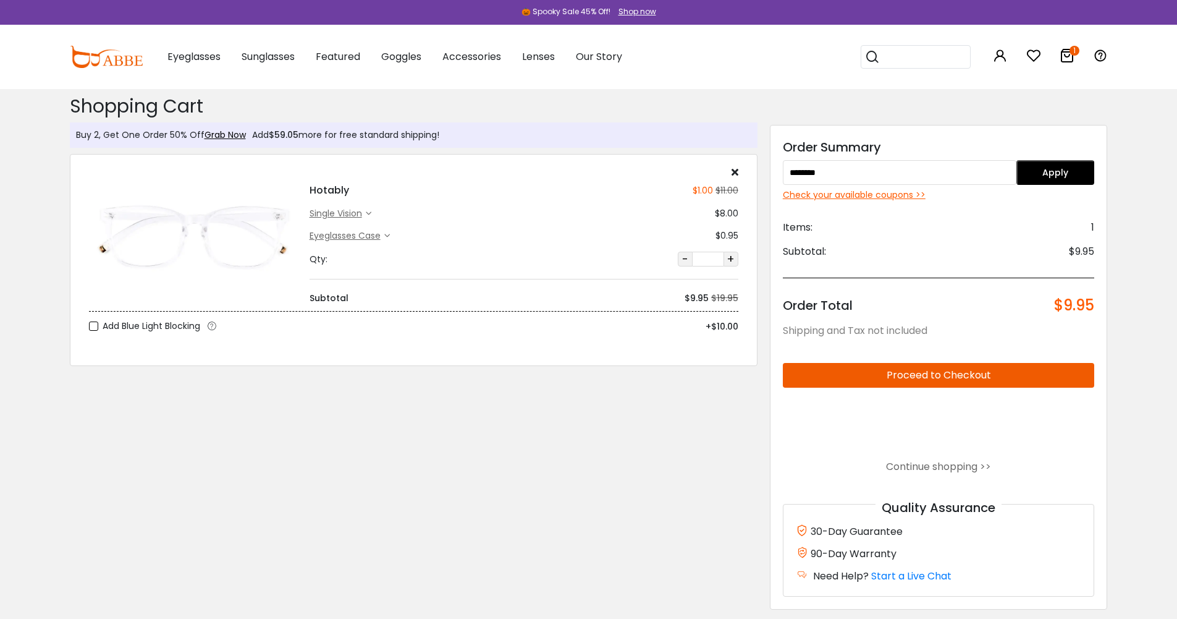
click at [1082, 176] on button "Apply" at bounding box center [1056, 172] width 78 height 25
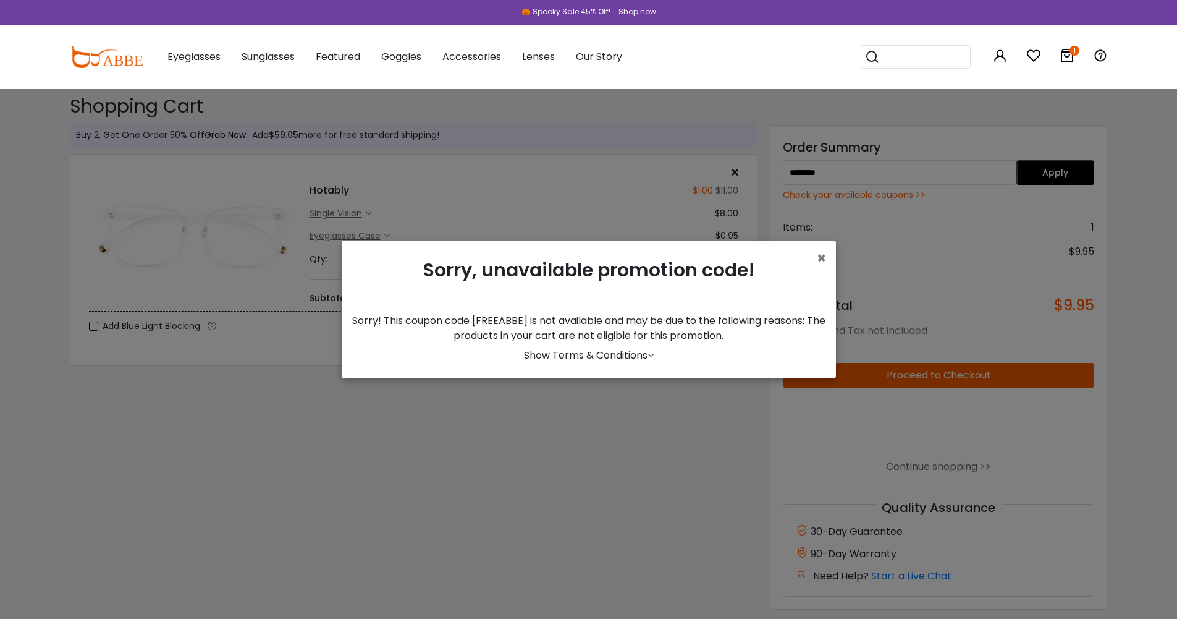
click at [570, 349] on link "Show Terms & Conditions" at bounding box center [589, 355] width 130 height 14
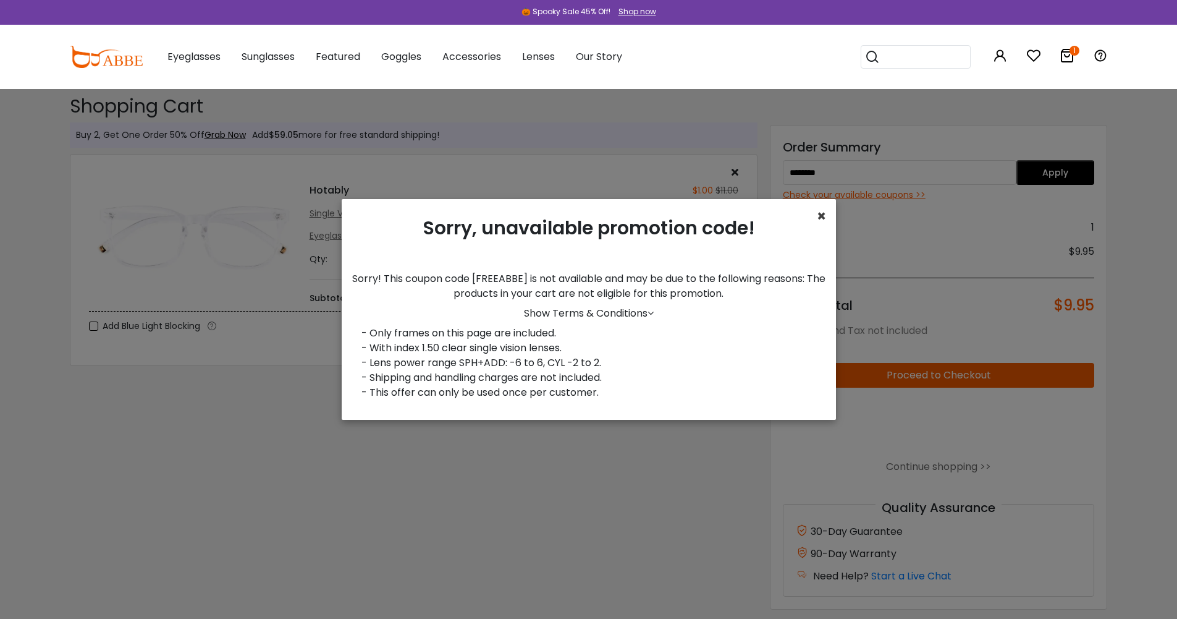
click at [825, 216] on span "×" at bounding box center [821, 216] width 9 height 20
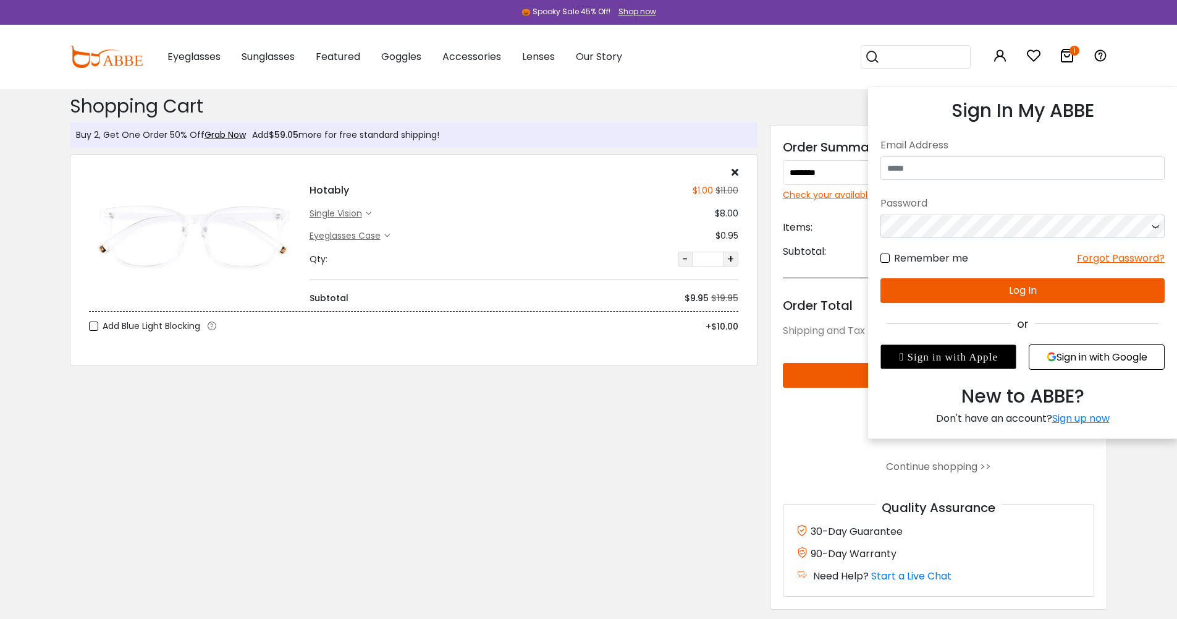
click at [996, 52] on icon at bounding box center [1000, 55] width 15 height 15
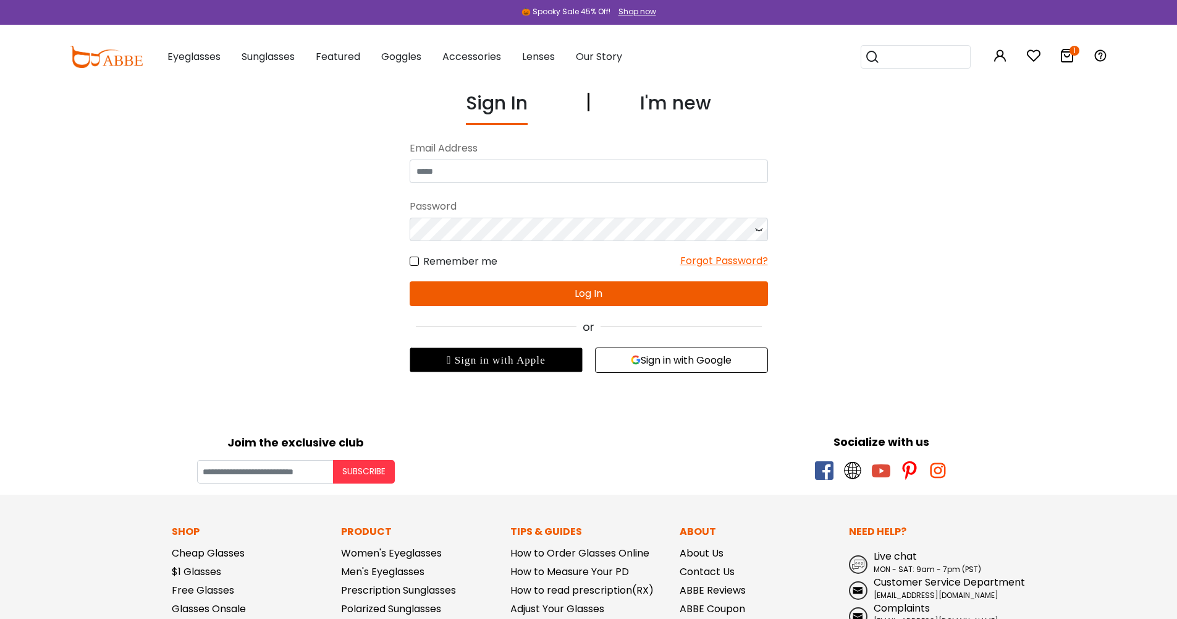
click at [662, 355] on button "Sign in with Google" at bounding box center [681, 359] width 173 height 25
click at [652, 361] on button "Sign in with Google" at bounding box center [681, 359] width 173 height 25
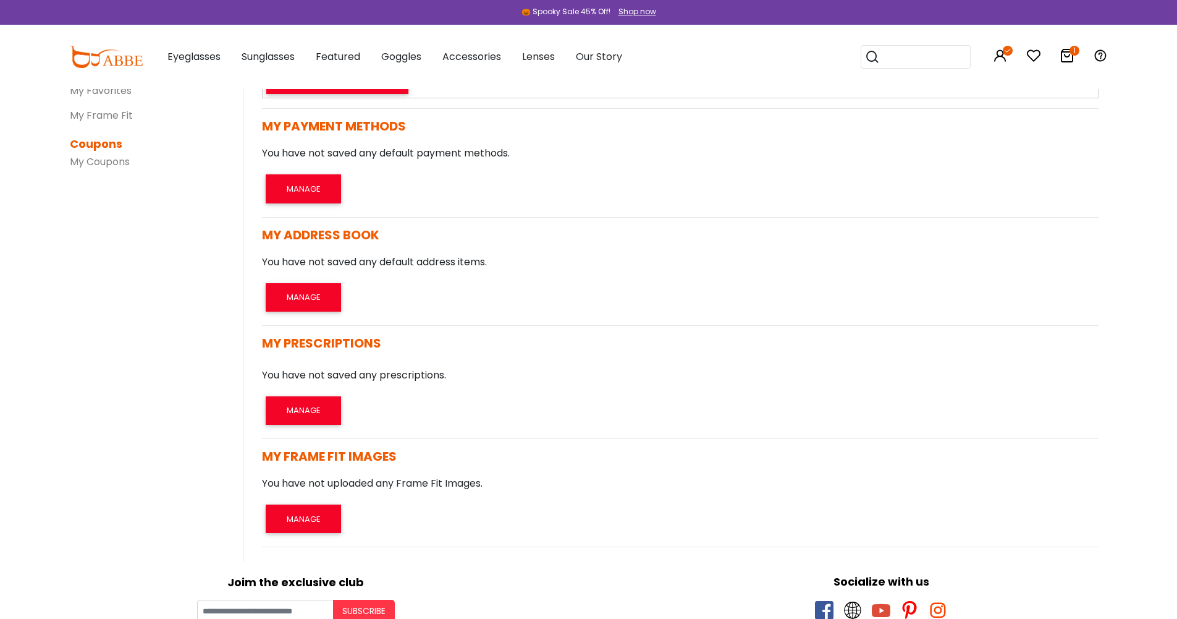
scroll to position [309, 0]
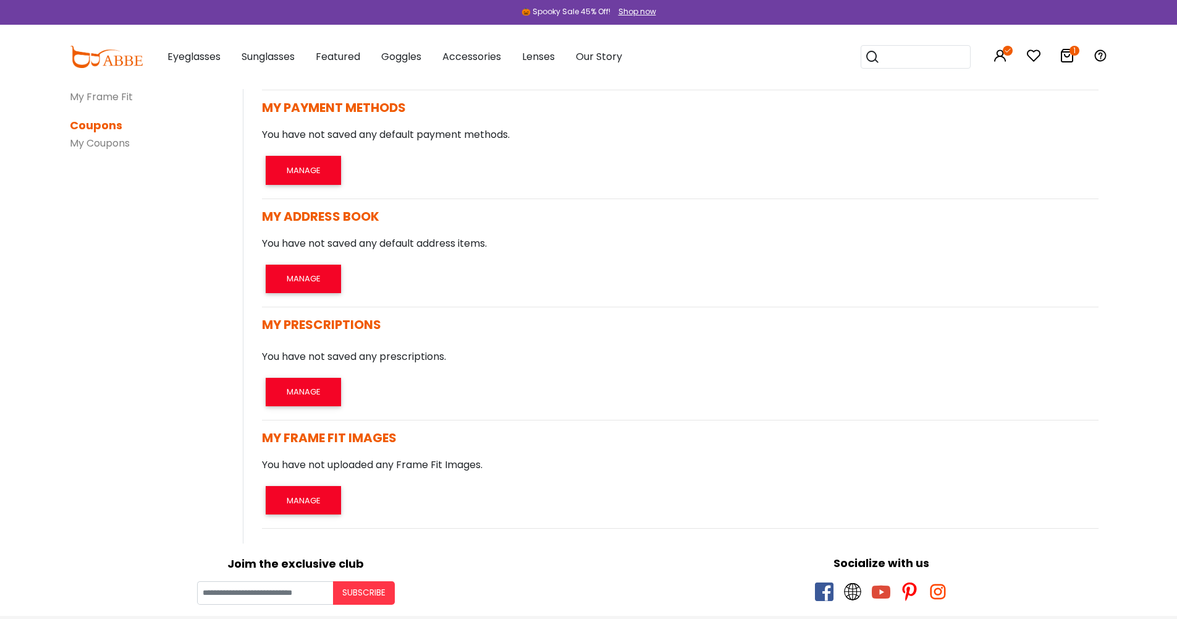
click at [1068, 55] on icon at bounding box center [1067, 55] width 15 height 15
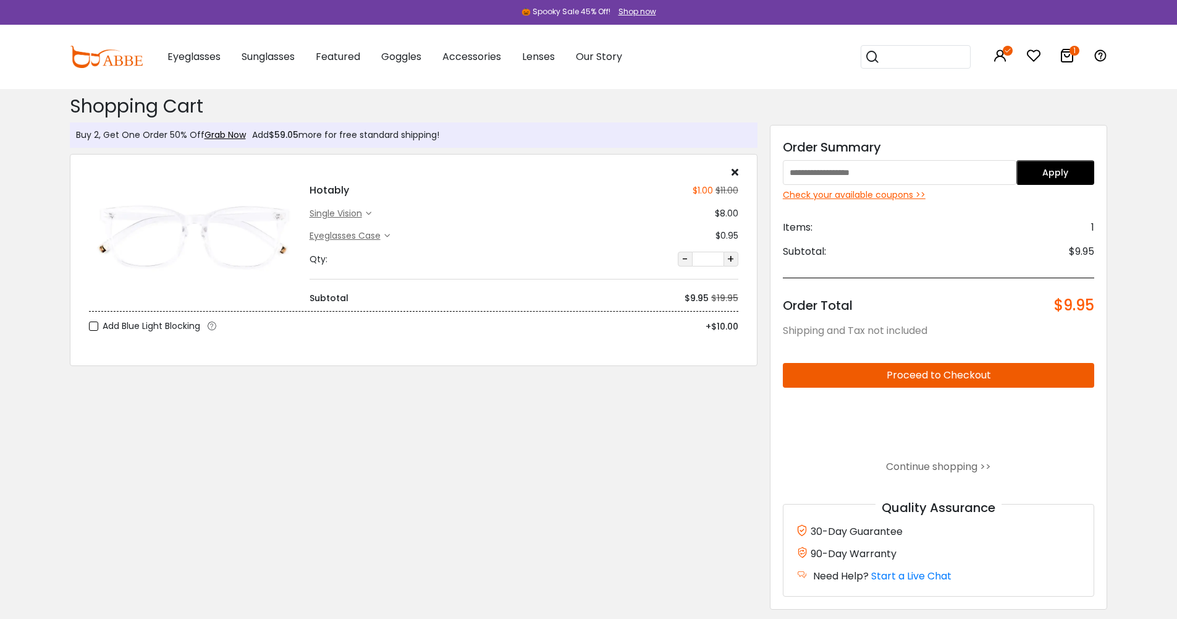
click at [936, 177] on input "text" at bounding box center [900, 172] width 234 height 25
type input "*"
type input "********"
click at [1045, 169] on button "Apply" at bounding box center [1056, 172] width 78 height 25
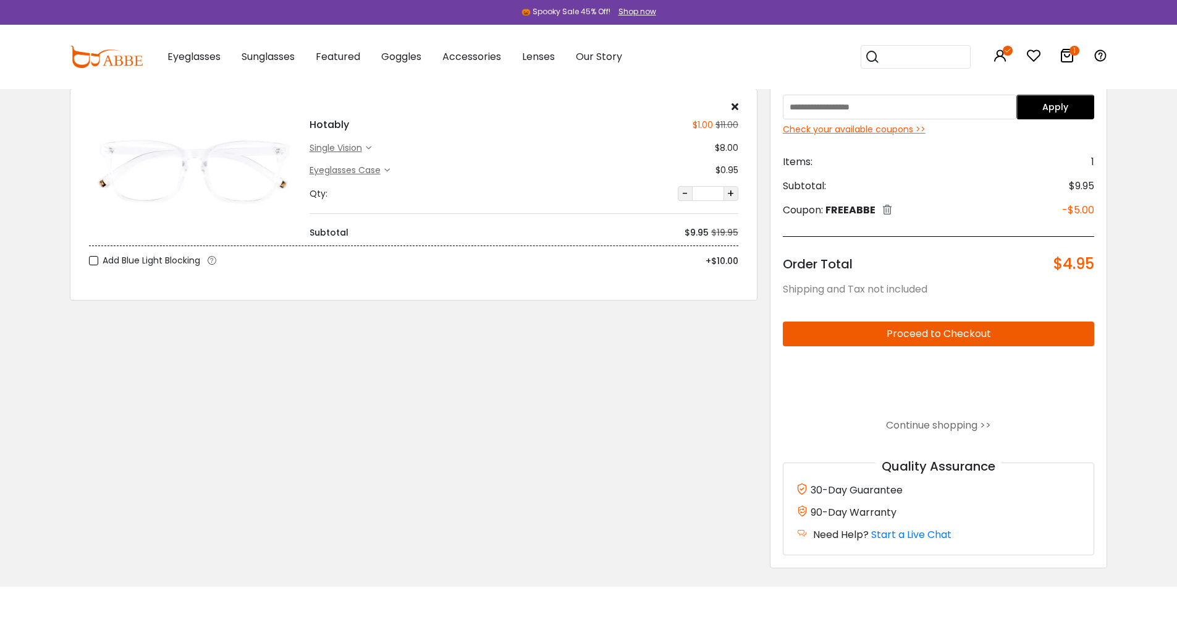
scroll to position [62, 0]
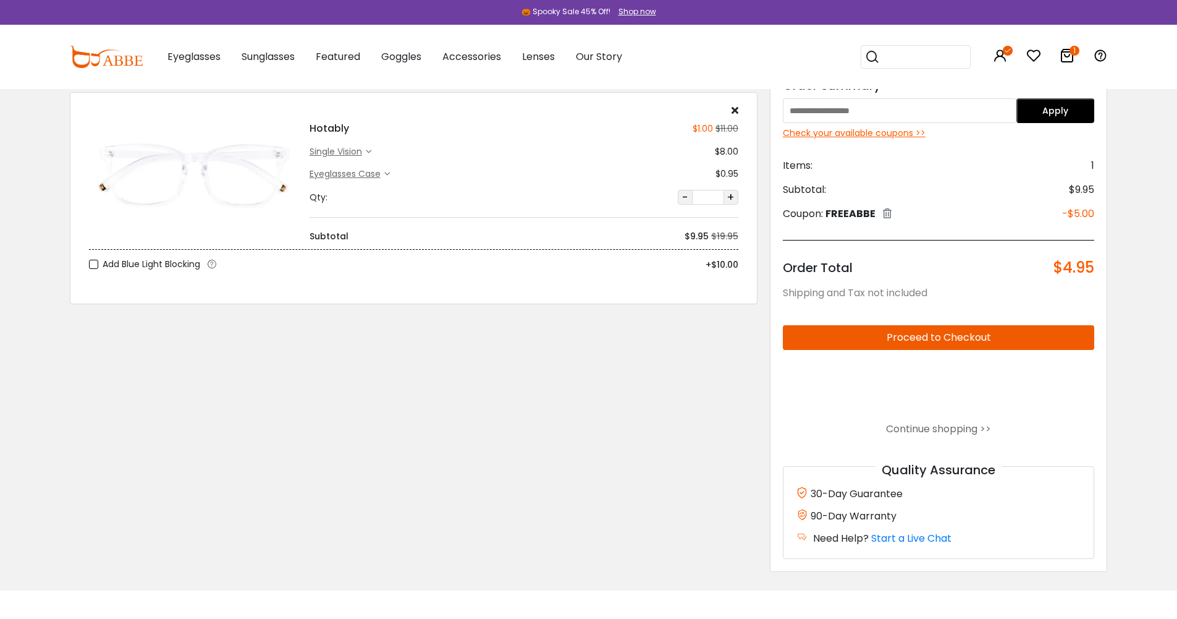
click at [949, 335] on button "Proceed to Checkout" at bounding box center [939, 337] width 312 height 25
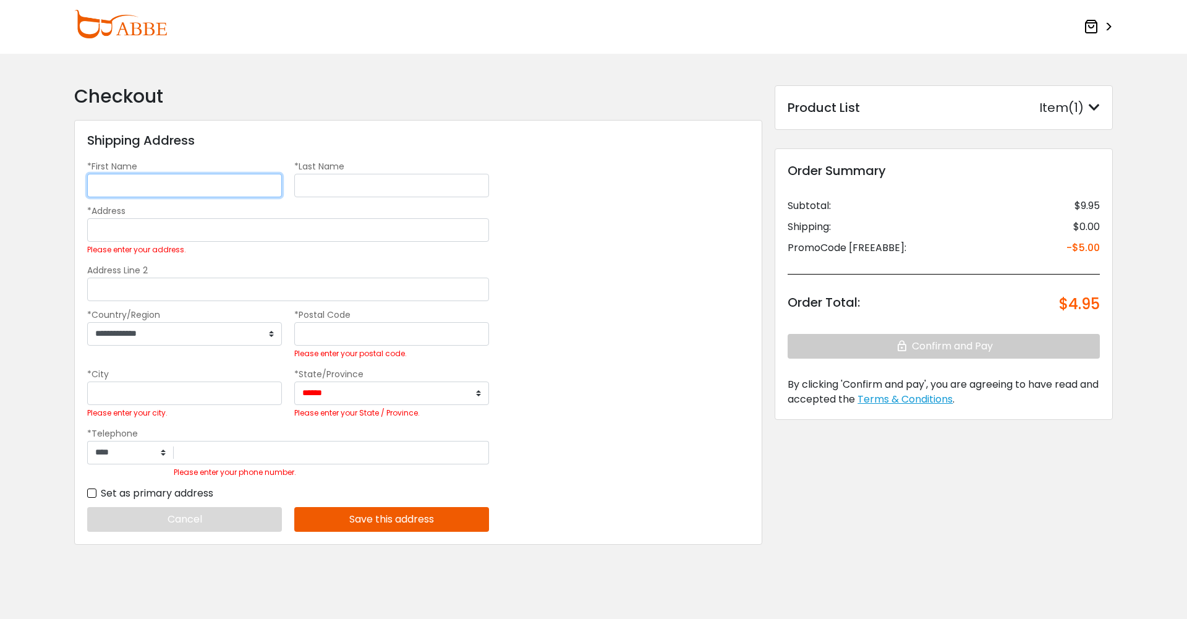
click at [234, 189] on input "*First Name" at bounding box center [184, 185] width 195 height 23
type input "*******"
type input "***"
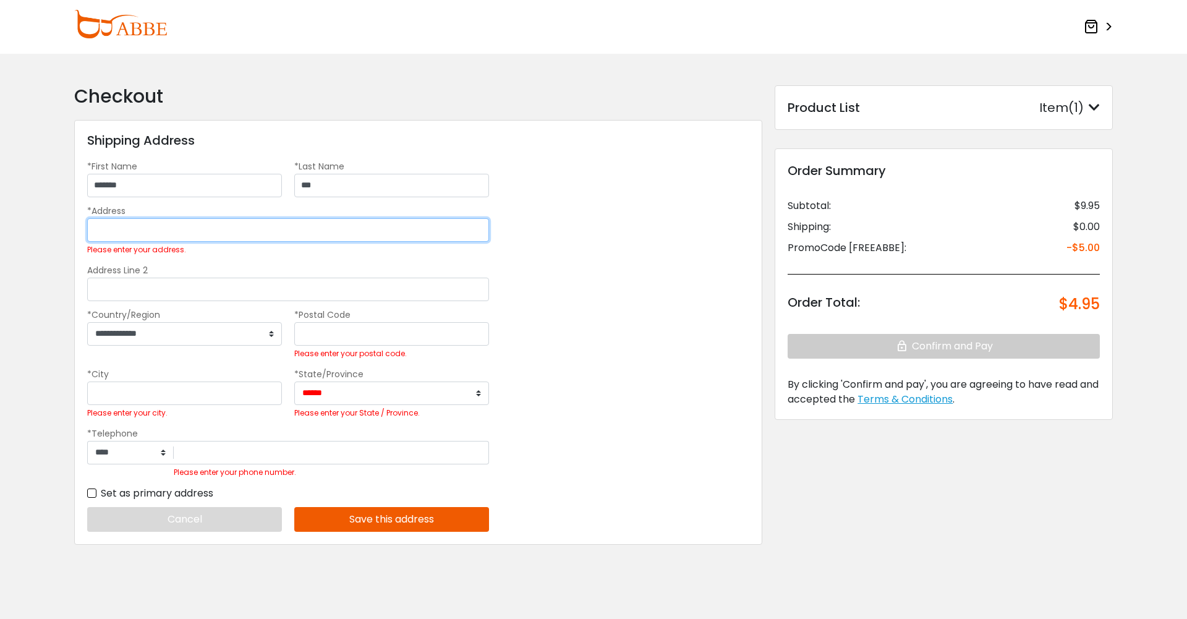
type input "**********"
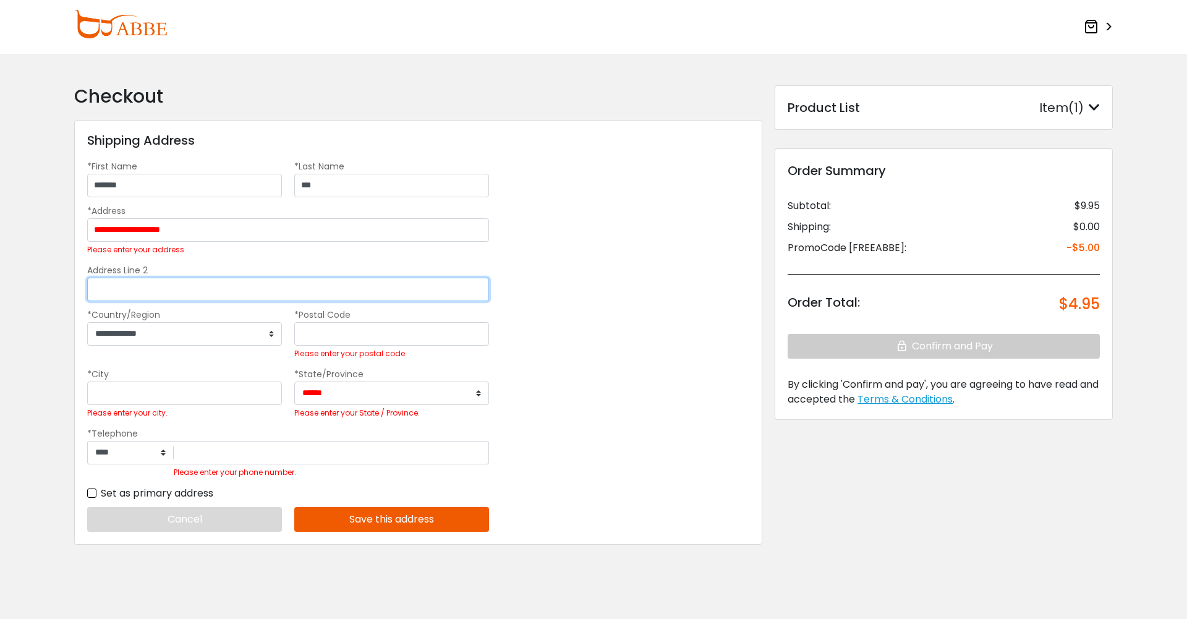
type input "*******"
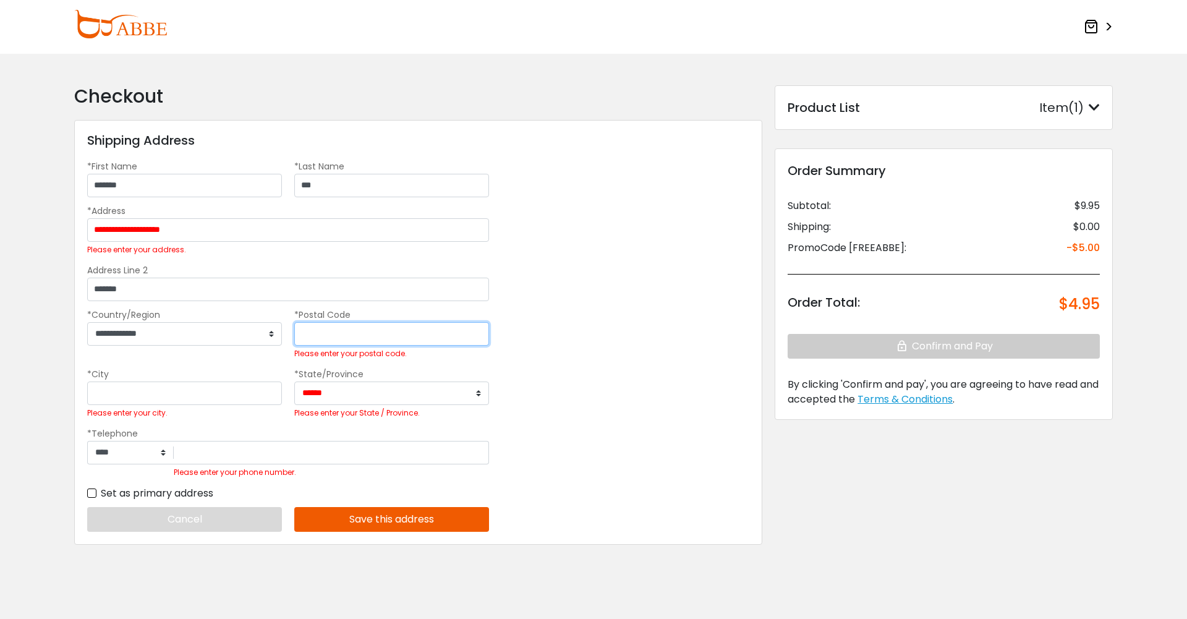
type input "*****"
type input "******"
select select "**"
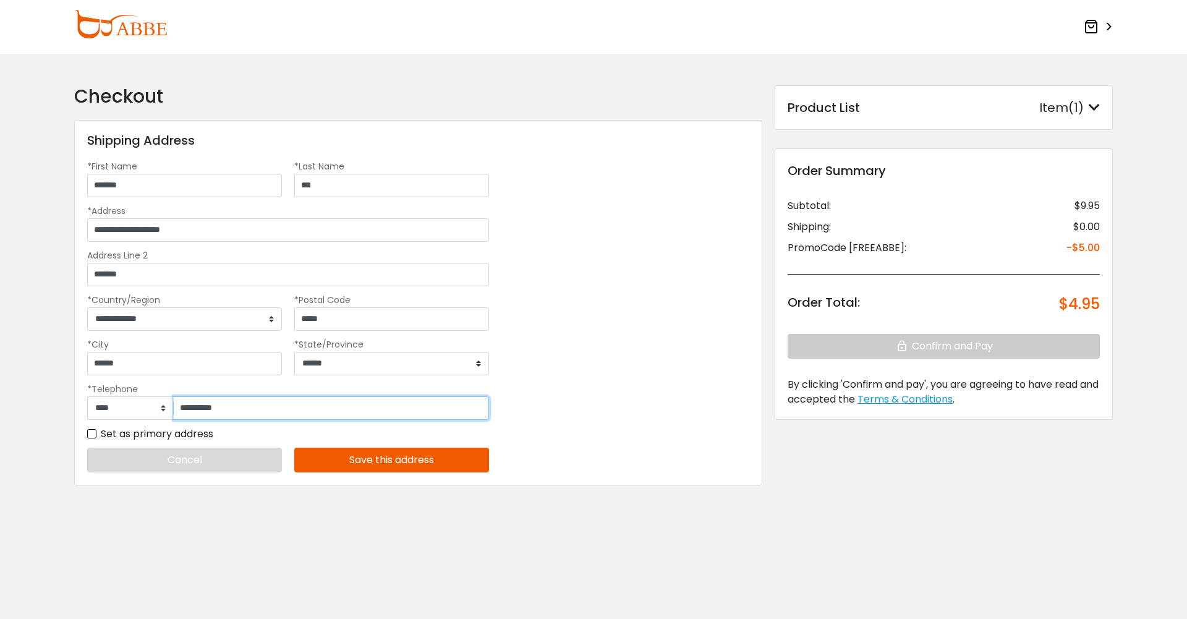
click at [261, 405] on input "**********" at bounding box center [331, 407] width 315 height 23
type input "**********"
click at [414, 452] on button "Save this address" at bounding box center [391, 459] width 195 height 25
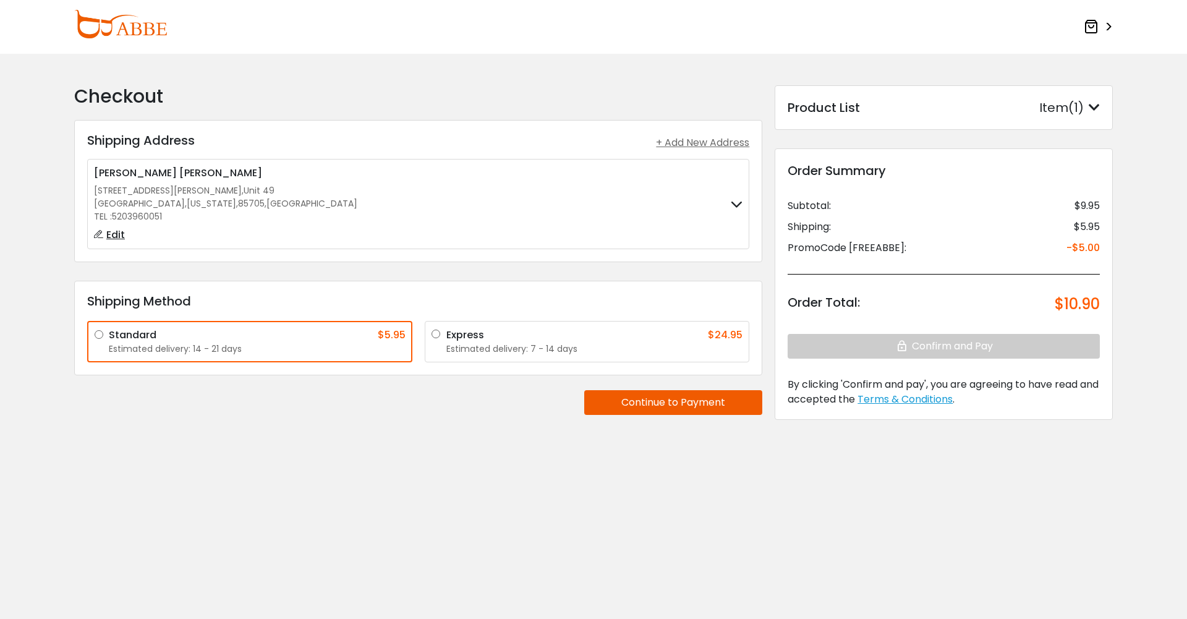
click at [604, 407] on button "Continue to Payment" at bounding box center [673, 402] width 178 height 25
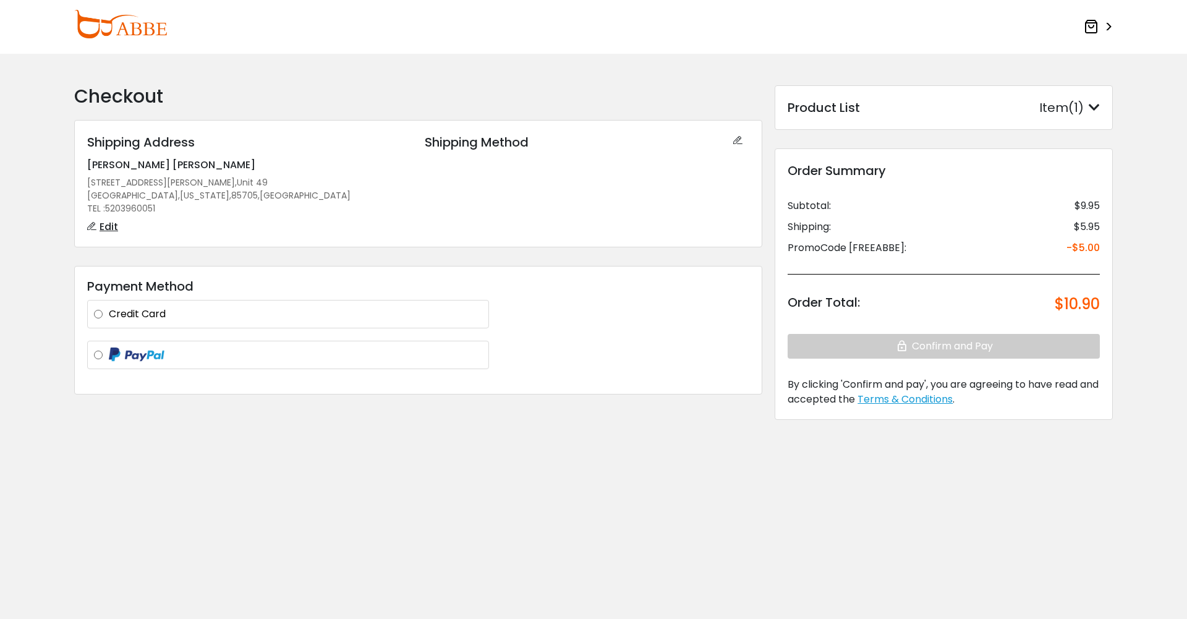
click at [329, 352] on label at bounding box center [295, 354] width 373 height 15
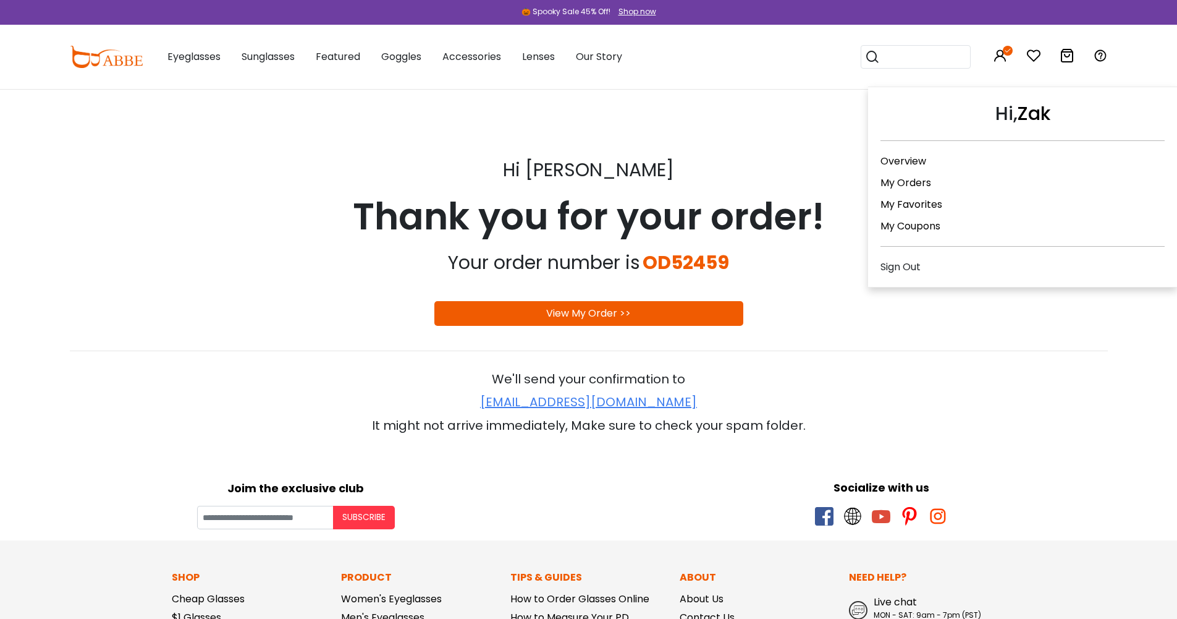
click at [918, 184] on link "My Orders" at bounding box center [906, 183] width 51 height 14
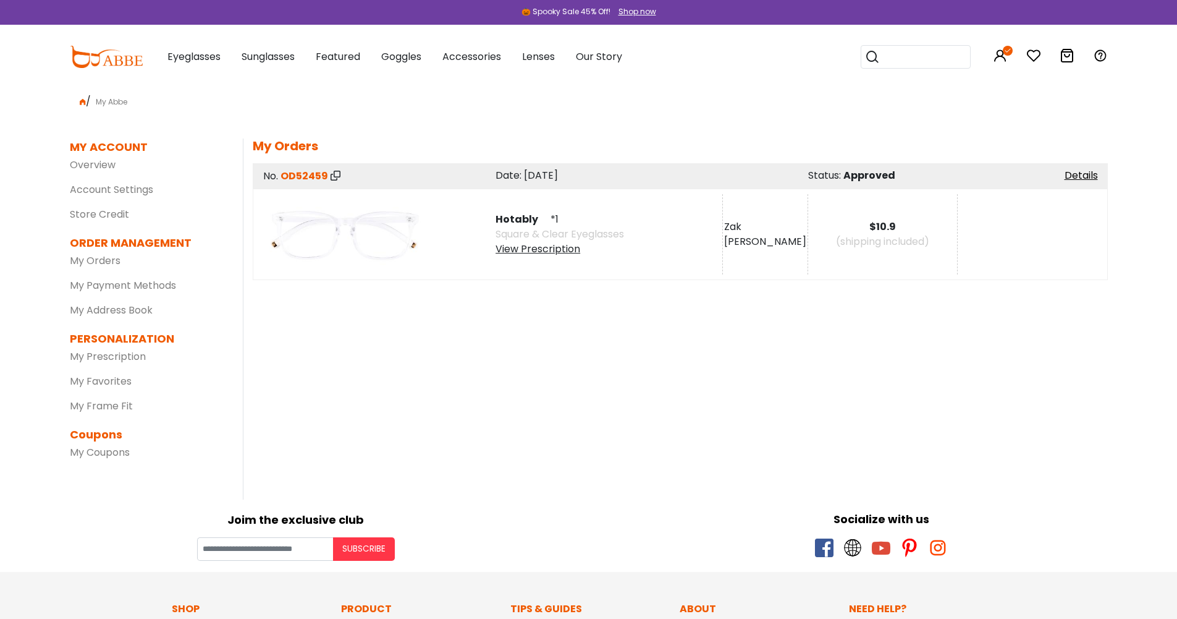
click at [554, 250] on div "View Prescription" at bounding box center [560, 249] width 129 height 15
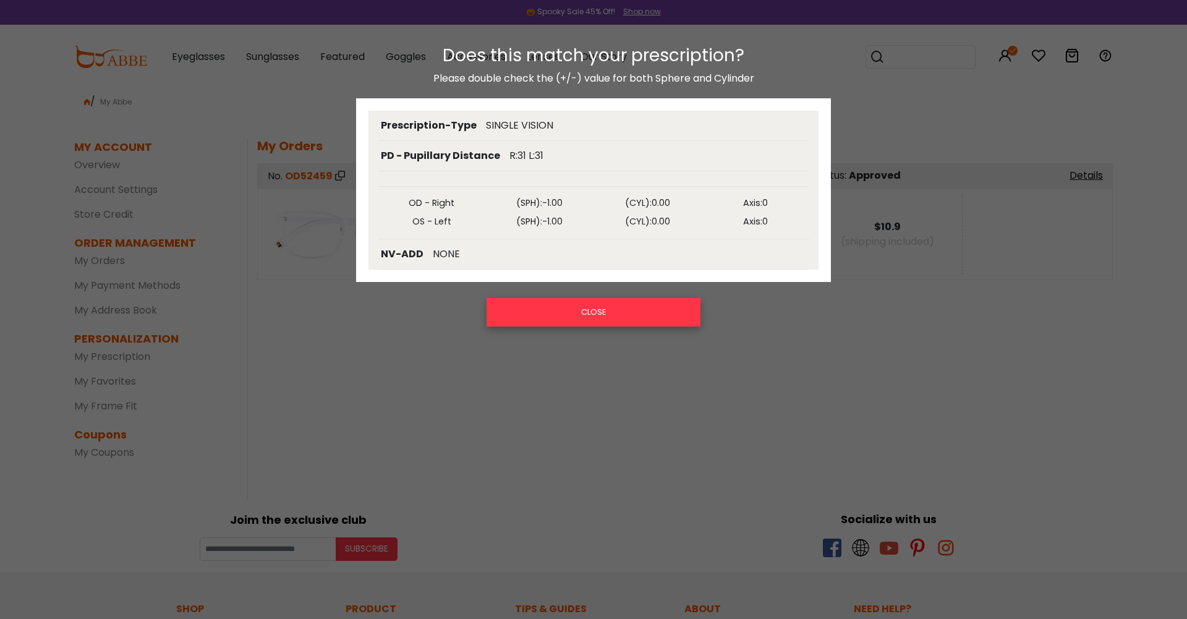
click at [577, 310] on button "CLOSE" at bounding box center [593, 312] width 214 height 28
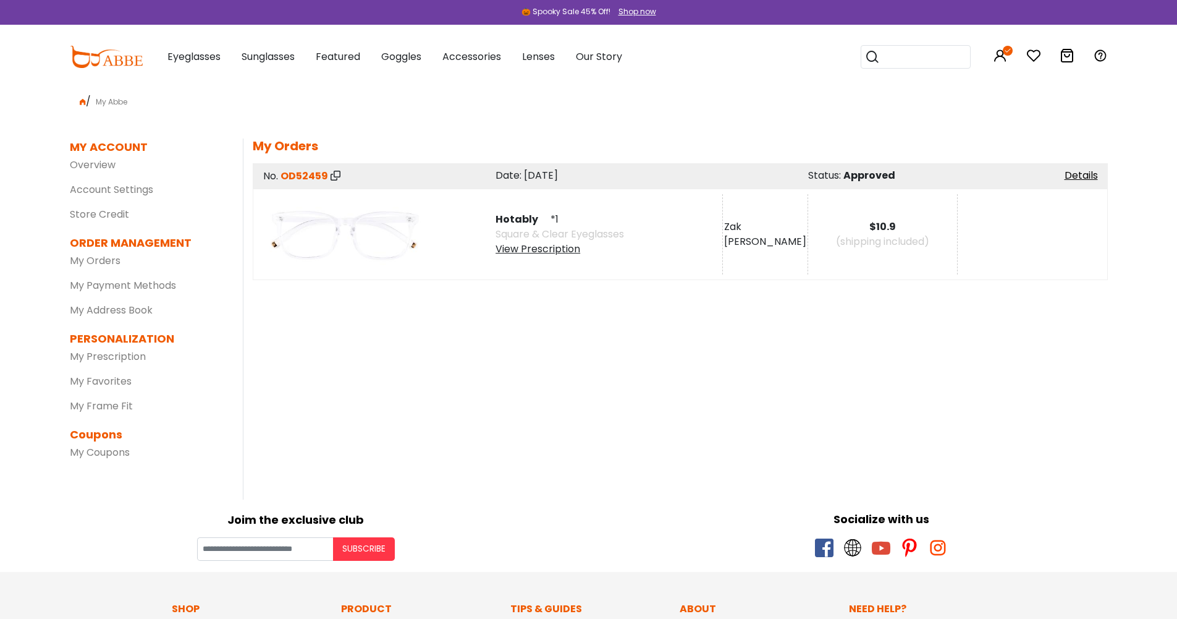
click at [860, 393] on div "MY ACCOUNT SETTINGS | edit First Name: Zak Last Name: Orr PartyId: 18624 Email:…" at bounding box center [675, 318] width 865 height 361
click at [665, 229] on div "Hotably *1 Square & Clear Eyeglasses View Prescription" at bounding box center [602, 234] width 239 height 80
click at [1091, 173] on link "Details" at bounding box center [1081, 175] width 33 height 14
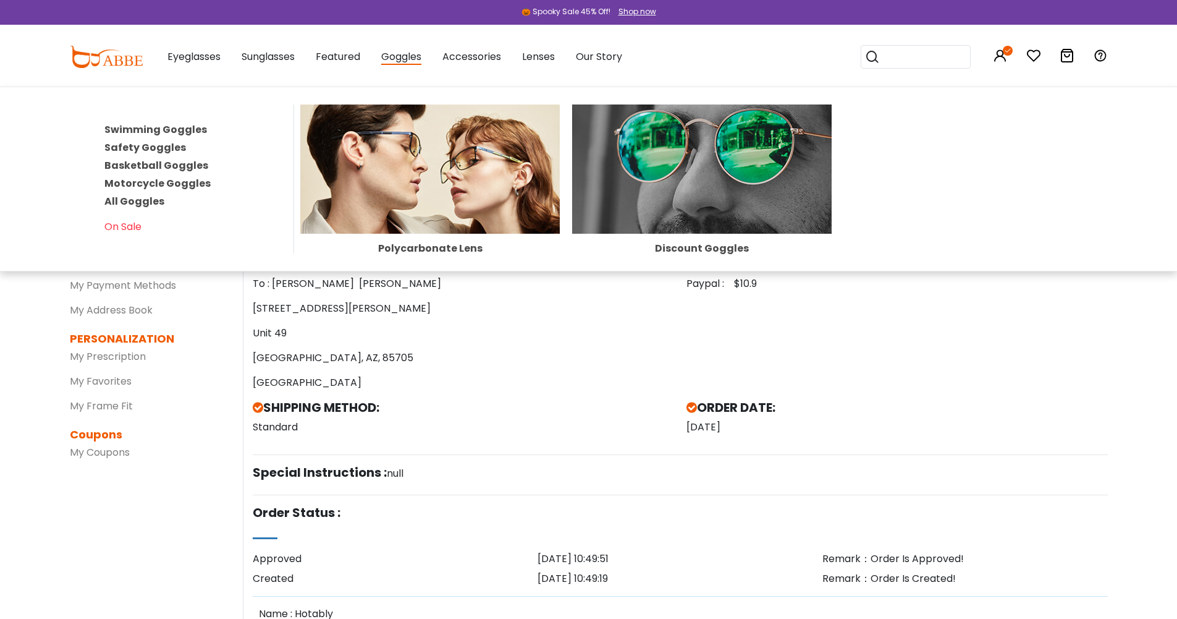
click at [412, 60] on span "Goggles" at bounding box center [401, 56] width 40 height 15
click at [408, 59] on span "Goggles" at bounding box center [401, 56] width 40 height 15
click at [154, 127] on link "Swimming Goggles" at bounding box center [155, 129] width 103 height 14
